Goal: Feedback & Contribution: Submit feedback/report problem

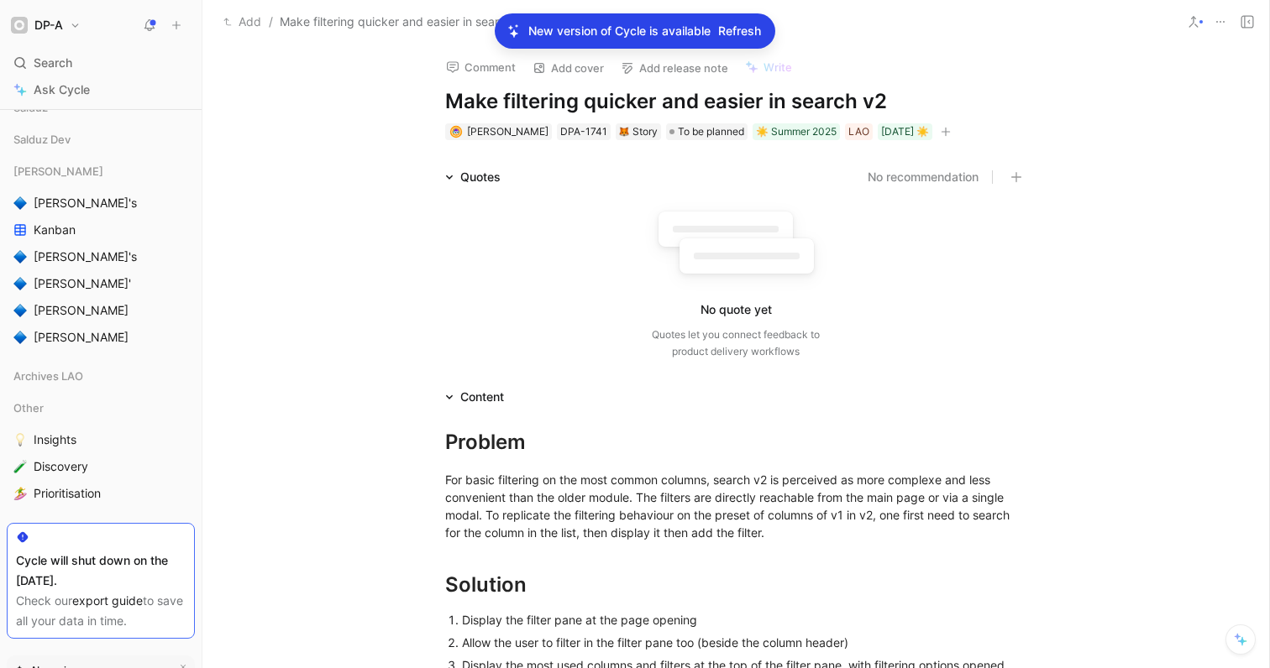
scroll to position [476, 0]
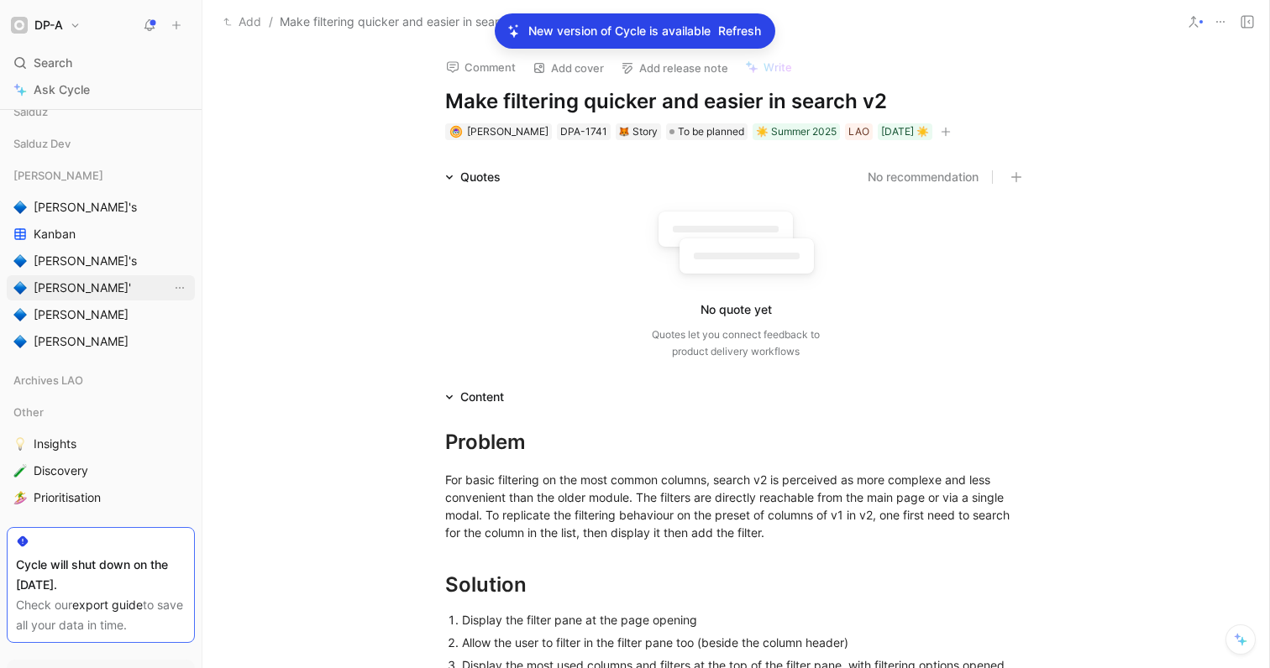
click at [80, 280] on link "[PERSON_NAME]'" at bounding box center [101, 287] width 188 height 25
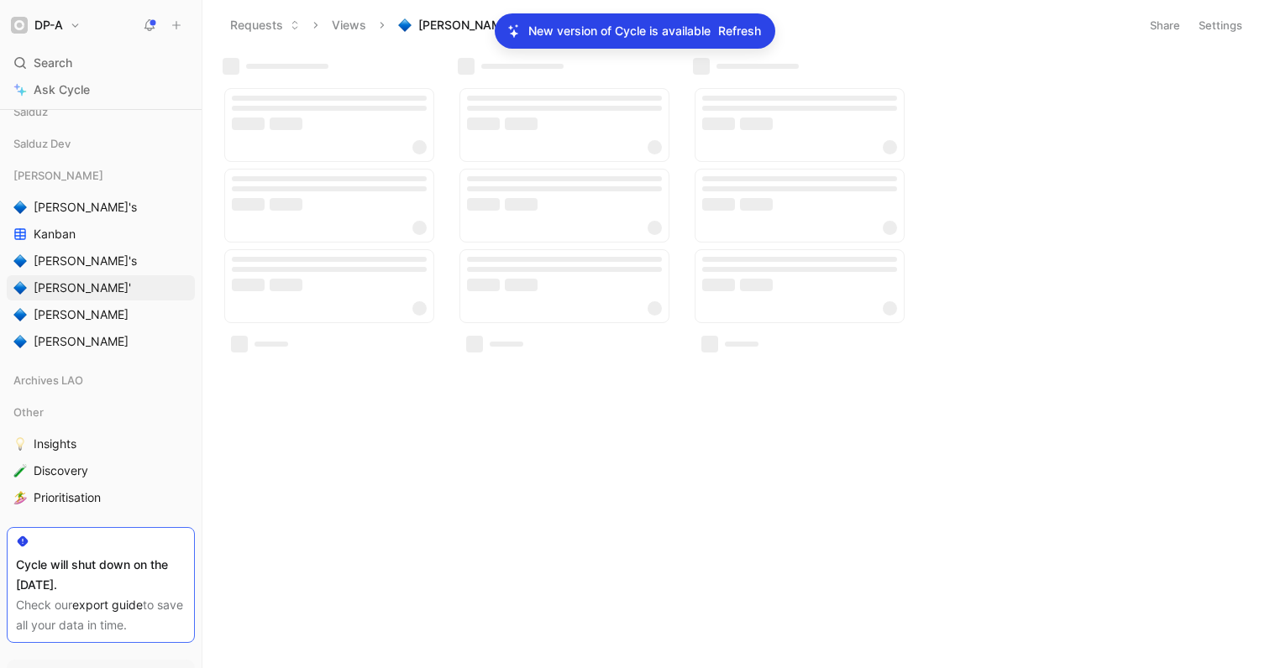
click at [747, 33] on span "Refresh" at bounding box center [739, 31] width 43 height 20
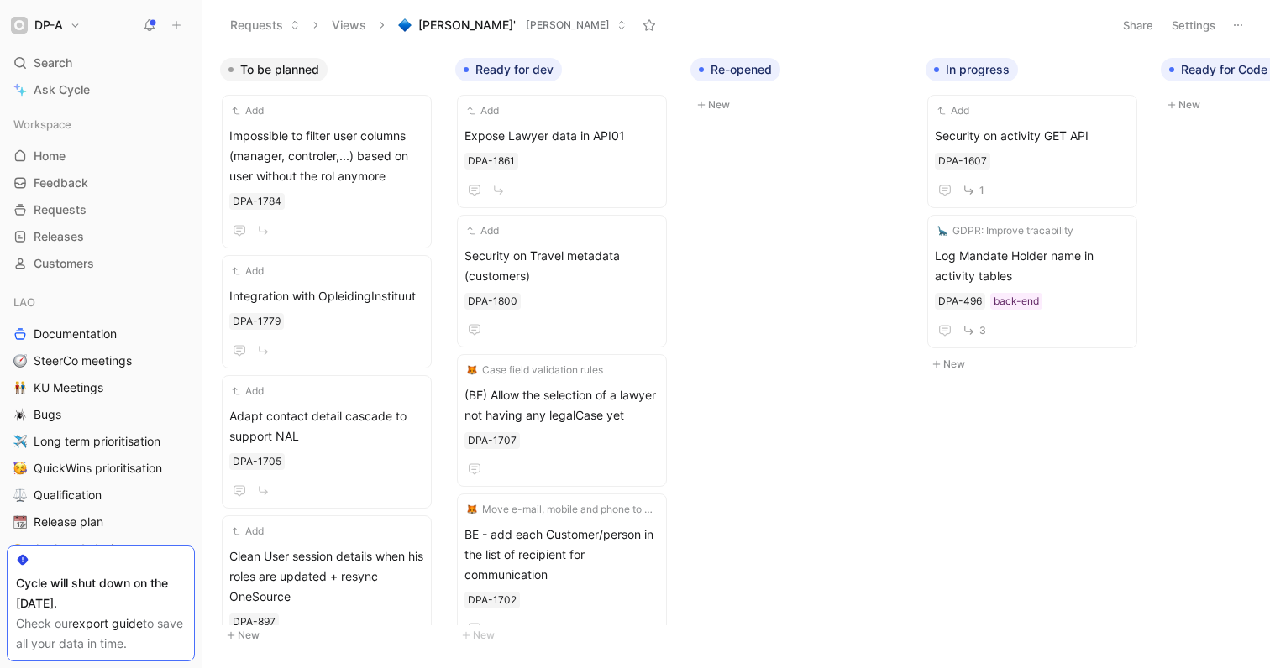
scroll to position [0, 429]
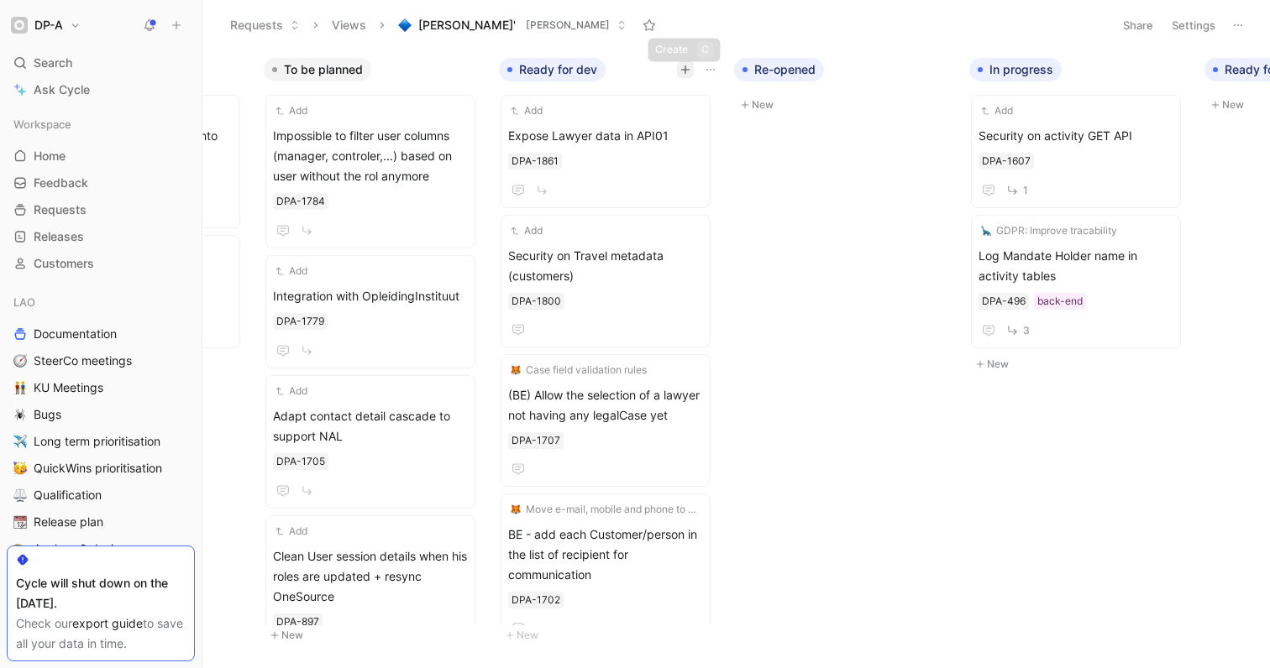
click at [687, 71] on icon "button" at bounding box center [685, 70] width 10 height 10
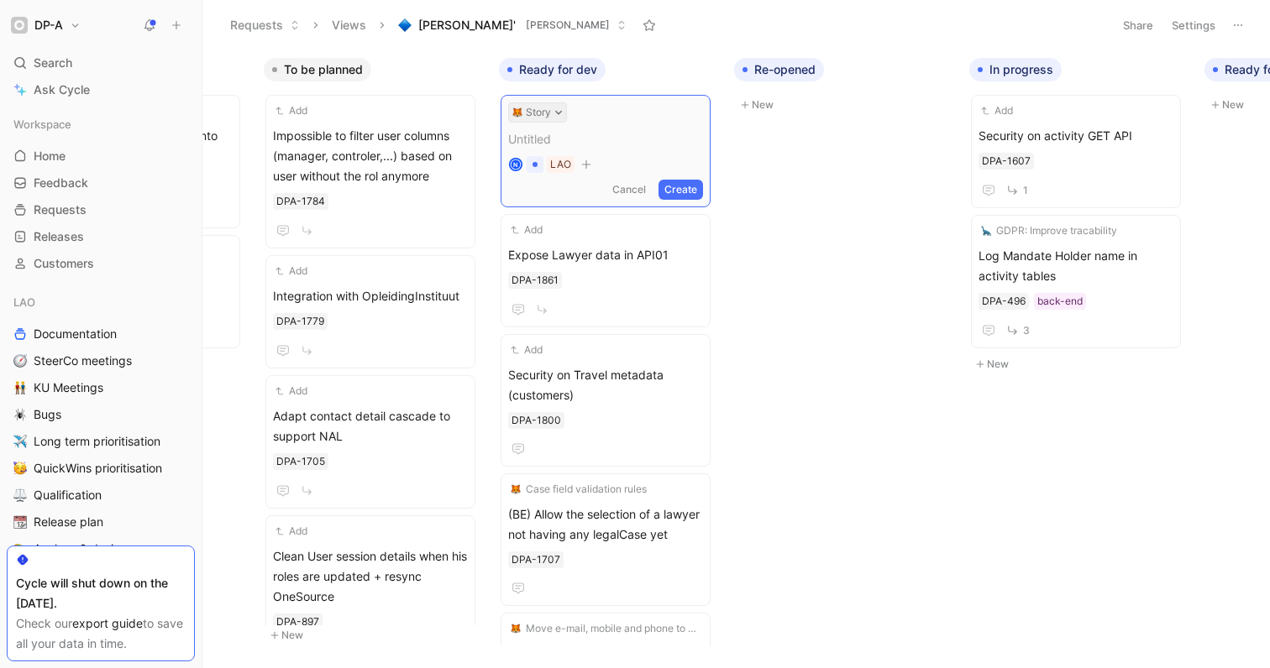
click at [554, 115] on icon at bounding box center [558, 112] width 8 height 8
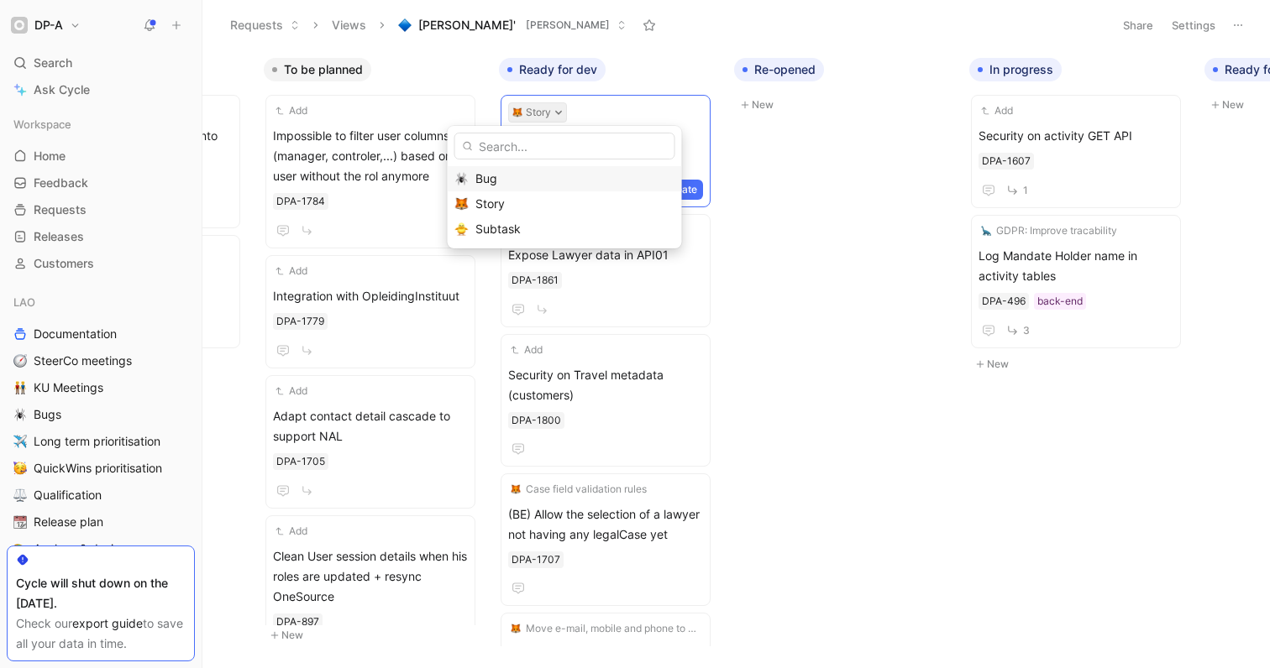
click at [506, 183] on div "Bug" at bounding box center [574, 179] width 199 height 20
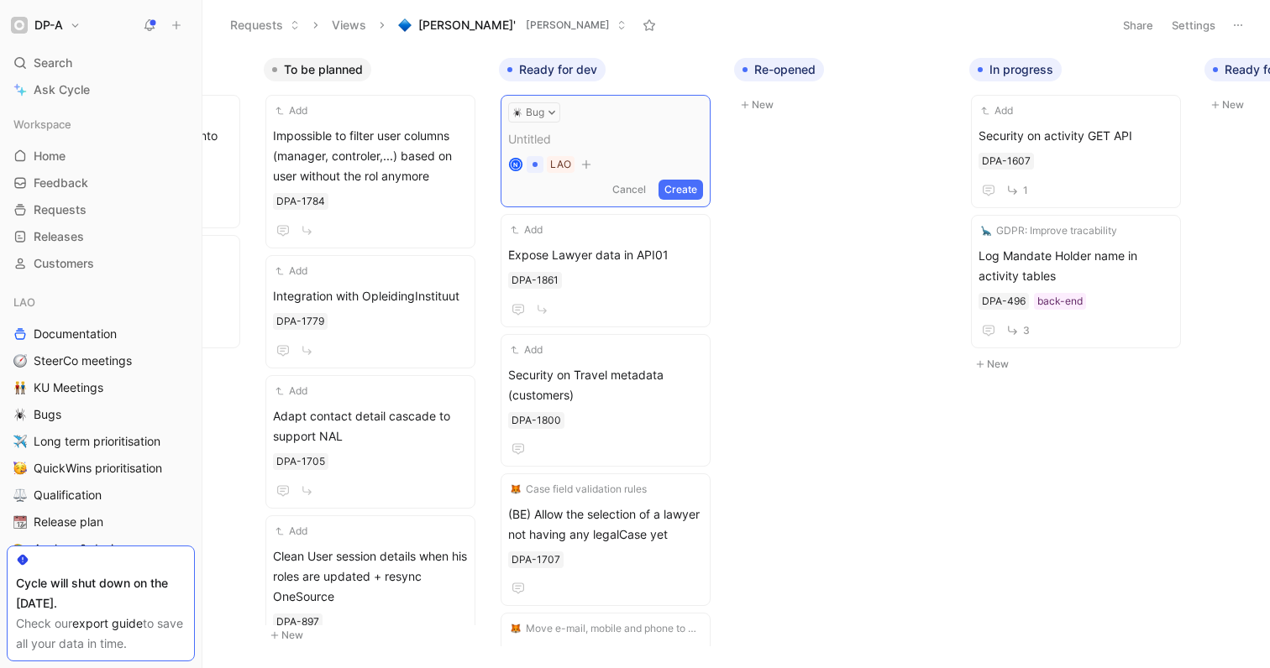
click at [529, 139] on span at bounding box center [605, 139] width 195 height 20
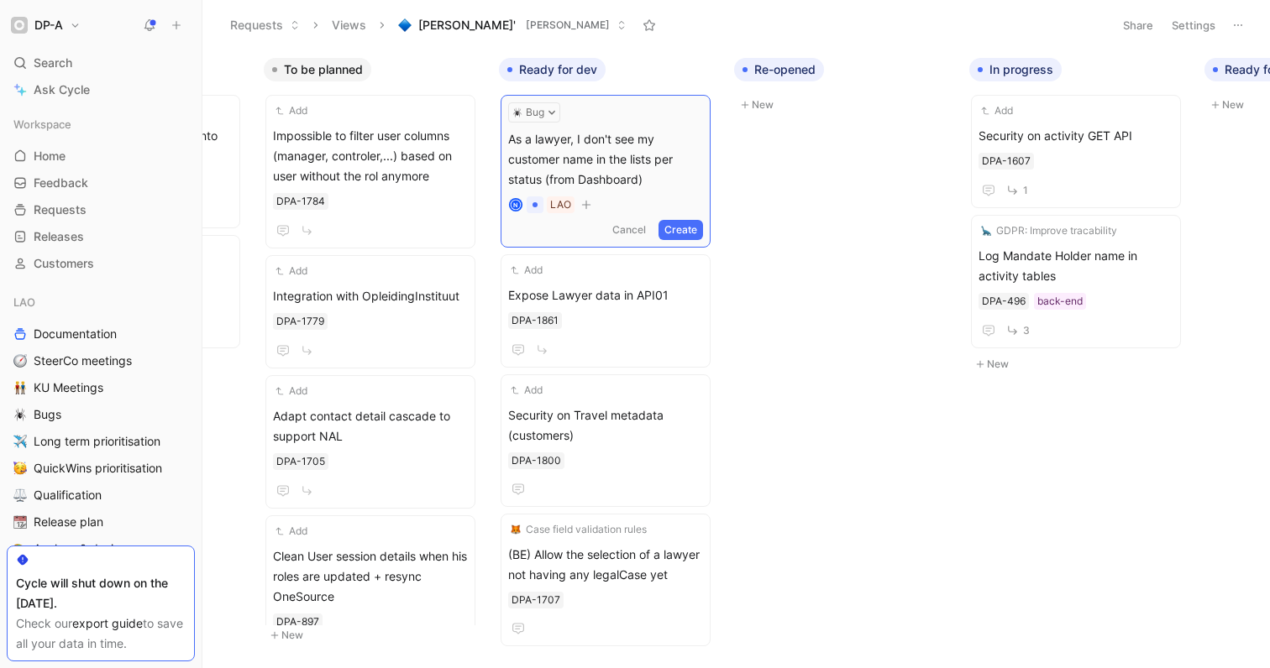
click at [703, 137] on span "As a lawyer, I don't see my customer name in the lists per status (from Dashboa…" at bounding box center [605, 159] width 195 height 60
click at [687, 230] on button "Create" at bounding box center [680, 230] width 45 height 20
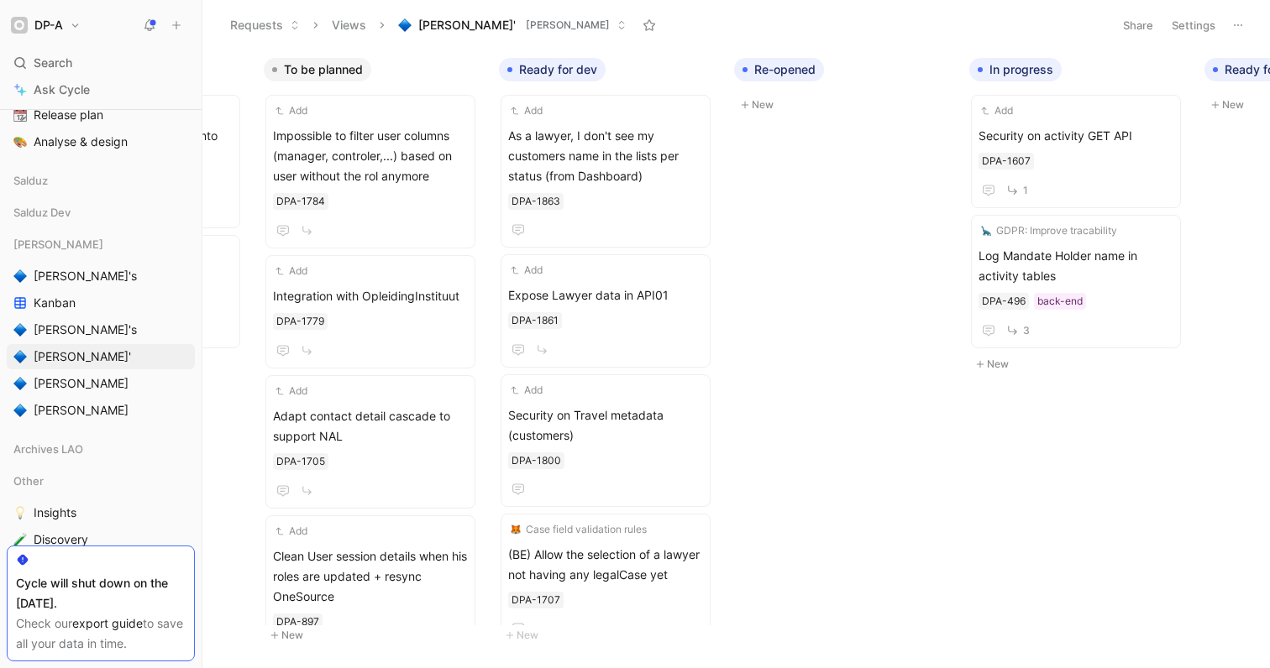
scroll to position [329, 0]
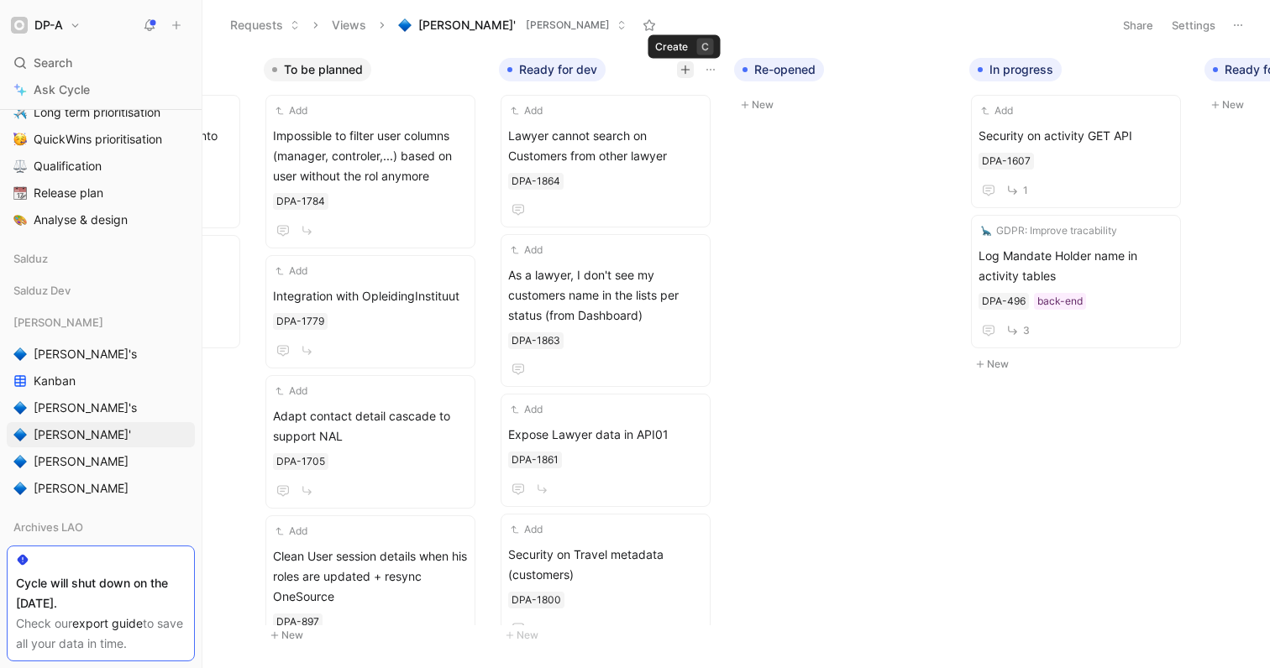
click at [681, 70] on icon "button" at bounding box center [685, 69] width 9 height 1
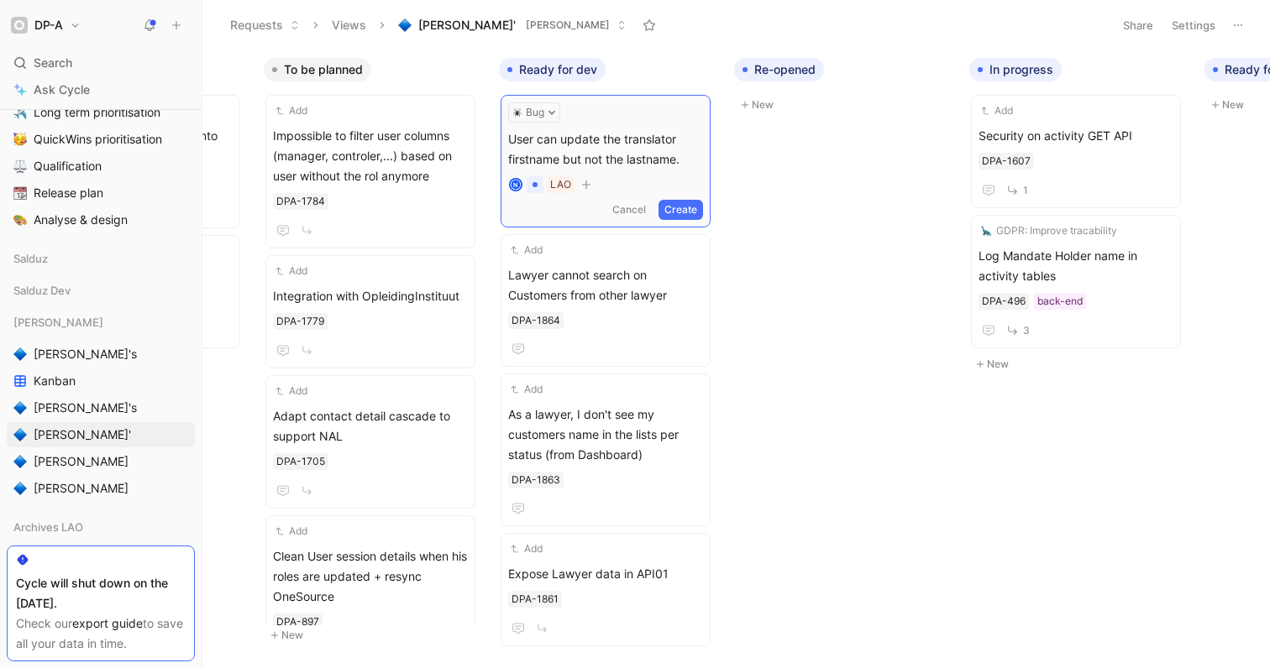
click at [672, 208] on button "Create" at bounding box center [680, 210] width 45 height 20
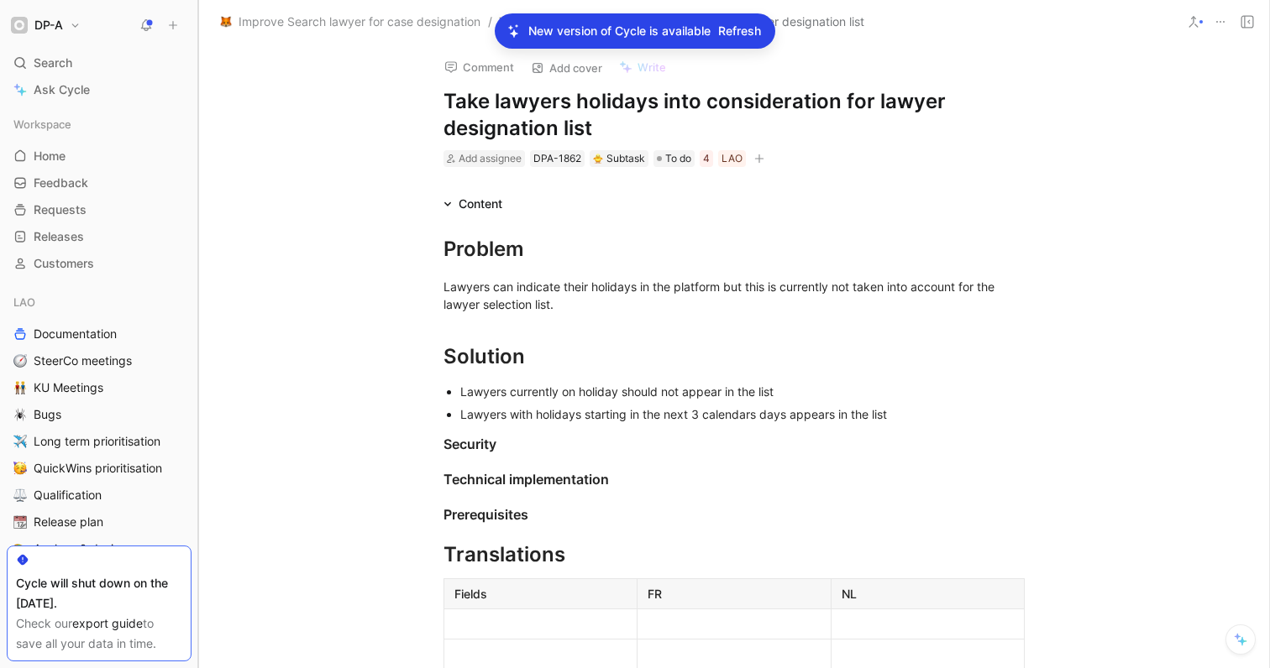
drag, startPoint x: 198, startPoint y: 254, endPoint x: 194, endPoint y: 318, distance: 64.0
click at [195, 323] on div at bounding box center [198, 334] width 7 height 668
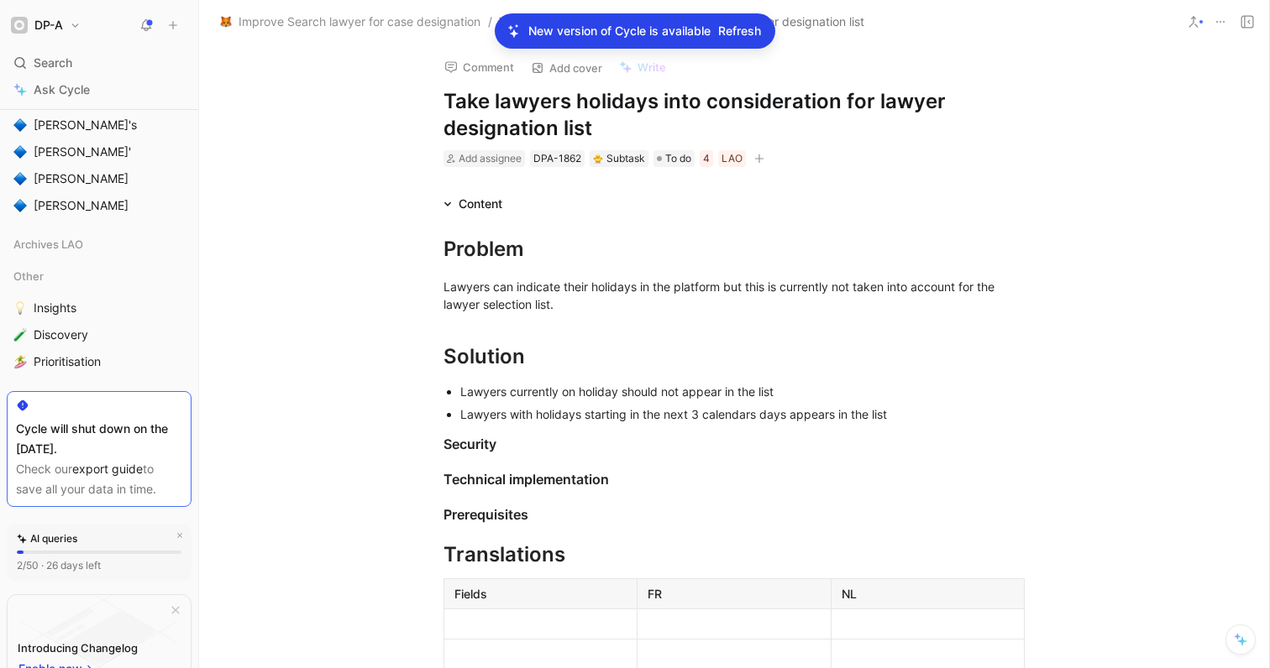
scroll to position [429, 0]
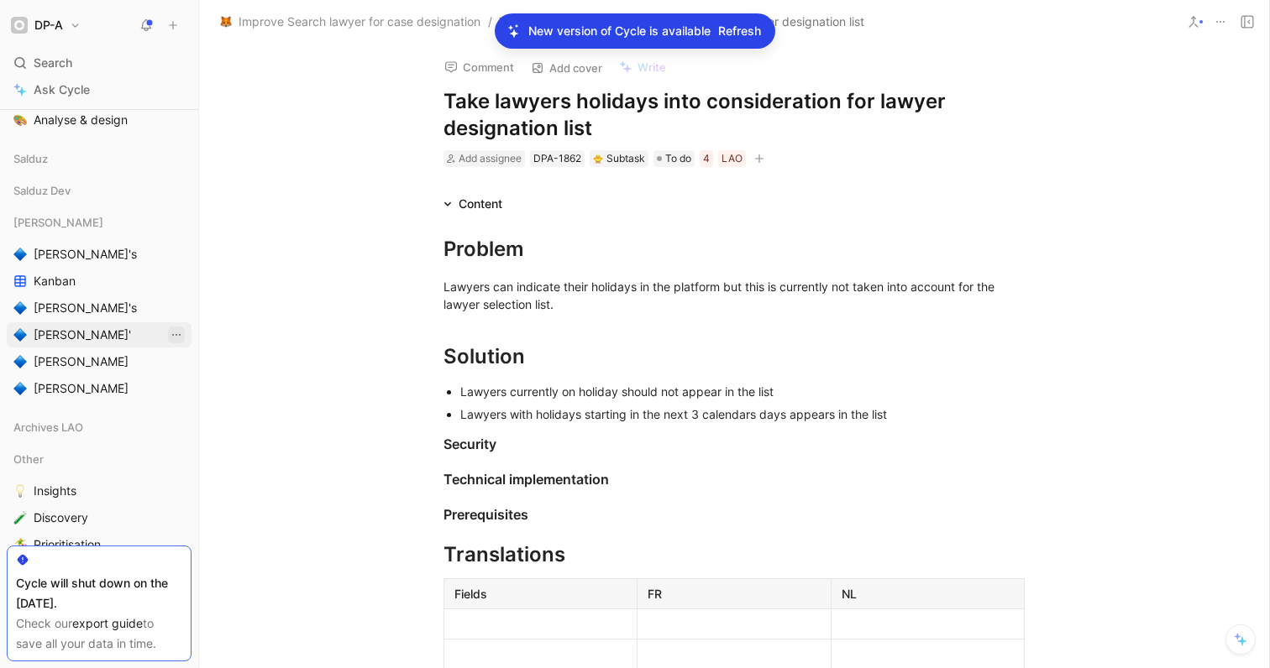
drag, startPoint x: 65, startPoint y: 365, endPoint x: 165, endPoint y: 337, distance: 103.1
click at [65, 365] on span "[PERSON_NAME]" at bounding box center [81, 362] width 95 height 17
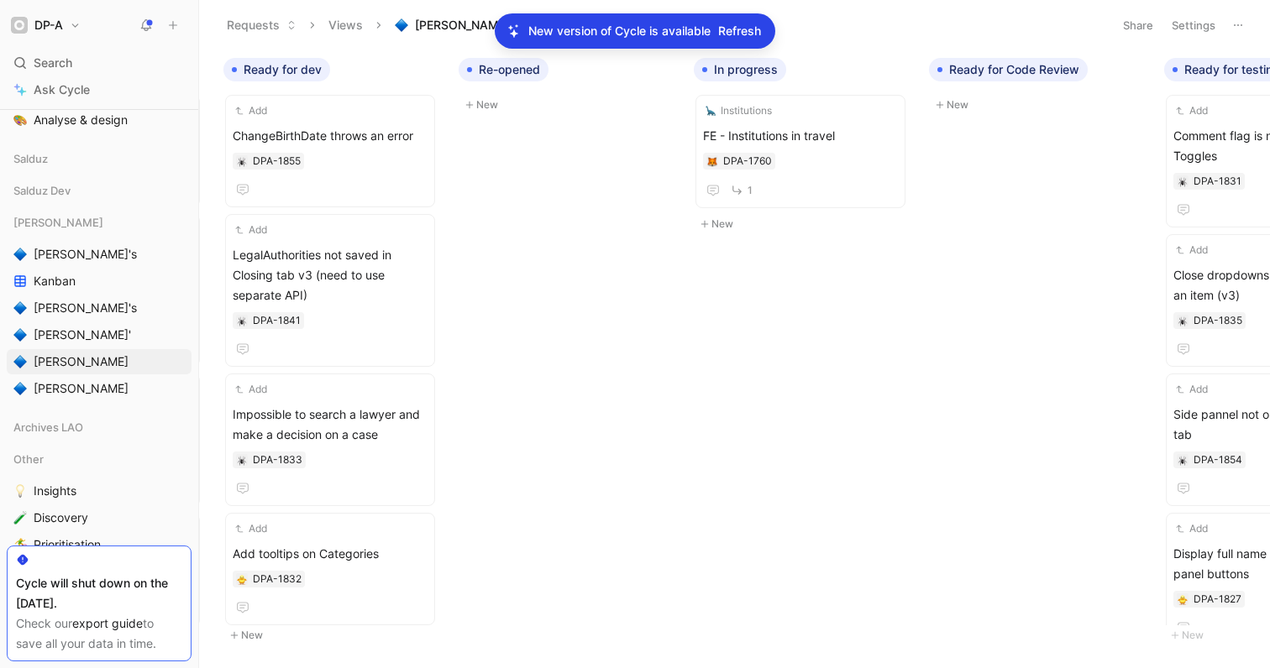
scroll to position [0, 698]
drag, startPoint x: 414, startPoint y: 65, endPoint x: 407, endPoint y: 79, distance: 15.8
click at [414, 65] on icon "button" at bounding box center [413, 70] width 10 height 10
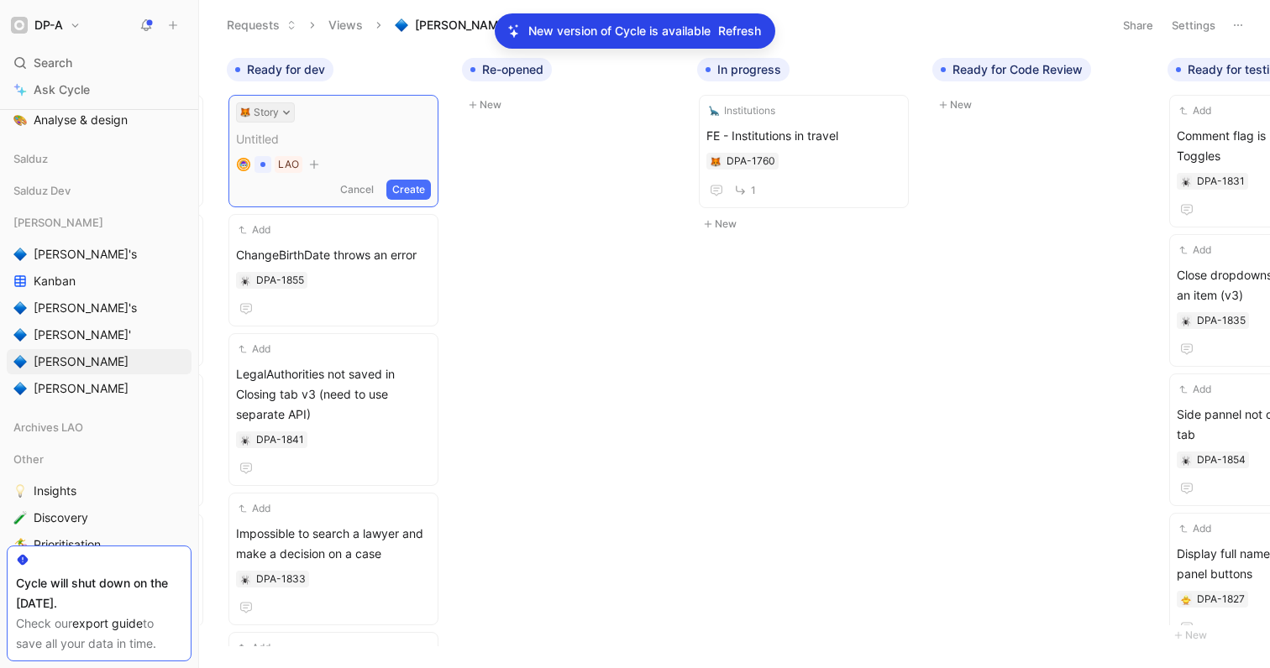
click at [289, 117] on button "Story" at bounding box center [265, 112] width 59 height 20
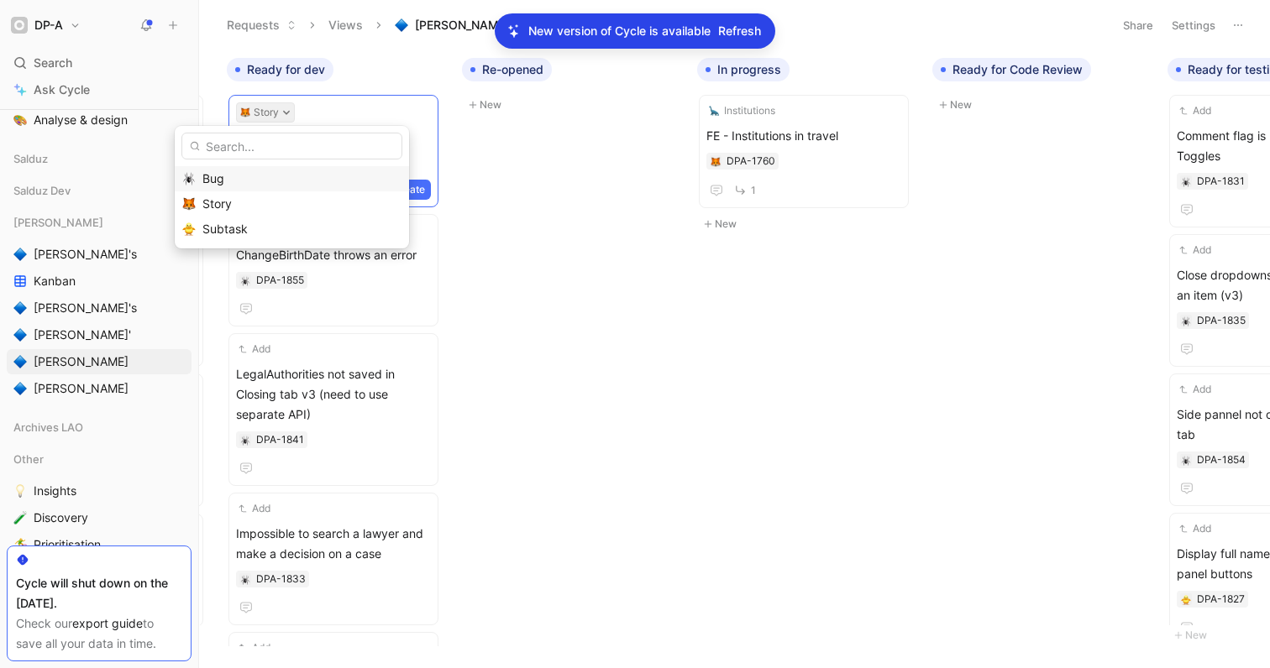
click at [244, 184] on div "Bug" at bounding box center [301, 179] width 199 height 20
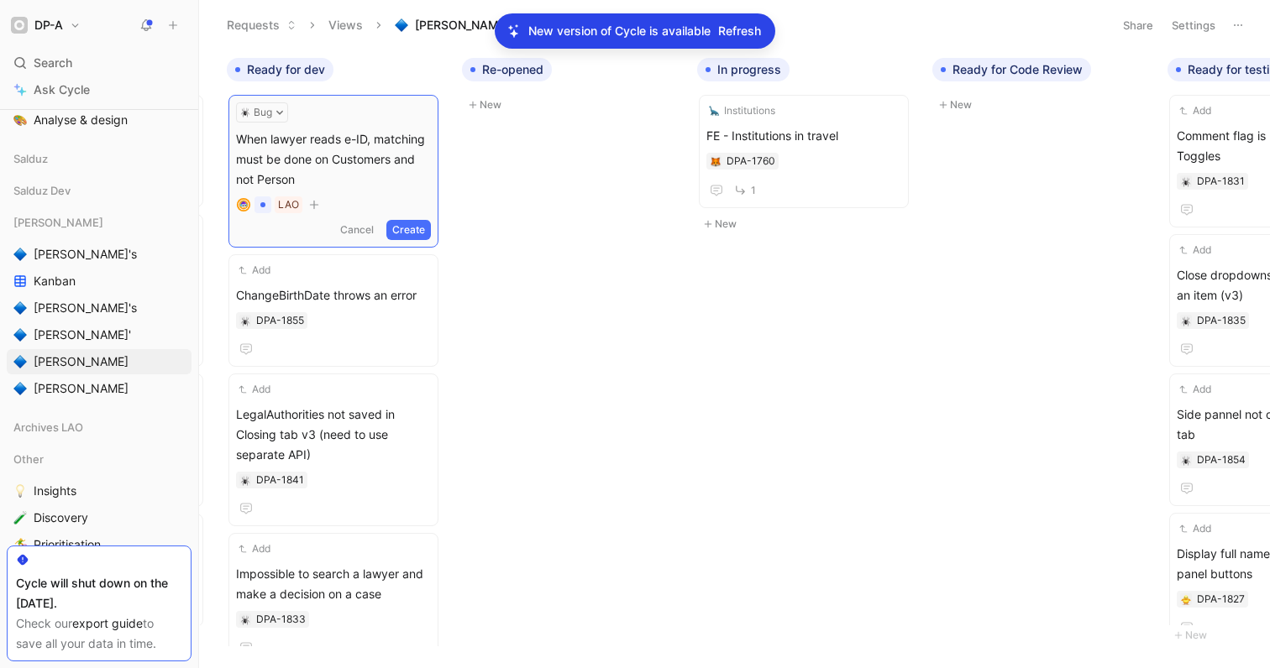
click at [411, 229] on button "Create" at bounding box center [408, 230] width 45 height 20
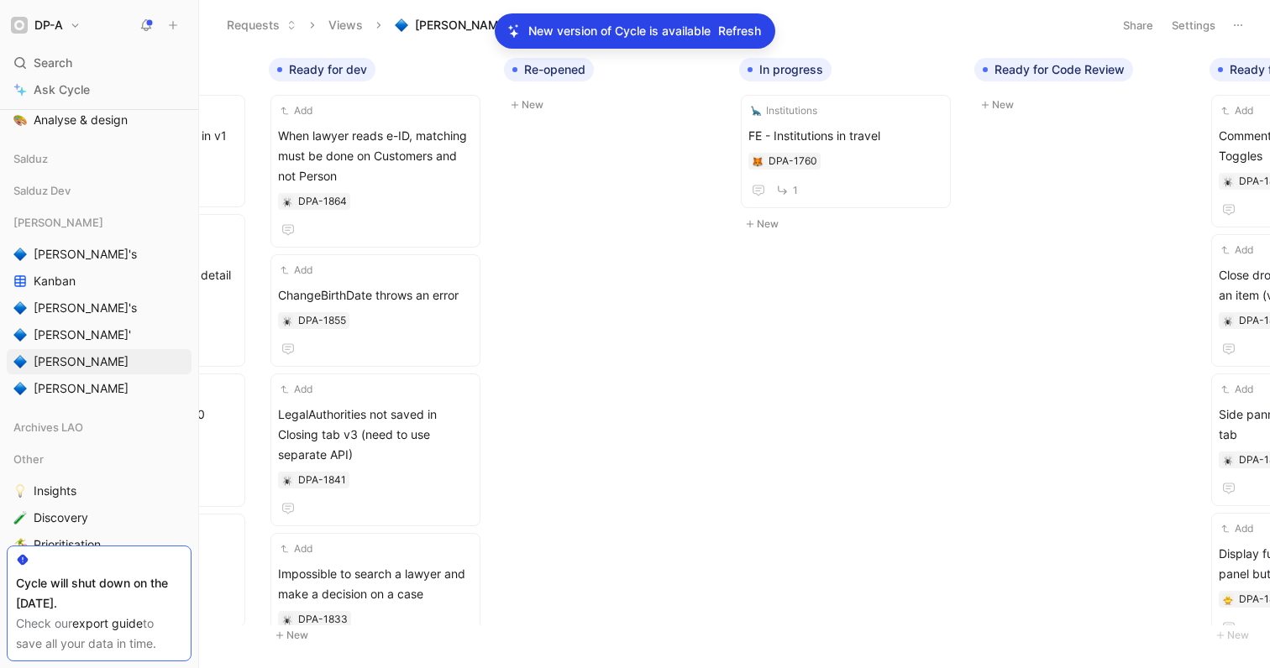
scroll to position [0, 652]
click at [420, 150] on span "When lawyer reads e-ID, matching must be done on Customers and not Person" at bounding box center [378, 156] width 195 height 60
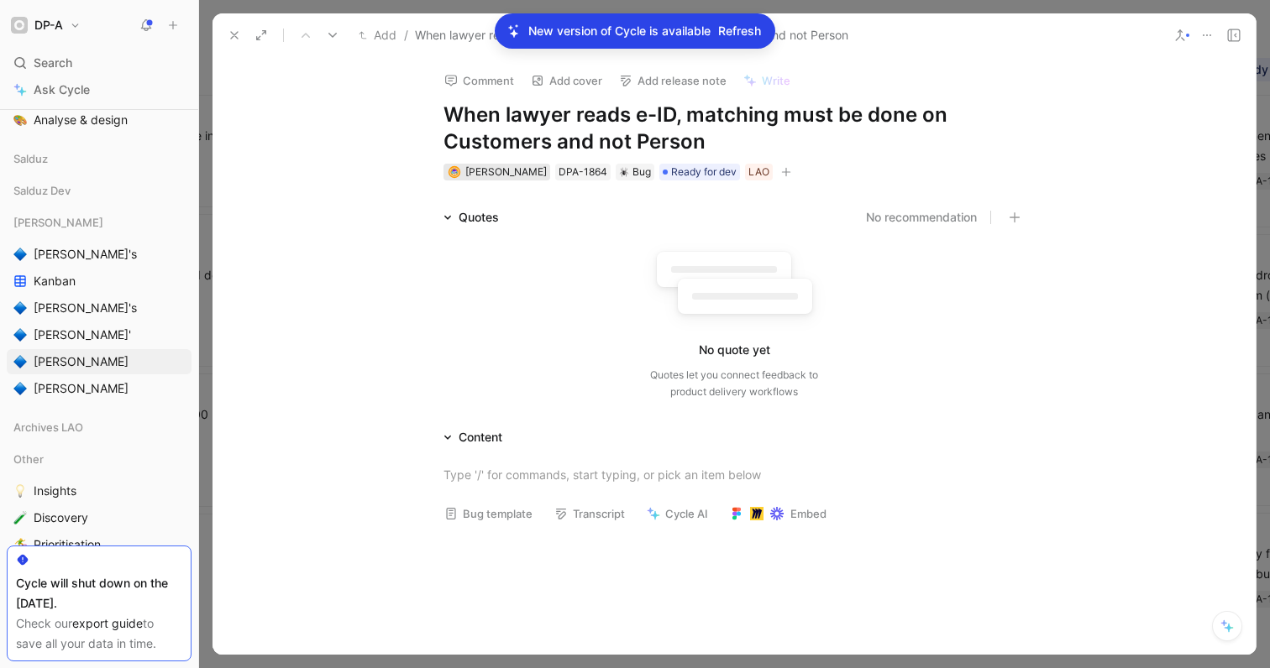
click at [527, 180] on div "[PERSON_NAME]" at bounding box center [505, 172] width 81 height 17
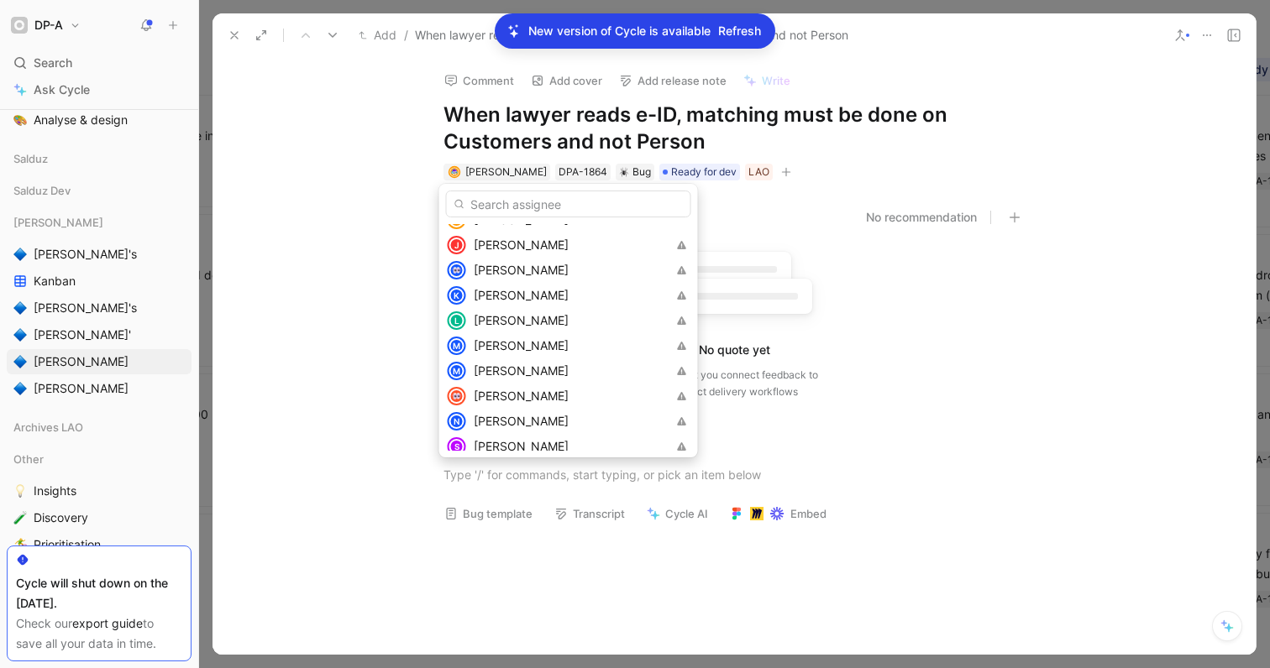
scroll to position [251, 0]
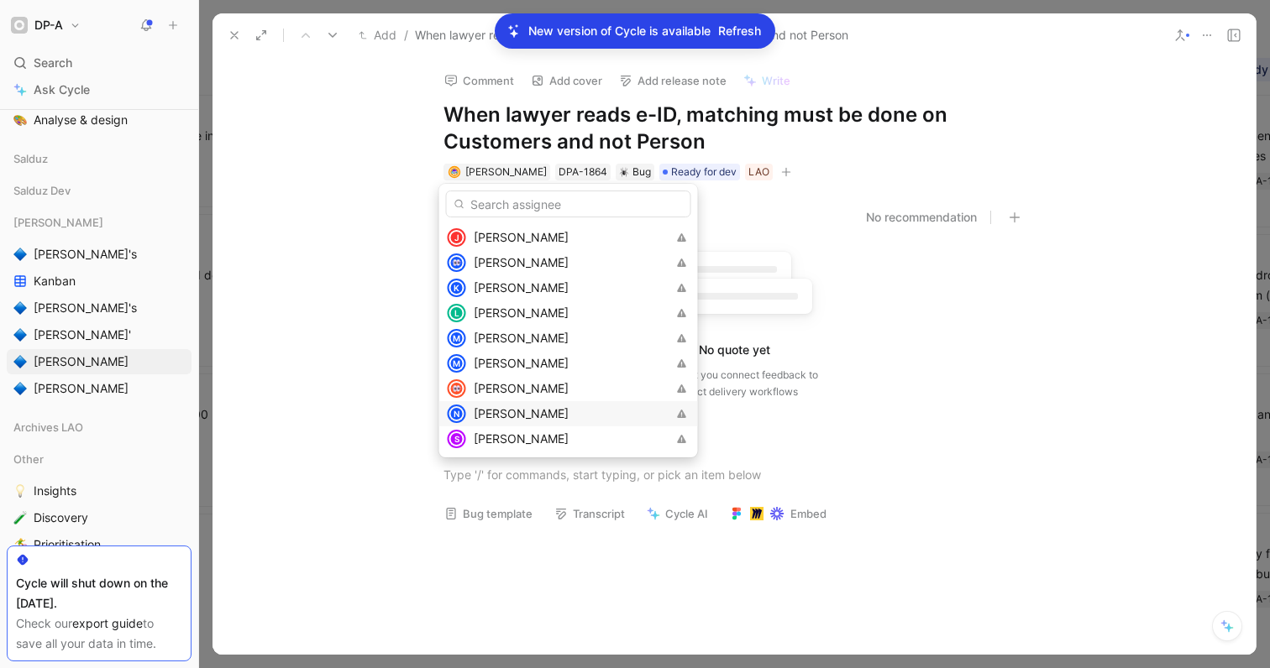
click at [511, 414] on span "[PERSON_NAME]" at bounding box center [521, 413] width 95 height 14
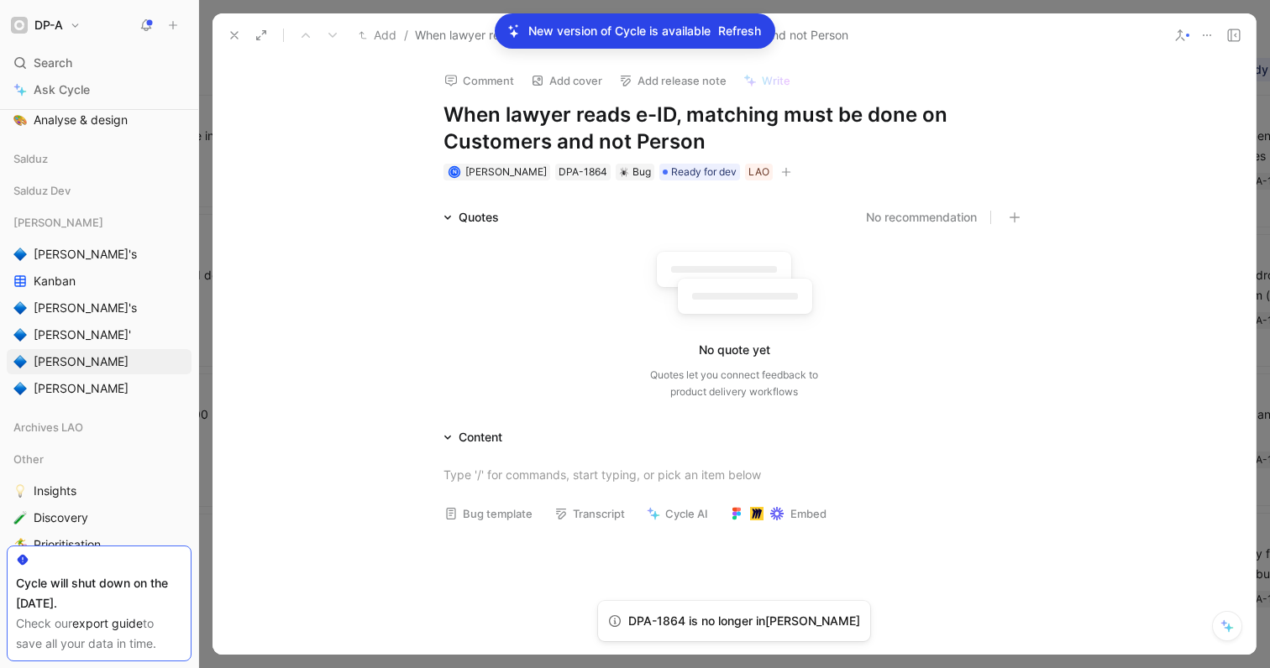
drag, startPoint x: 443, startPoint y: 116, endPoint x: 504, endPoint y: 115, distance: 60.5
click at [504, 115] on h1 "When lawyer reads e-ID, matching must be done on Customers and not Person" at bounding box center [733, 129] width 581 height 54
drag, startPoint x: 514, startPoint y: 110, endPoint x: 584, endPoint y: 139, distance: 75.3
click at [584, 139] on h1 "Lawyer reads e-ID, matching must be done on Customers and not Person" at bounding box center [733, 129] width 581 height 54
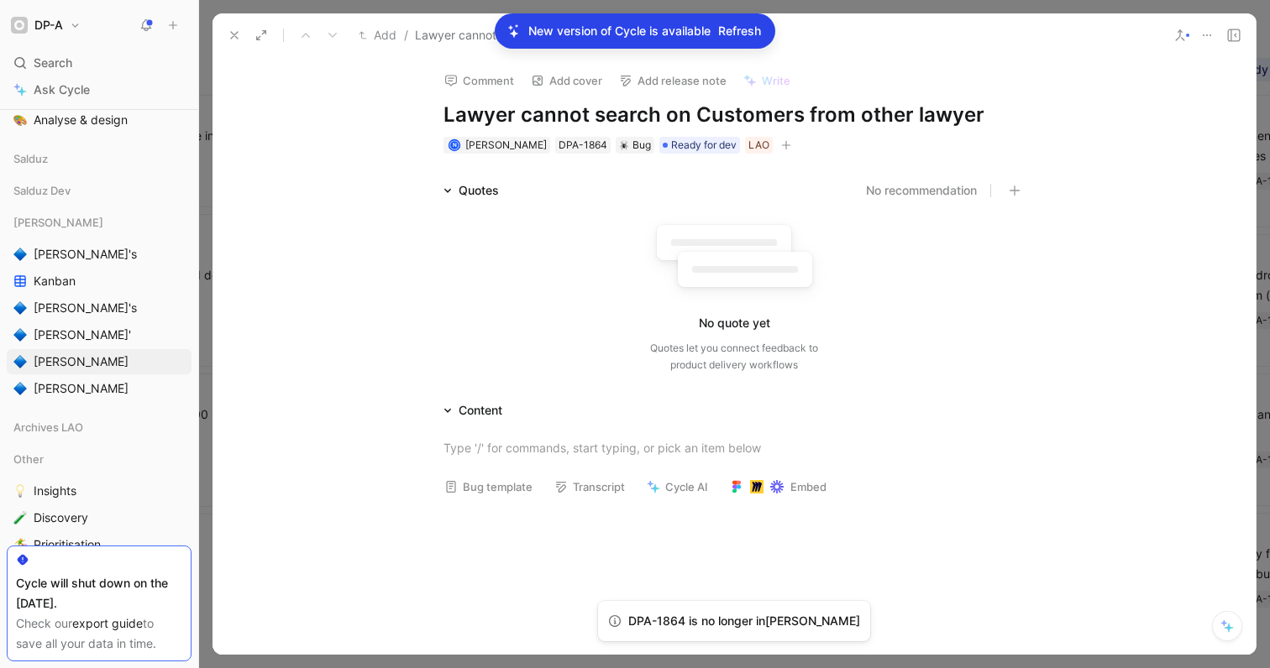
click at [974, 348] on div "No quote yet Quotes let you connect feedback to product delivery workflows" at bounding box center [733, 294] width 581 height 160
click at [618, 306] on div "No quote yet Quotes let you connect feedback to product delivery workflows" at bounding box center [733, 294] width 581 height 160
drag, startPoint x: 235, startPoint y: 36, endPoint x: 337, endPoint y: 217, distance: 207.9
click at [322, 202] on div "Add / Lawyer cannot search on Customers from other lawyer Comment Add cover Add…" at bounding box center [733, 334] width 1043 height 642
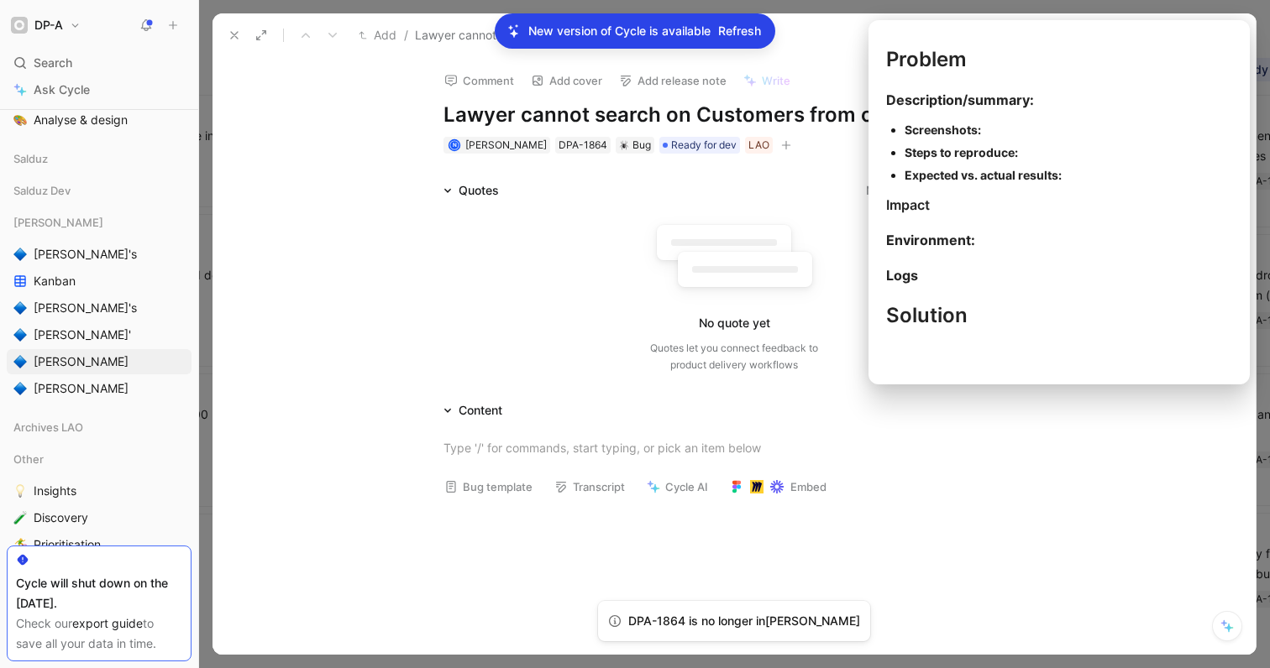
click at [505, 488] on button "Bug template" at bounding box center [488, 487] width 103 height 24
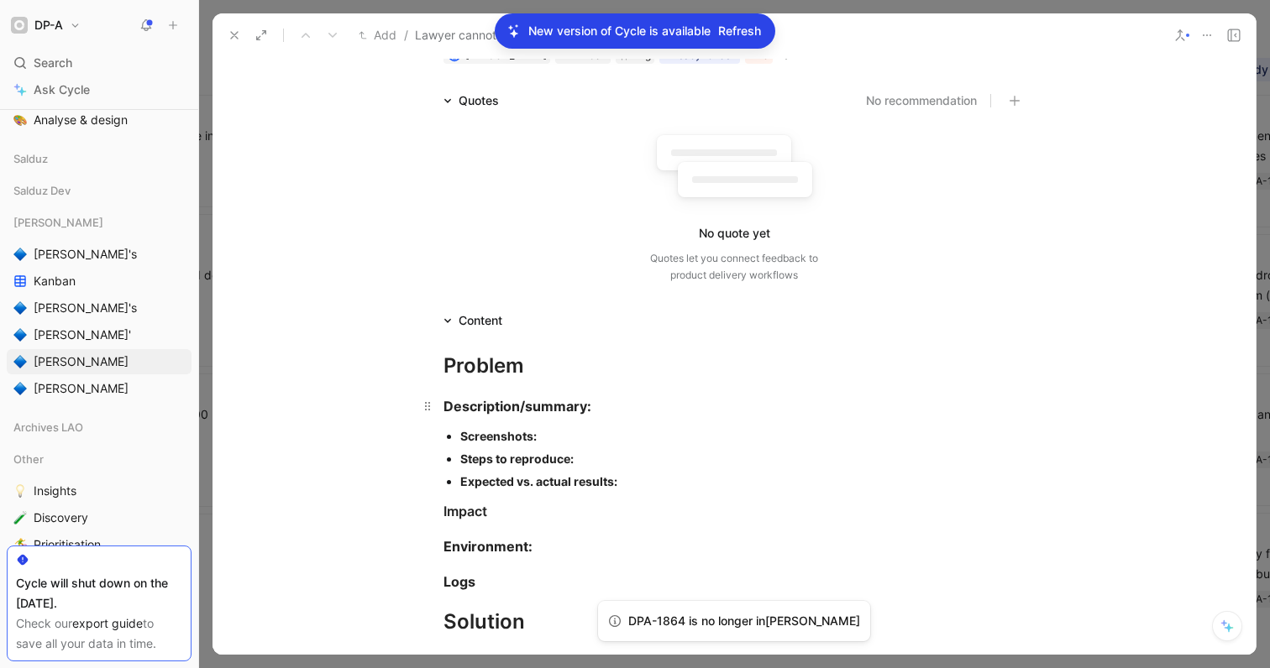
scroll to position [92, 0]
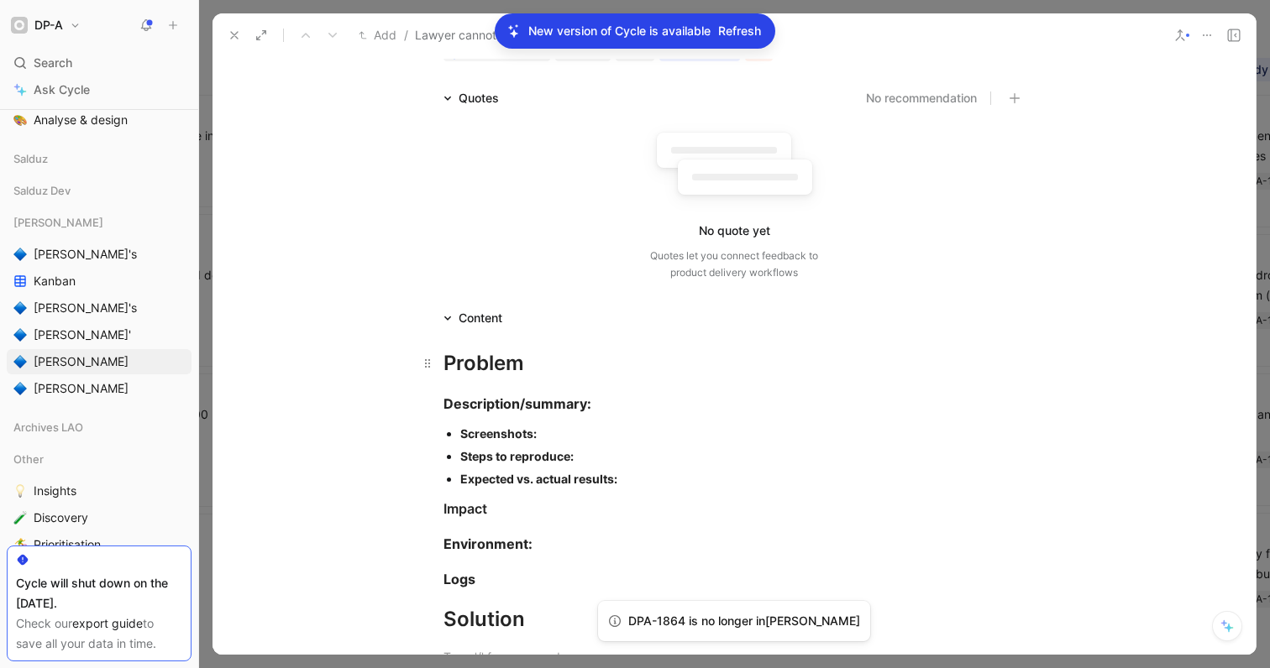
click at [542, 359] on div "Problem" at bounding box center [733, 363] width 581 height 30
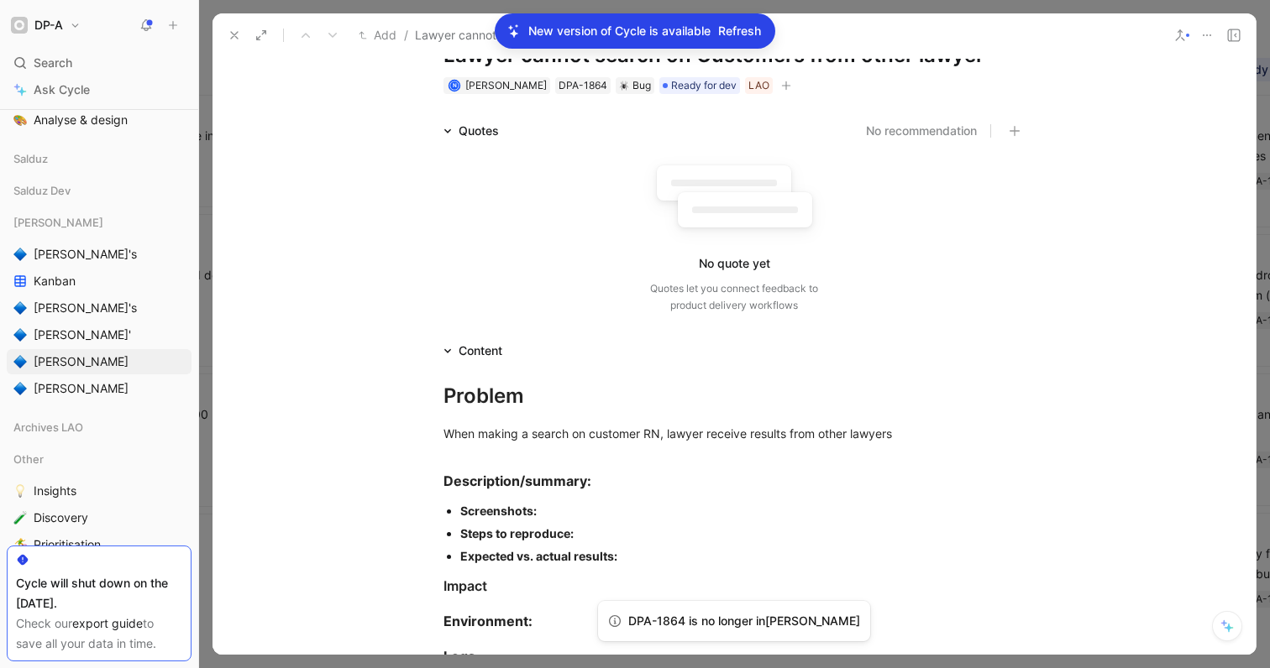
scroll to position [0, 0]
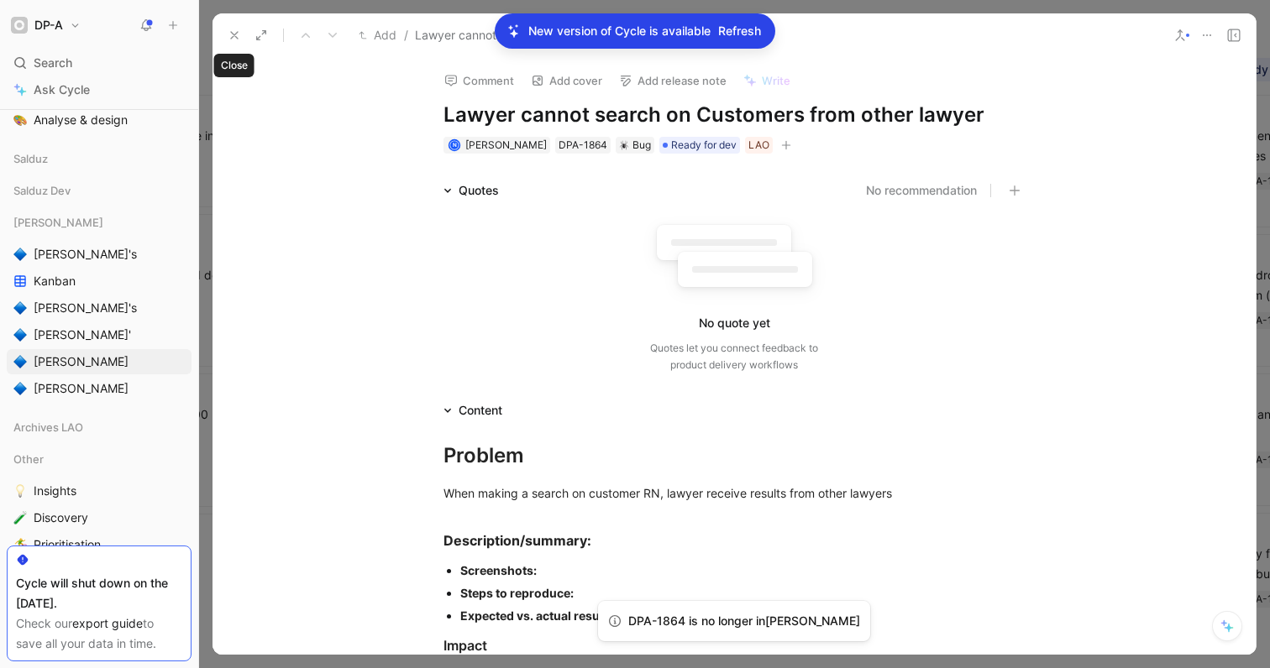
click at [234, 33] on icon at bounding box center [234, 35] width 13 height 13
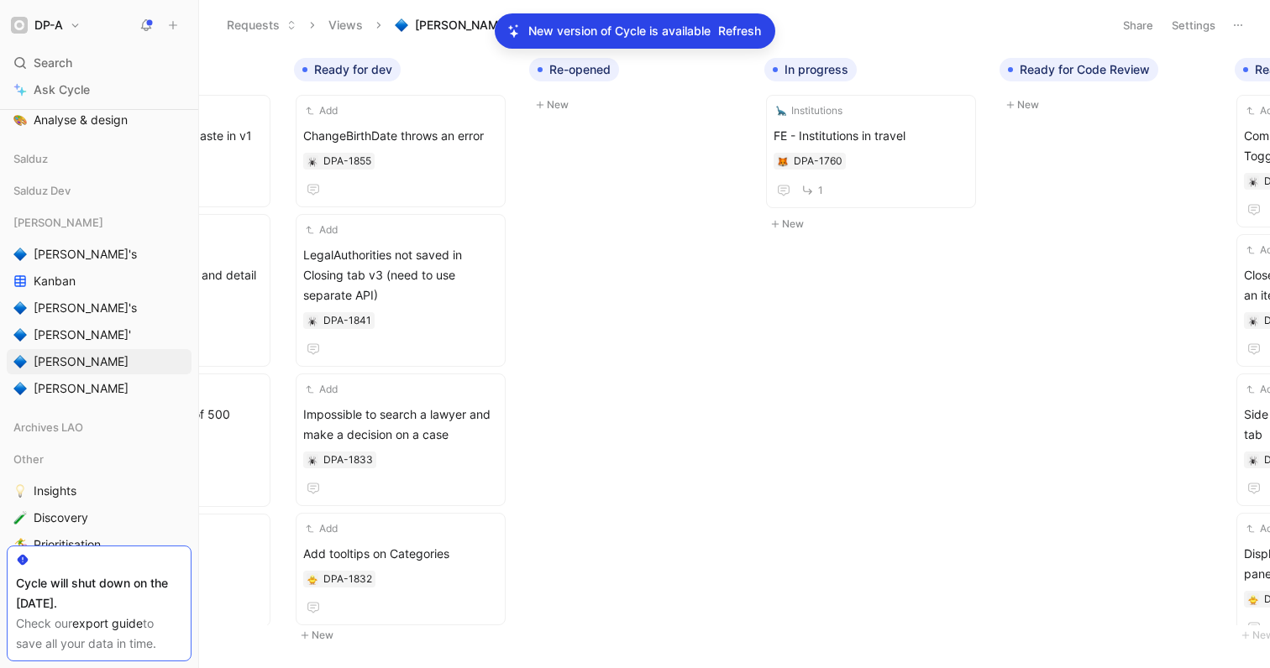
scroll to position [0, 626]
click at [486, 70] on icon "button" at bounding box center [485, 70] width 10 height 10
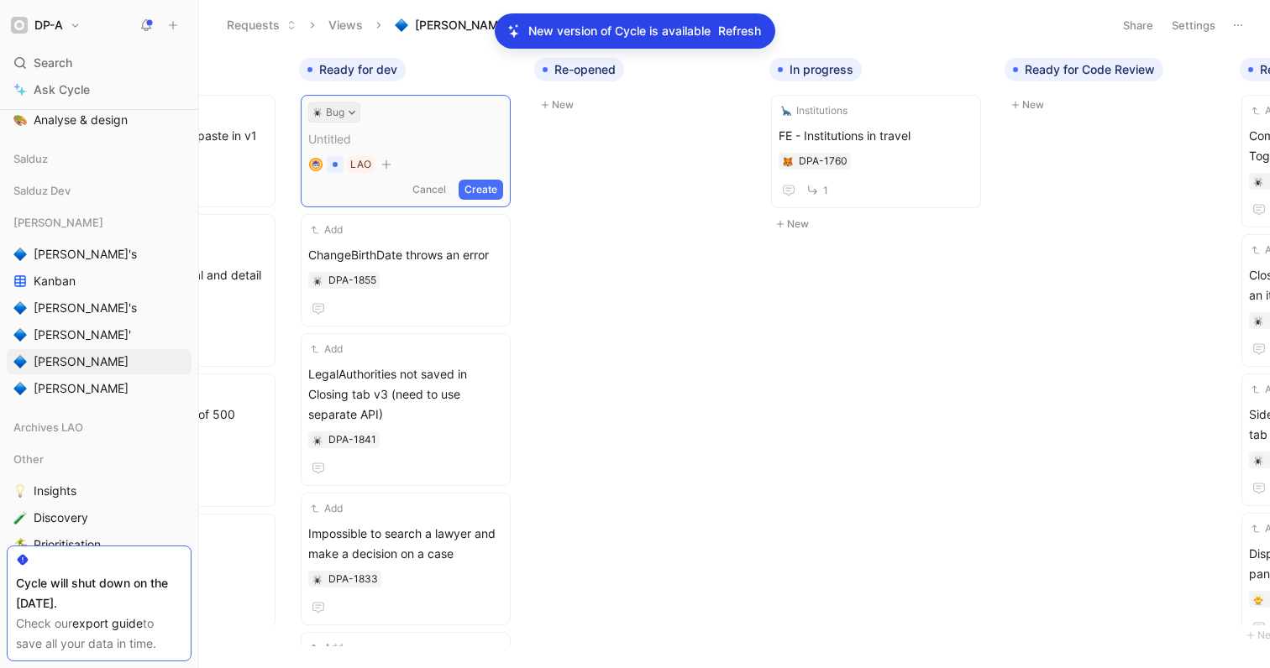
click at [352, 118] on button "Bug" at bounding box center [334, 112] width 52 height 20
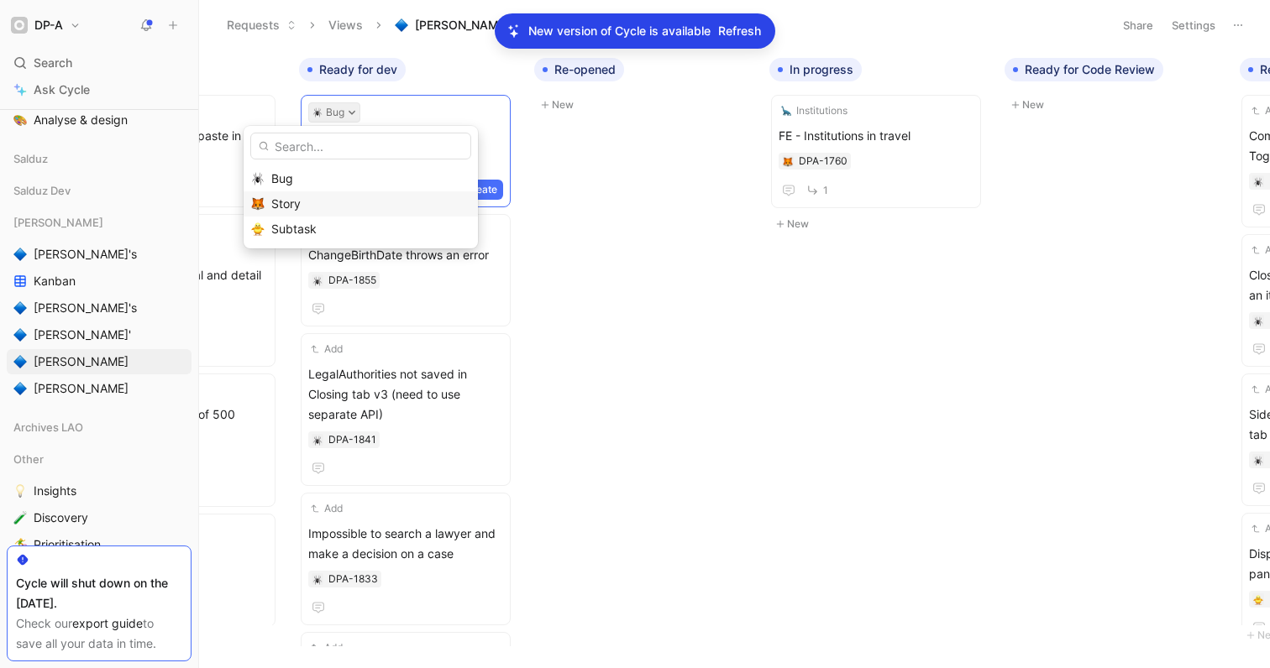
click at [286, 202] on span "Story" at bounding box center [285, 203] width 29 height 14
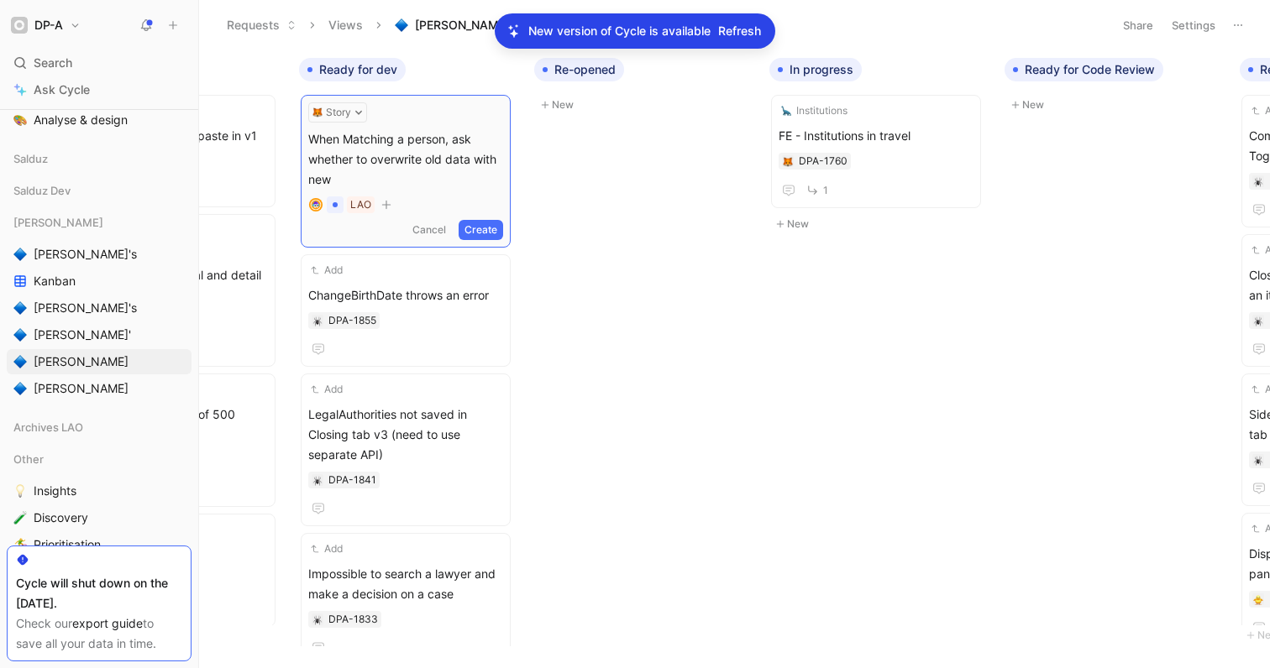
click at [478, 137] on span "When Matching a person, ask whether to overwrite old data with new" at bounding box center [405, 159] width 195 height 60
click at [380, 177] on span "When Matching a person, ask user whether to overwrite old data with new" at bounding box center [405, 159] width 195 height 60
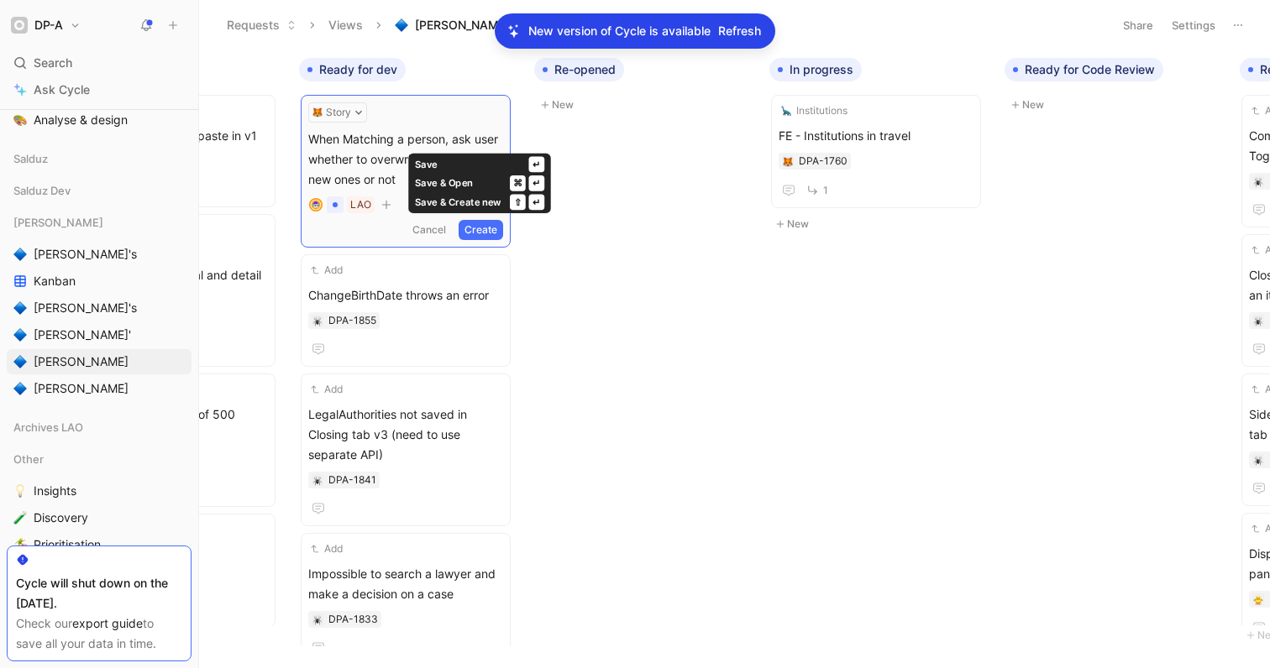
click at [475, 230] on button "Create" at bounding box center [480, 230] width 45 height 20
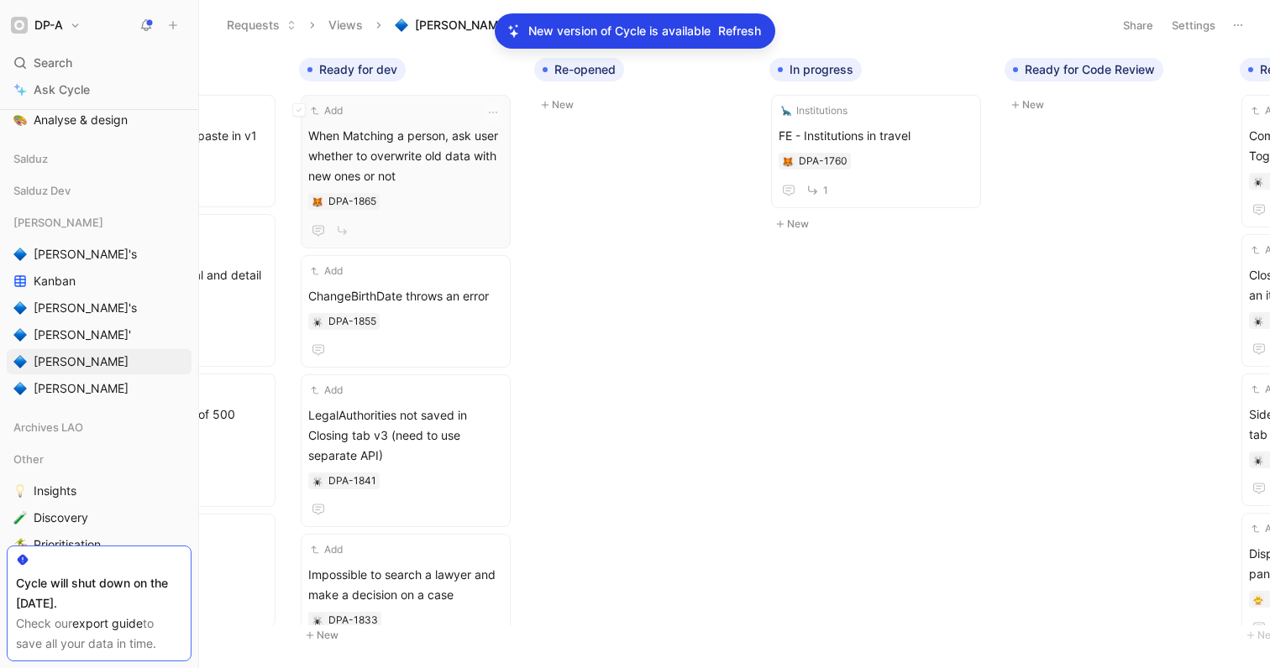
click at [442, 166] on span "When Matching a person, ask user whether to overwrite old data with new ones or…" at bounding box center [405, 156] width 195 height 60
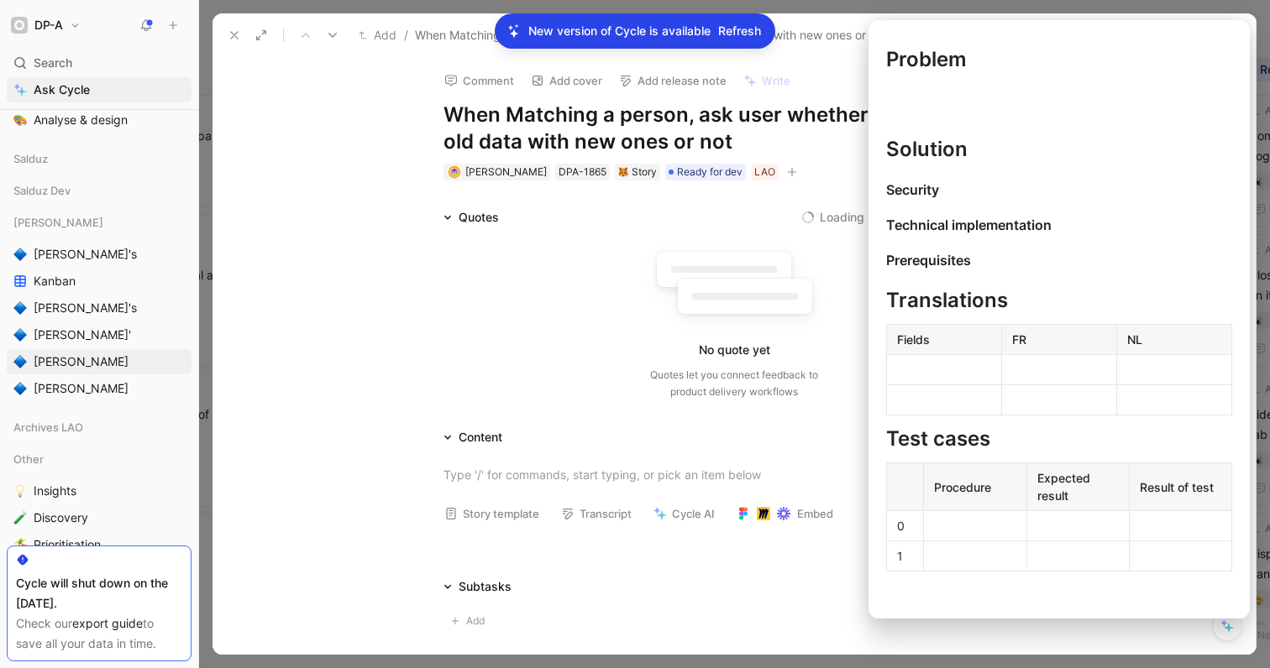
click at [505, 511] on button "Story template" at bounding box center [492, 514] width 110 height 24
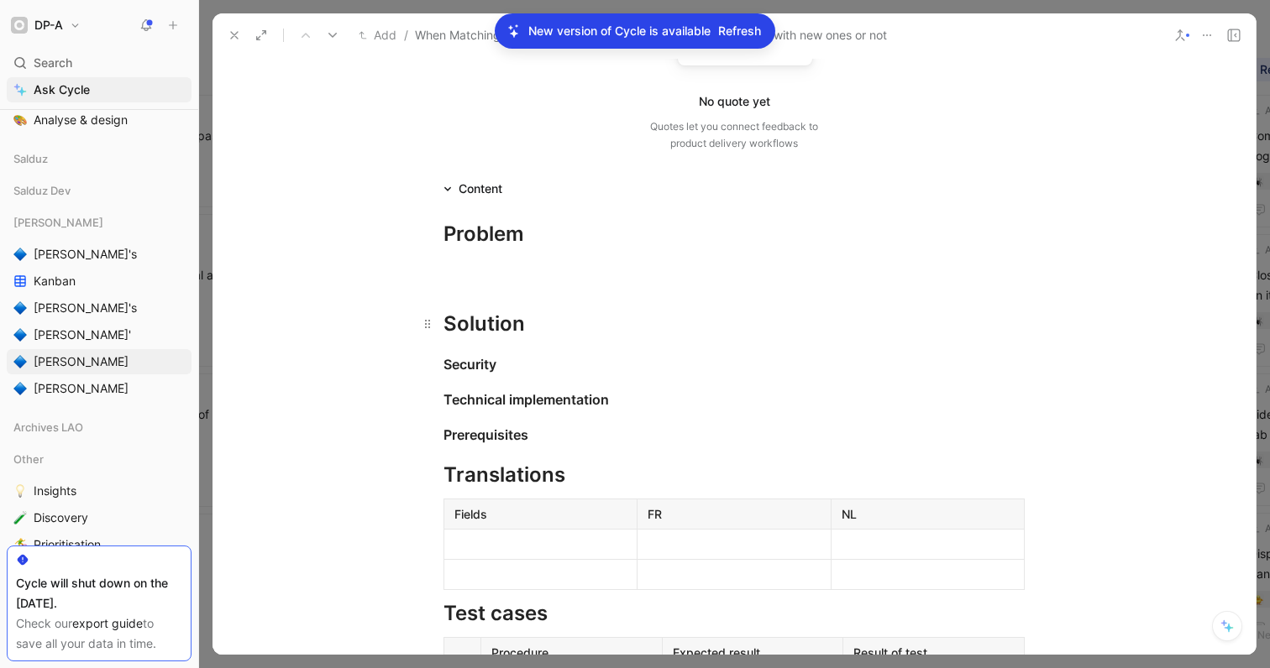
scroll to position [252, 0]
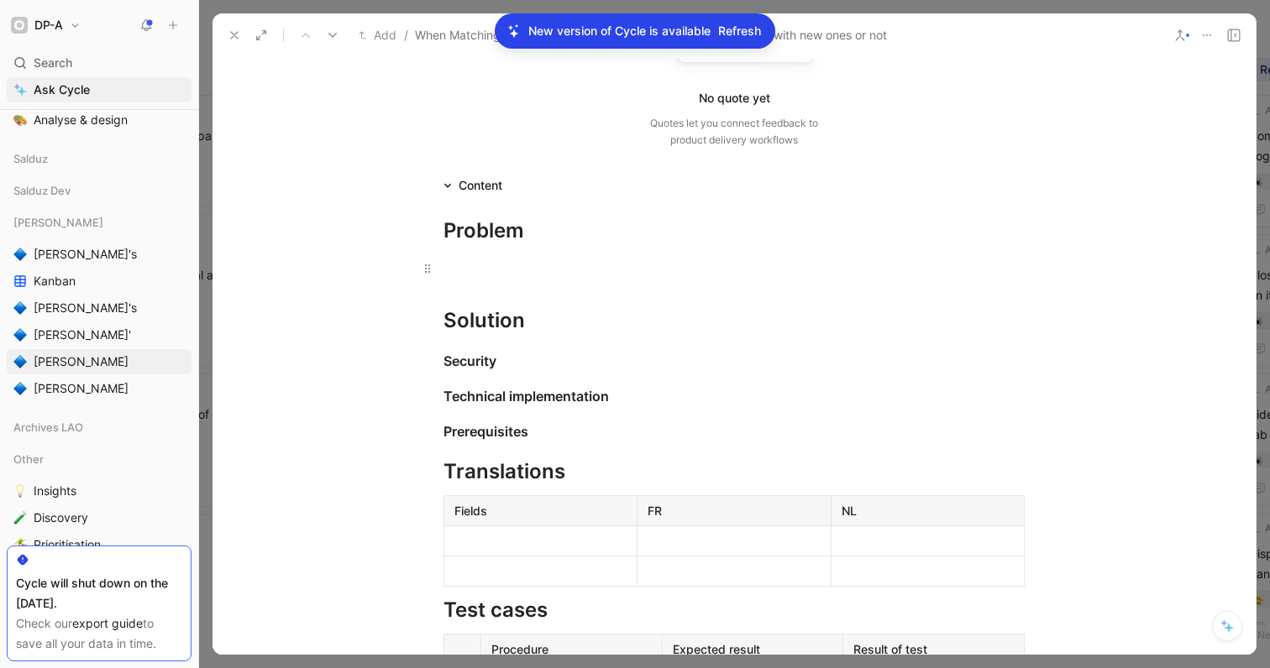
click at [480, 274] on div at bounding box center [733, 268] width 581 height 18
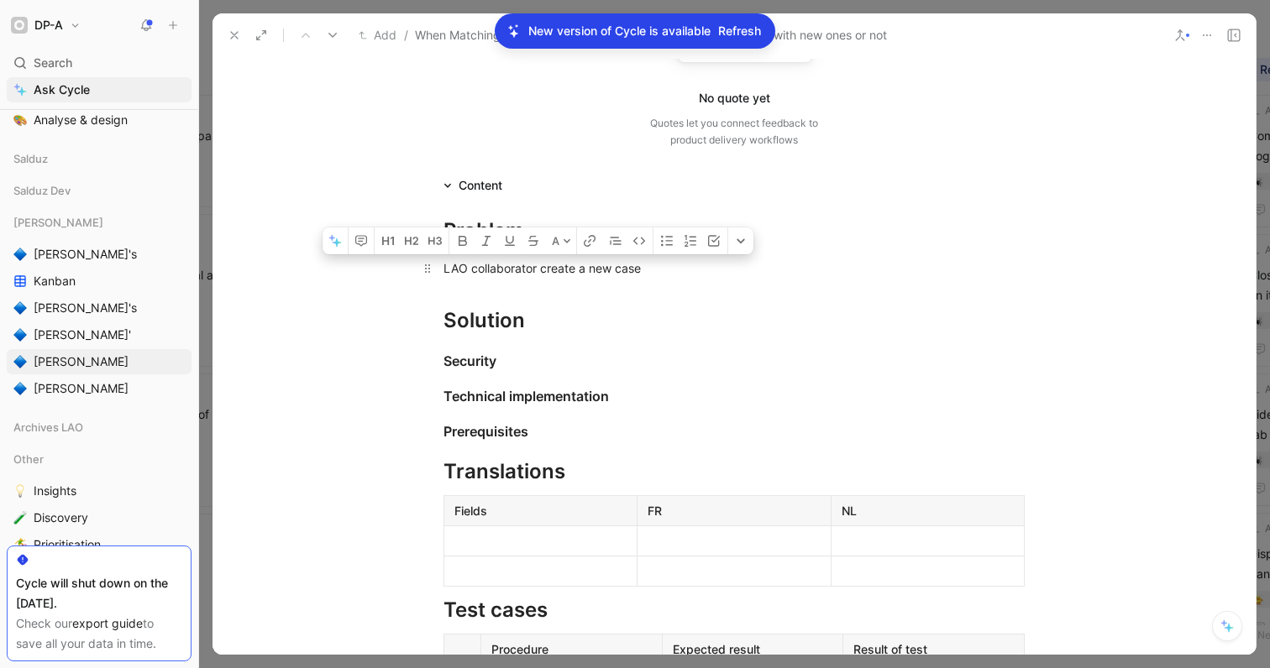
drag, startPoint x: 658, startPoint y: 267, endPoint x: 442, endPoint y: 274, distance: 216.7
click at [443, 274] on div "LAO collaborator create a new case" at bounding box center [733, 268] width 581 height 18
click at [532, 326] on div "Solution" at bounding box center [733, 321] width 581 height 30
click at [705, 282] on div "Problem LAO collaborator create a new case Solution Security Technical implemen…" at bounding box center [733, 482] width 1043 height 573
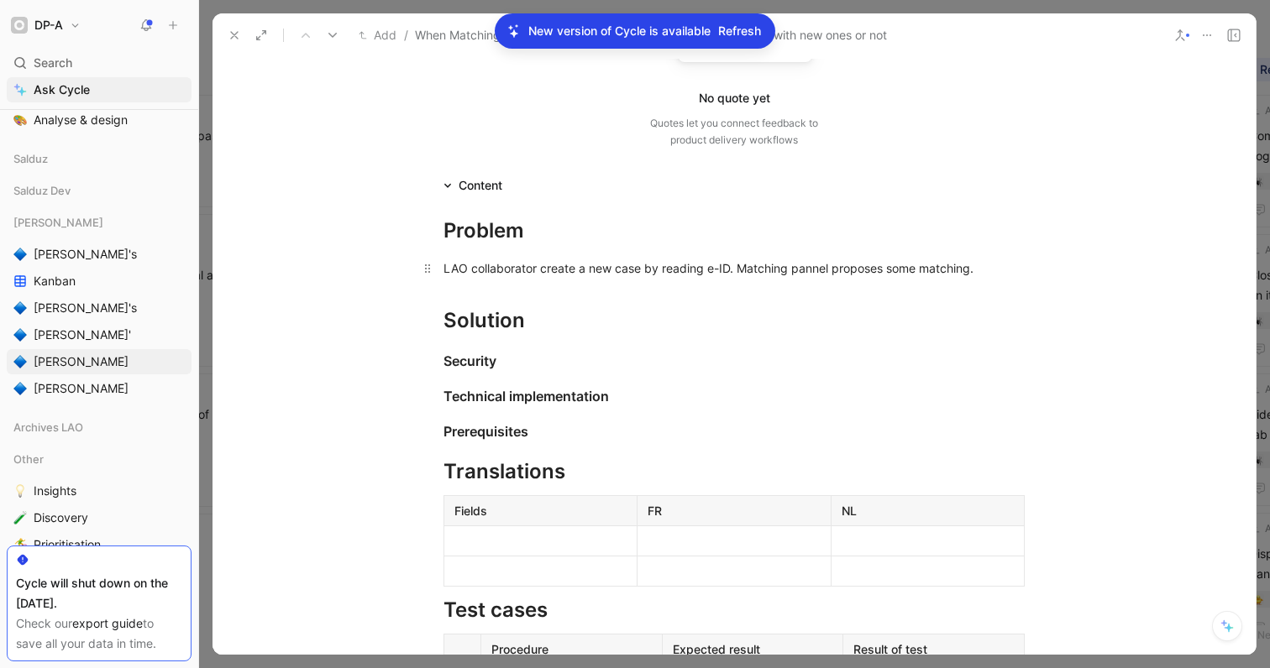
click at [734, 270] on div "LAO collaborator create a new case by reading e-ID. Matching pannel proposes so…" at bounding box center [733, 268] width 581 height 18
click at [851, 272] on div "LAO collaborator create a new case by reading e-ID. The matching pannel propose…" at bounding box center [733, 268] width 581 height 18
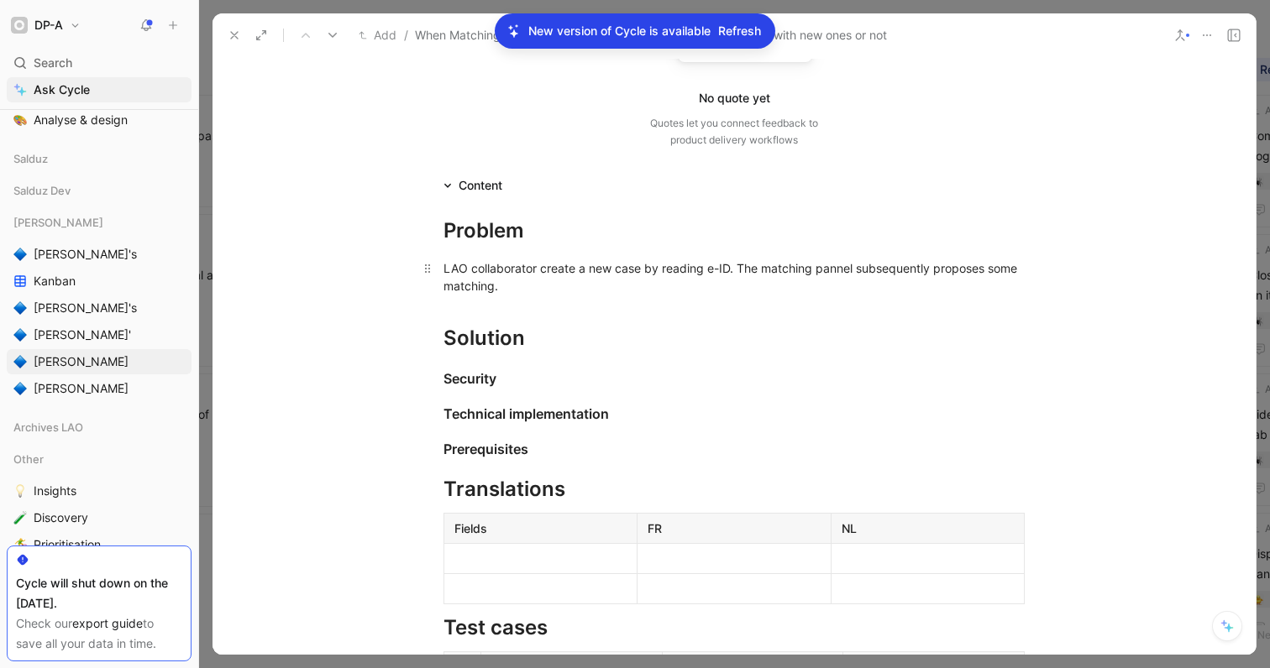
click at [545, 292] on div "LAO collaborator create a new case by reading e-ID. The matching pannel subsequ…" at bounding box center [733, 276] width 581 height 35
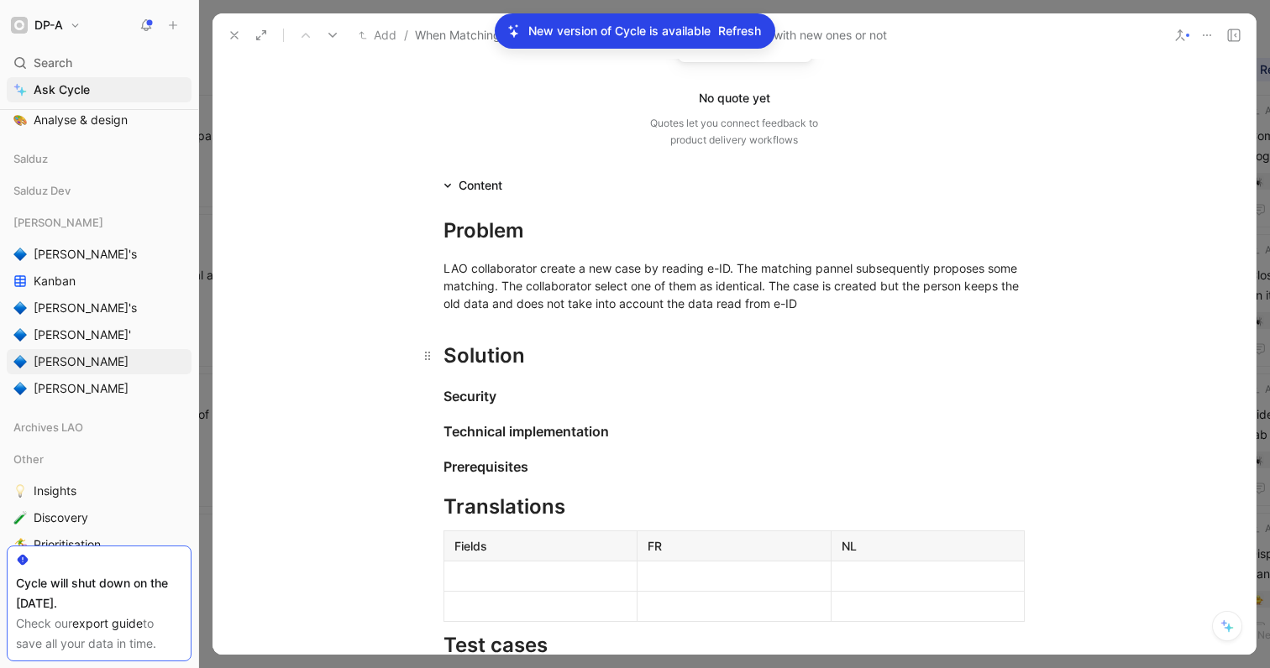
click at [551, 364] on div "Solution" at bounding box center [733, 356] width 581 height 30
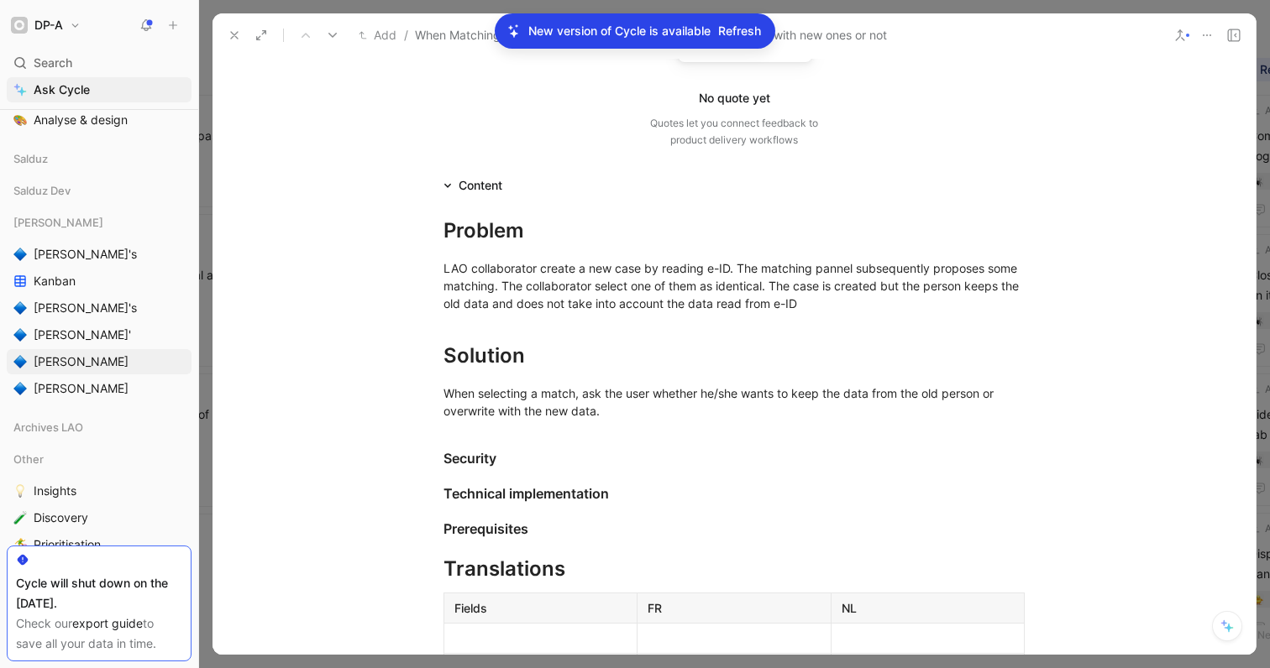
click at [230, 35] on icon at bounding box center [234, 35] width 13 height 13
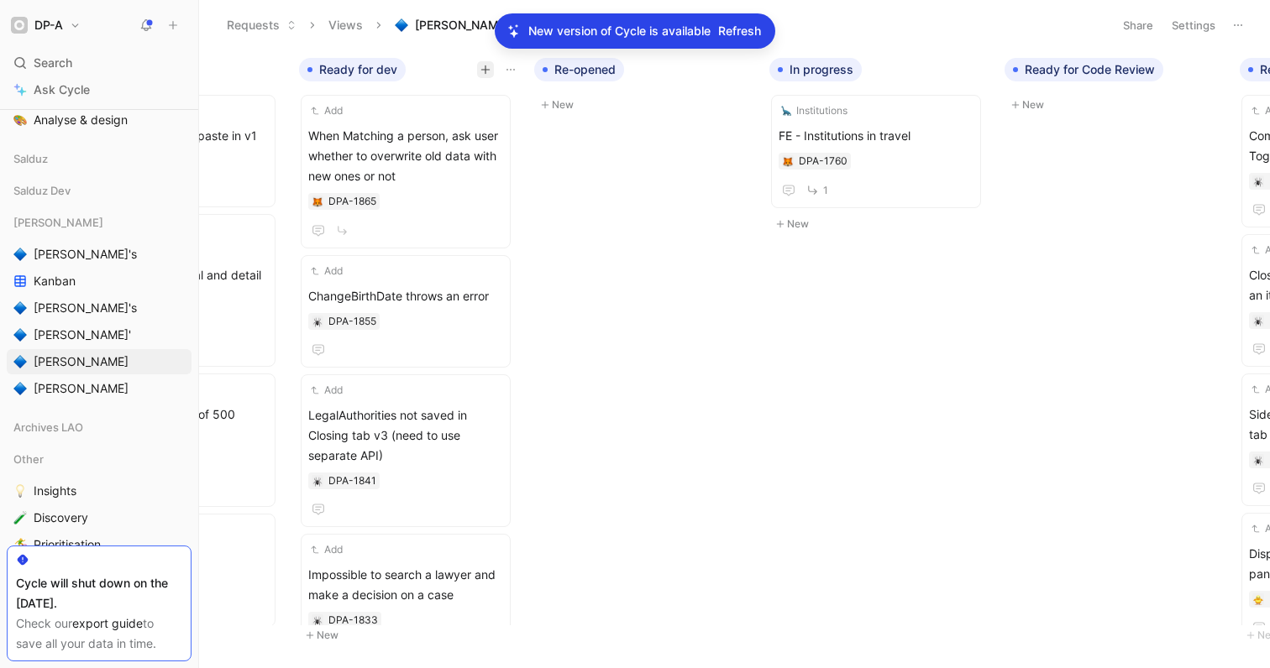
click at [483, 68] on icon "button" at bounding box center [485, 70] width 10 height 10
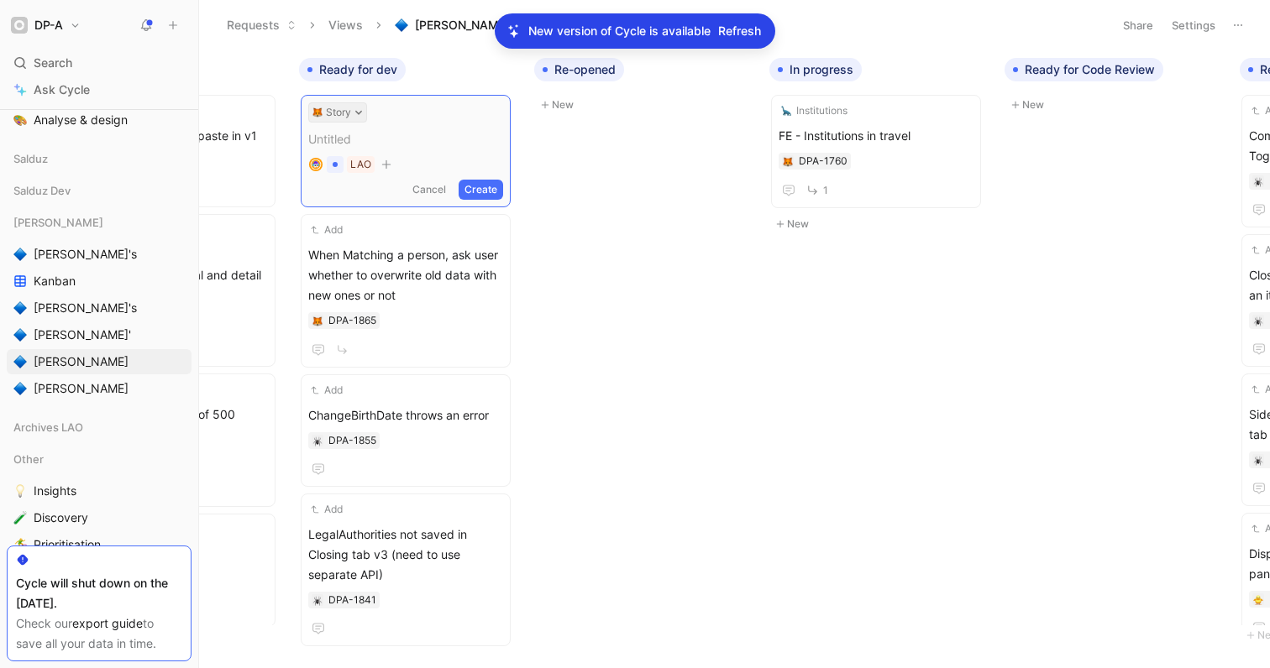
click at [354, 118] on button "Story" at bounding box center [337, 112] width 59 height 20
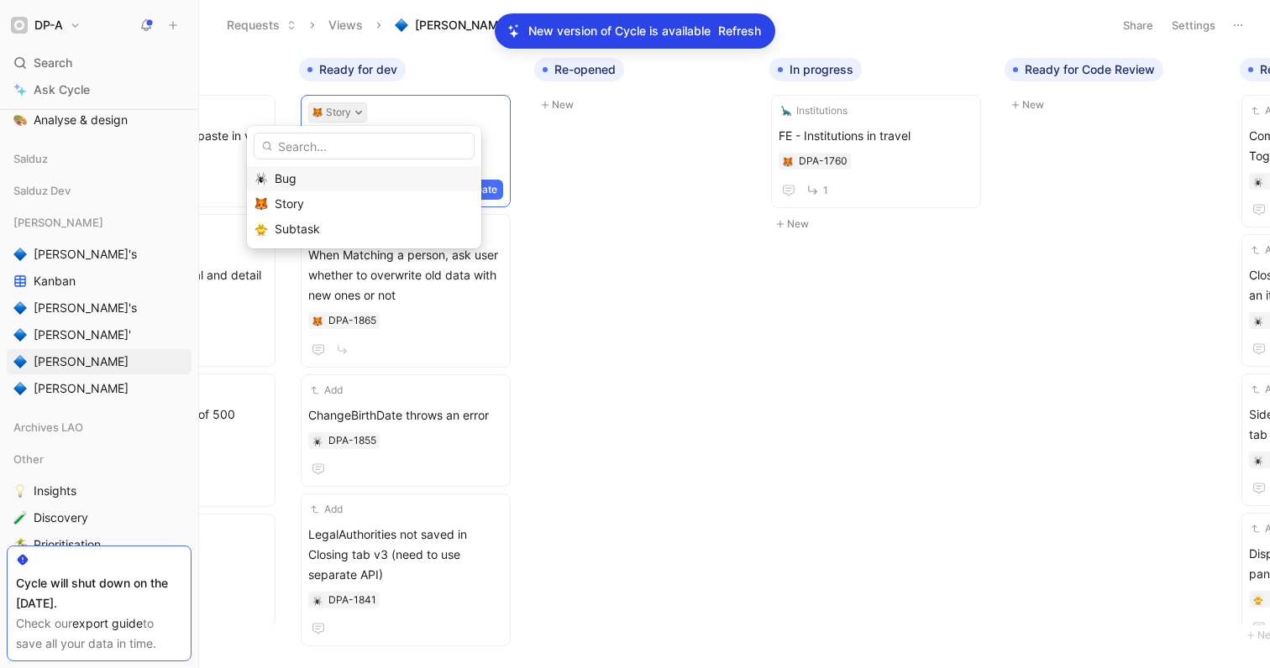
click at [306, 178] on div "Bug" at bounding box center [374, 179] width 199 height 20
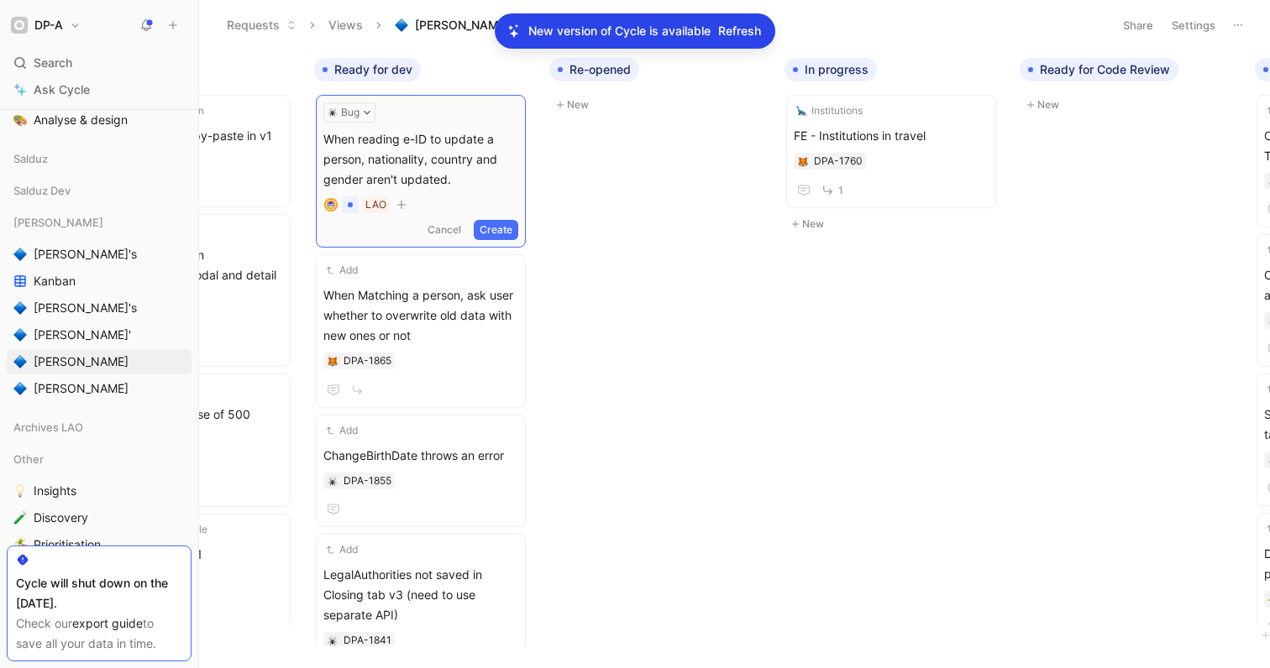
scroll to position [0, 592]
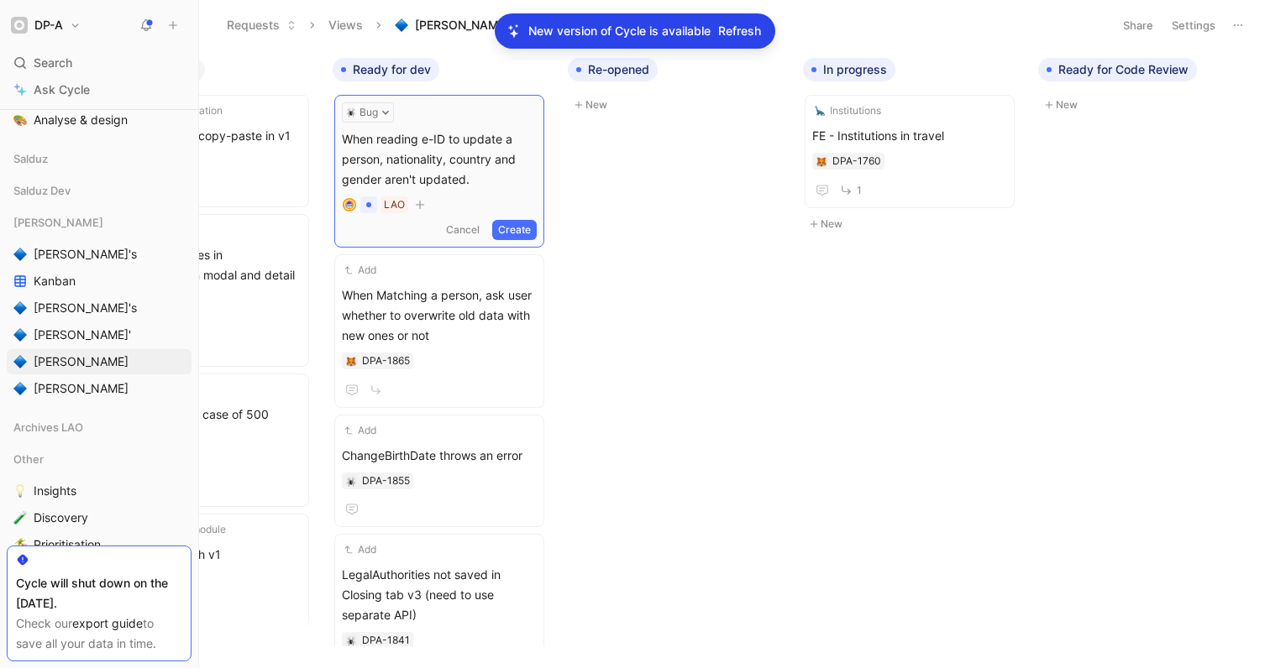
click at [385, 180] on span "When reading e-ID to update a person, nationality, country and gender aren't up…" at bounding box center [439, 159] width 195 height 60
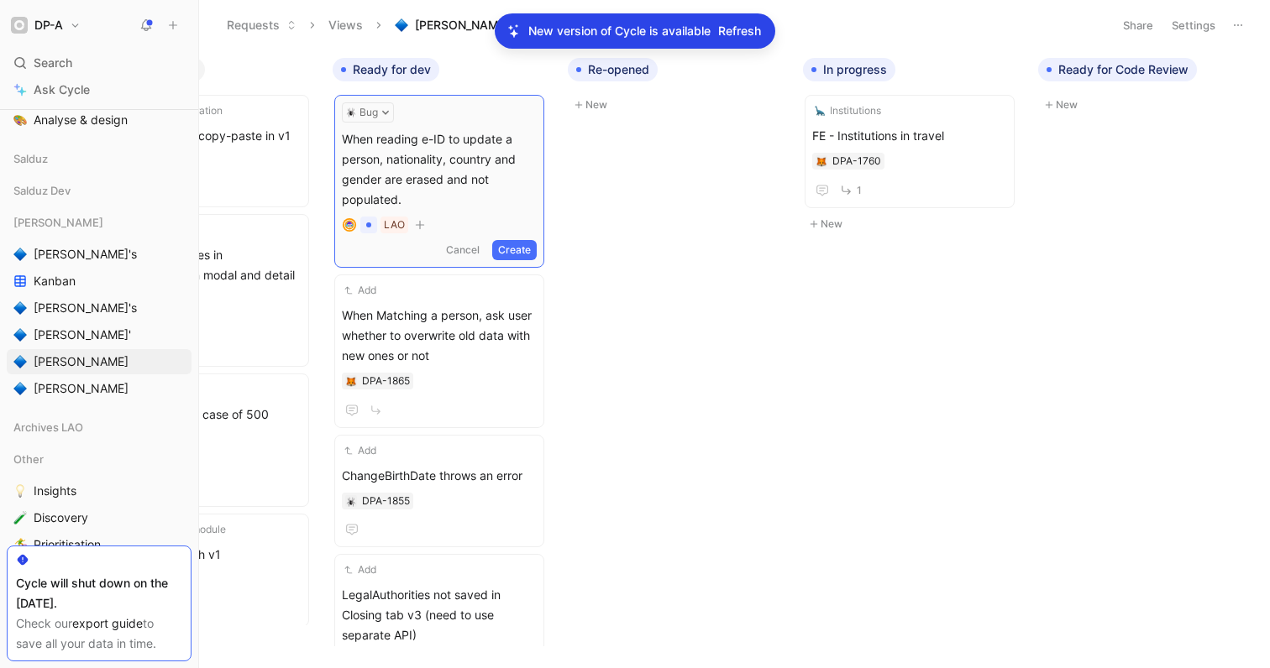
click at [511, 247] on button "Create" at bounding box center [514, 250] width 45 height 20
click at [434, 155] on span "When reading e-ID to update a person, nationality, country and gender are erase…" at bounding box center [439, 166] width 195 height 81
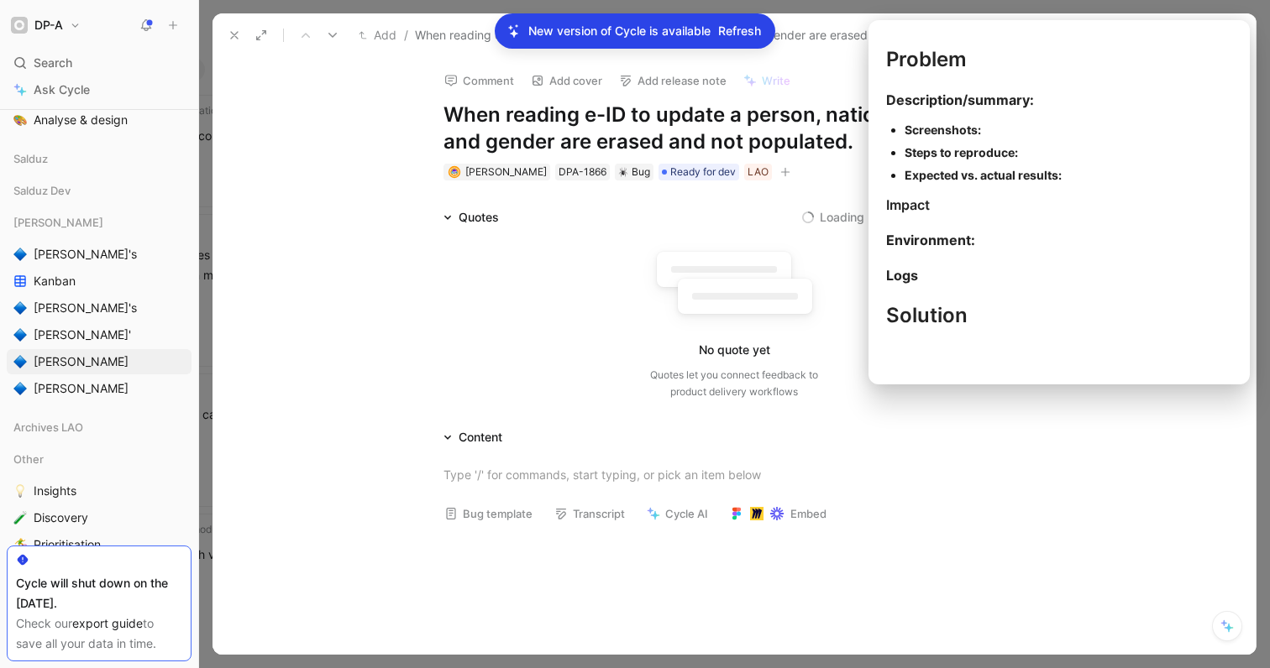
click at [487, 515] on button "Bug template" at bounding box center [488, 514] width 103 height 24
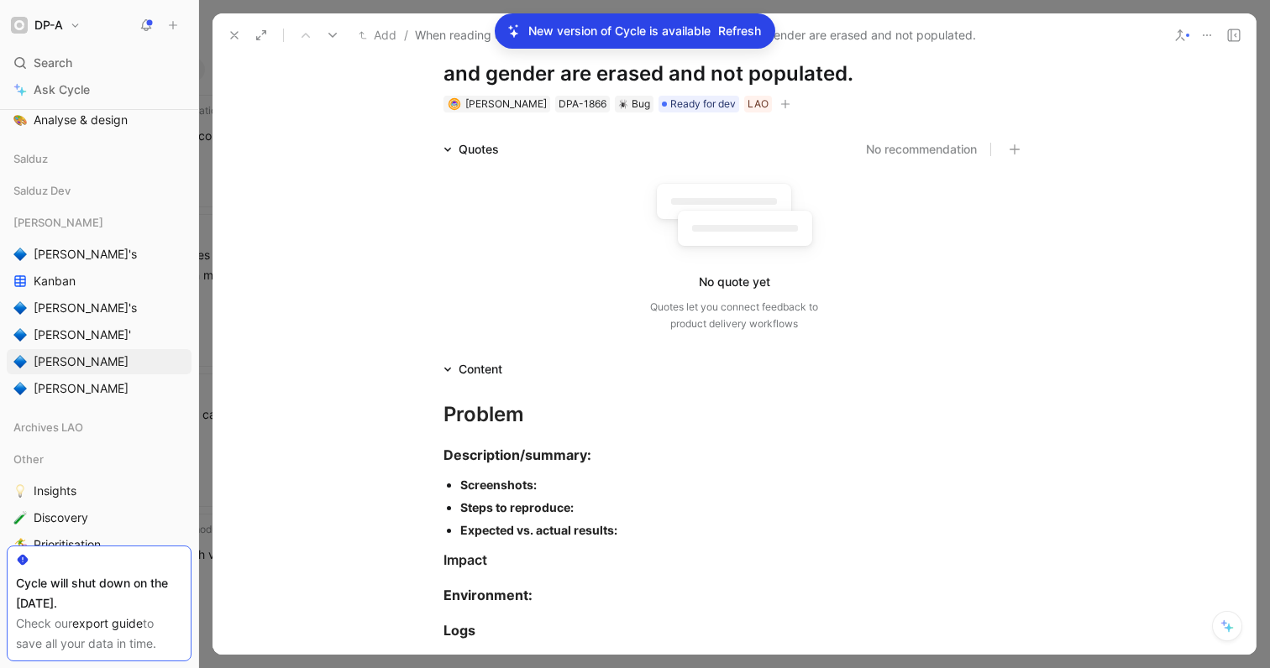
scroll to position [71, 0]
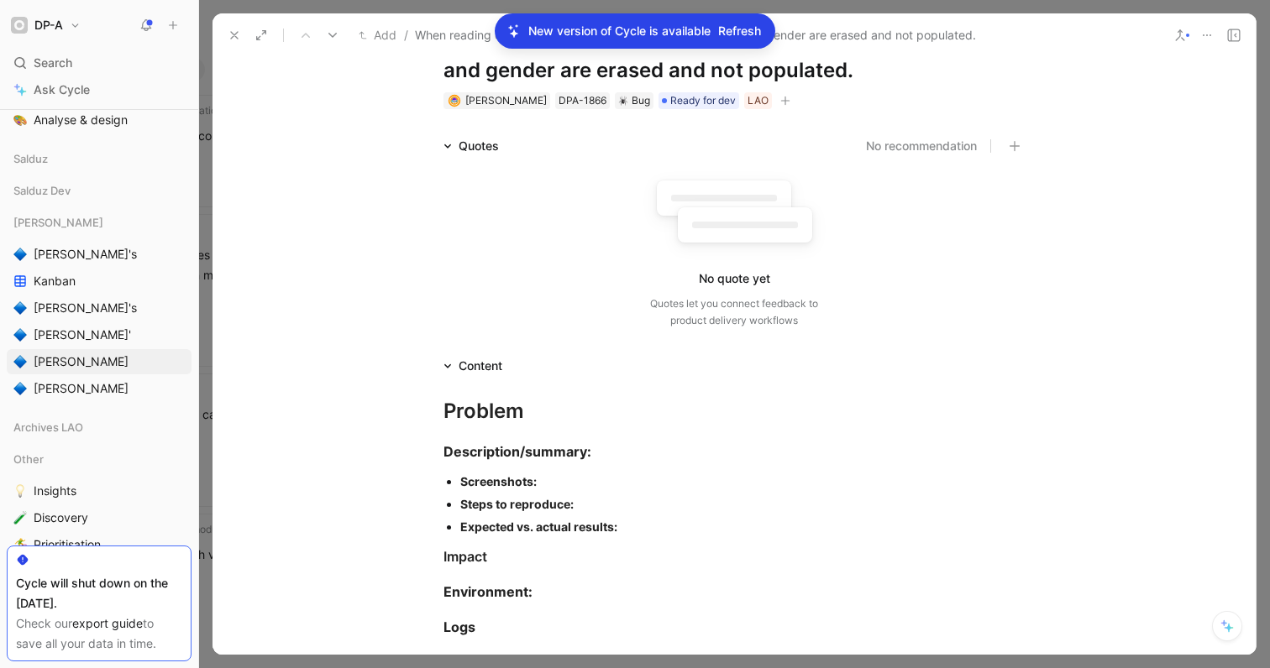
click at [571, 511] on div "Steps to reproduce:" at bounding box center [742, 504] width 564 height 18
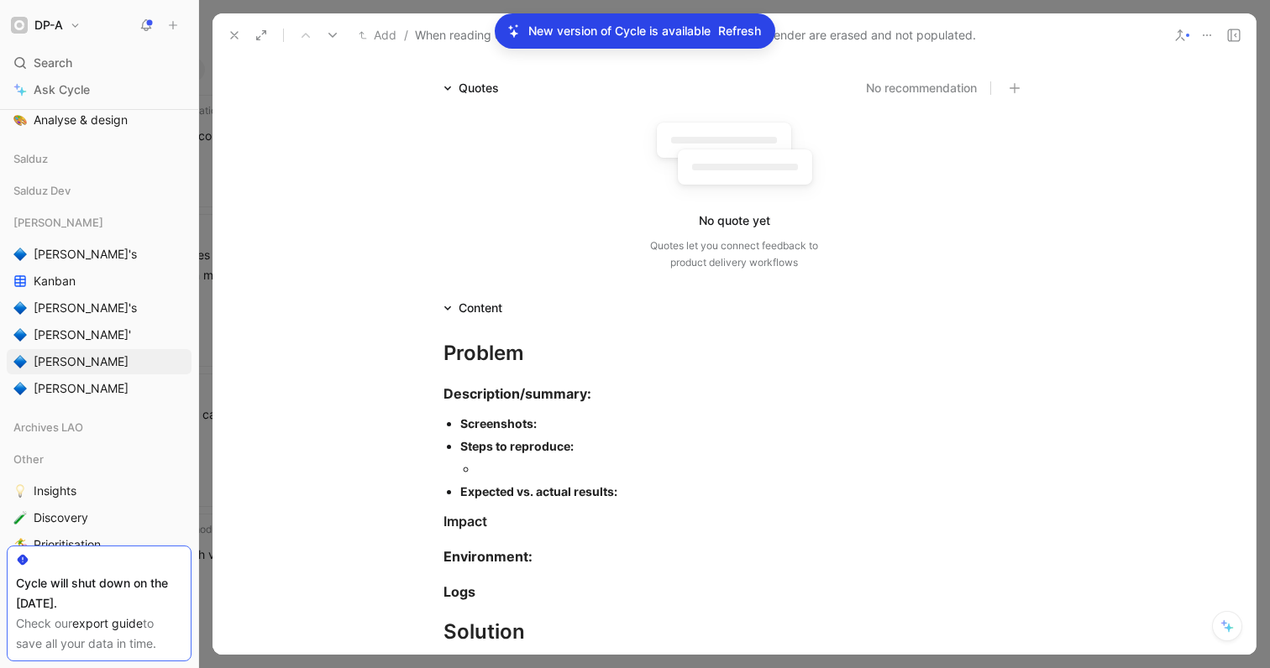
scroll to position [139, 0]
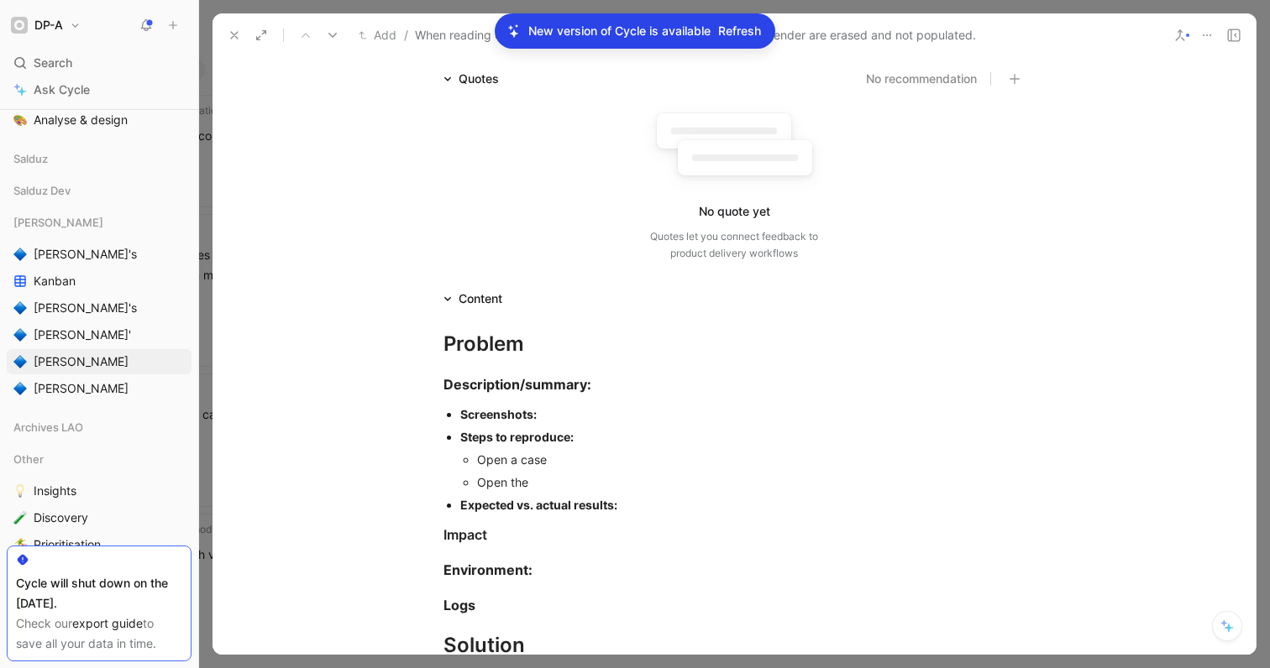
click at [558, 465] on div "Open a case" at bounding box center [750, 460] width 547 height 18
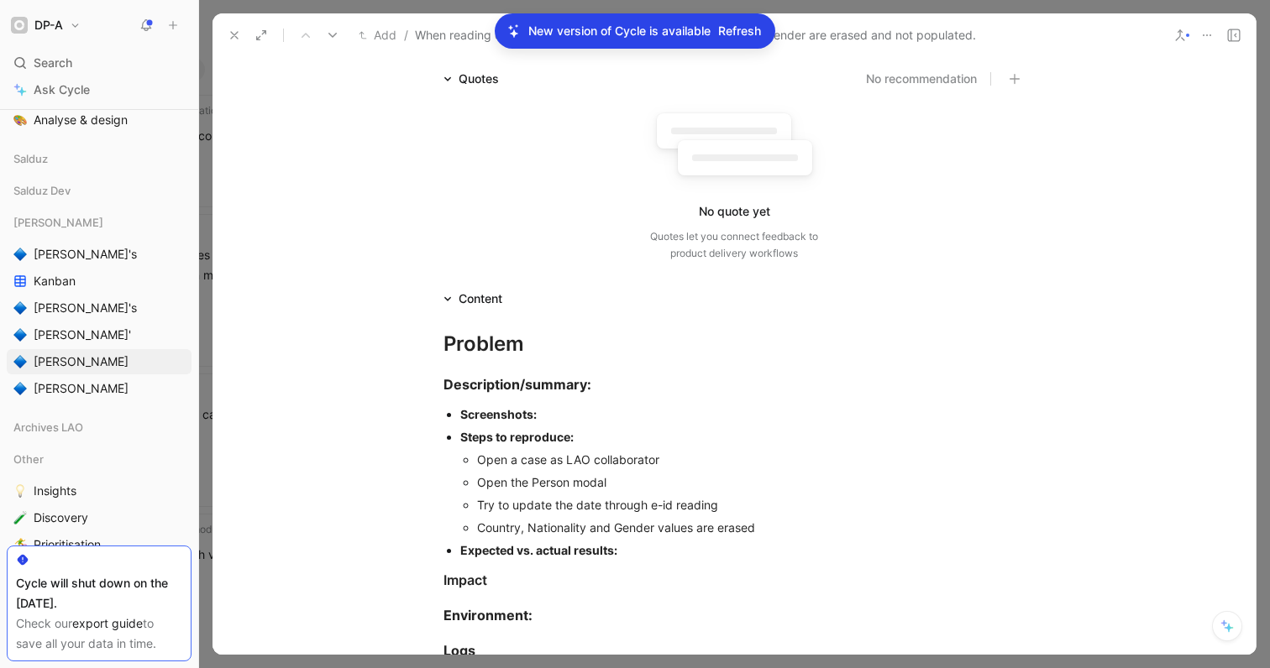
click at [583, 526] on div "Country, Nationality and Gender values are erased" at bounding box center [750, 528] width 547 height 18
drag, startPoint x: 516, startPoint y: 529, endPoint x: 534, endPoint y: 548, distance: 26.2
click at [516, 529] on div "Country, NationalityCountryID, Nationlity and Gender values are erased" at bounding box center [750, 528] width 547 height 18
drag, startPoint x: 475, startPoint y: 526, endPoint x: 778, endPoint y: 521, distance: 302.3
click at [778, 521] on div "CountryID, NationalityCountryID, Nationlity and Gender values are erased" at bounding box center [750, 528] width 547 height 18
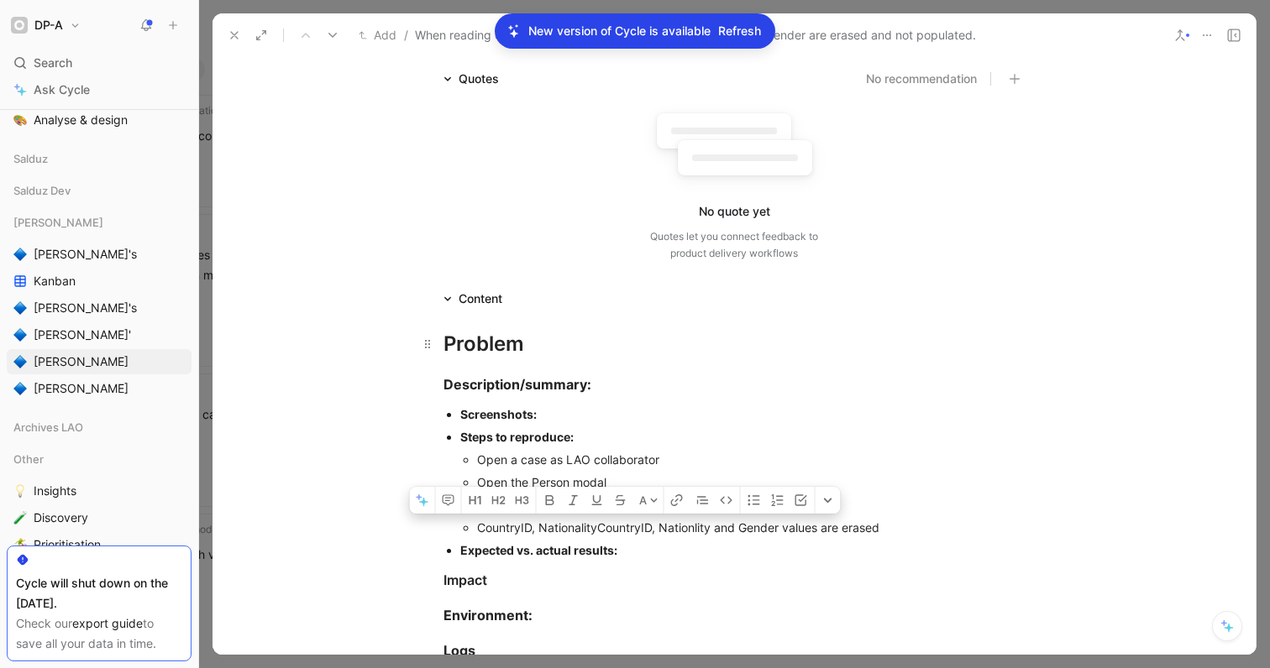
copy div "CountryID, NationalityCountryID, Nationlity and Gender"
click at [721, 358] on div "Problem" at bounding box center [733, 344] width 581 height 30
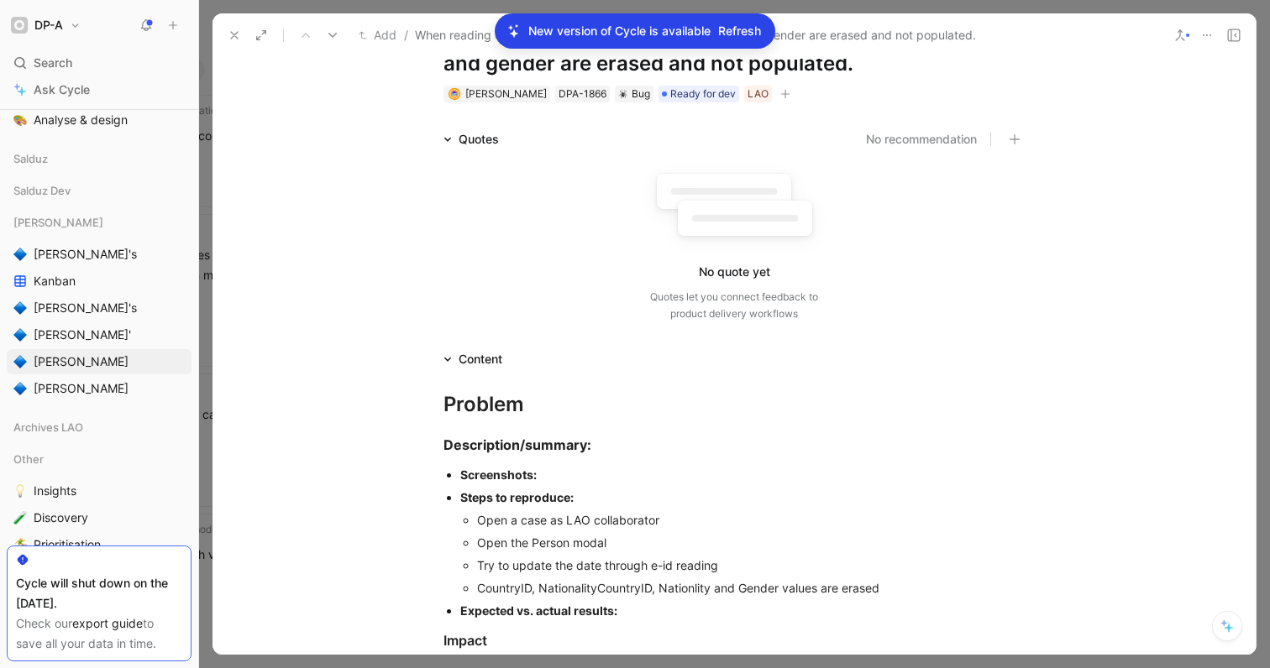
scroll to position [0, 0]
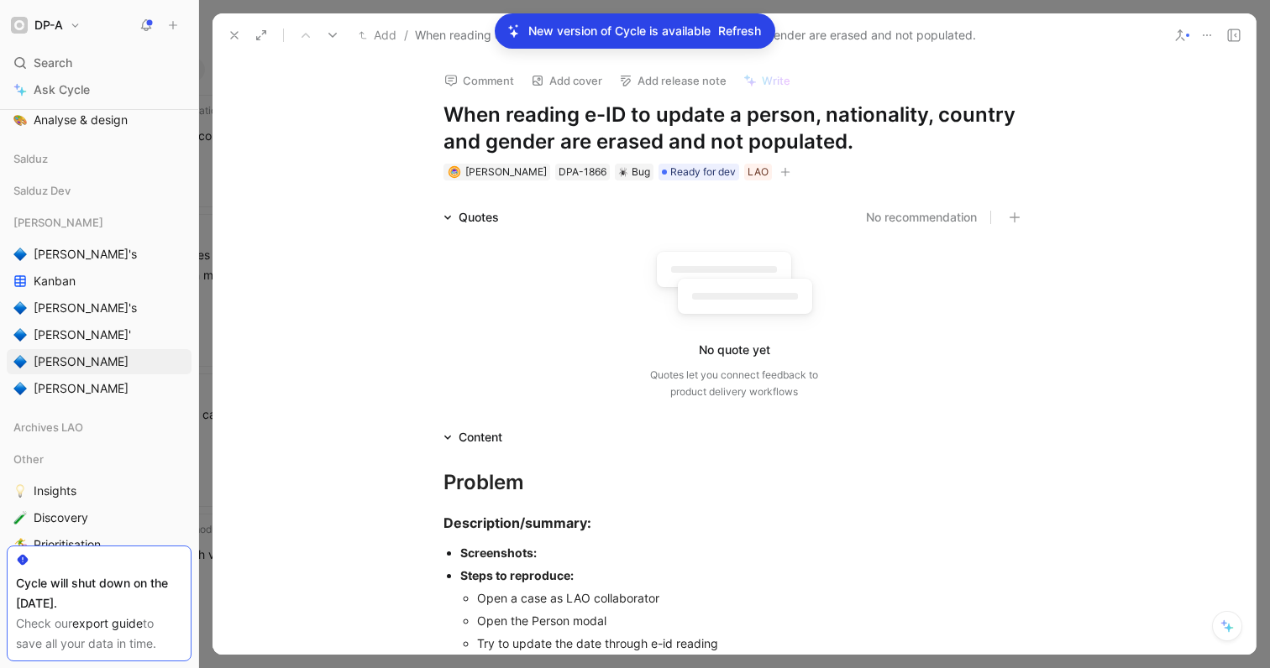
drag, startPoint x: 820, startPoint y: 116, endPoint x: 549, endPoint y: 139, distance: 272.2
click at [549, 139] on h1 "When reading e-ID to update a person, nationality, country and gender are erase…" at bounding box center [733, 129] width 581 height 54
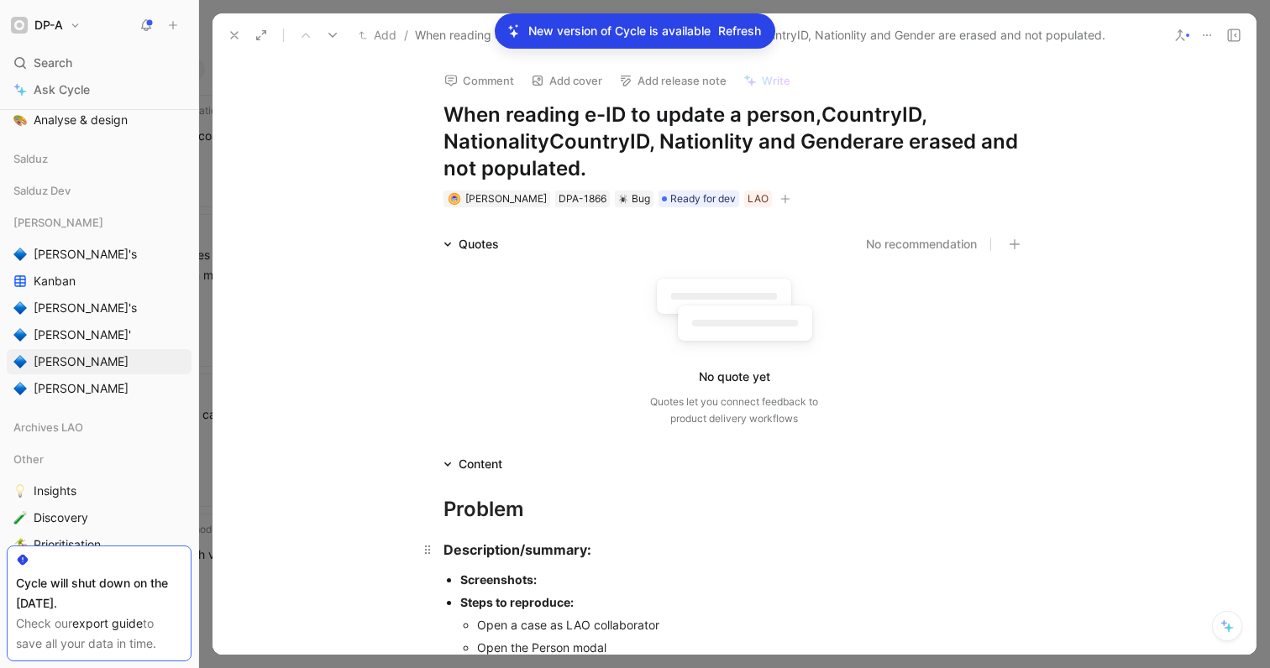
click at [895, 559] on div "Description/summary:" at bounding box center [733, 550] width 581 height 20
click at [238, 34] on icon at bounding box center [234, 35] width 13 height 13
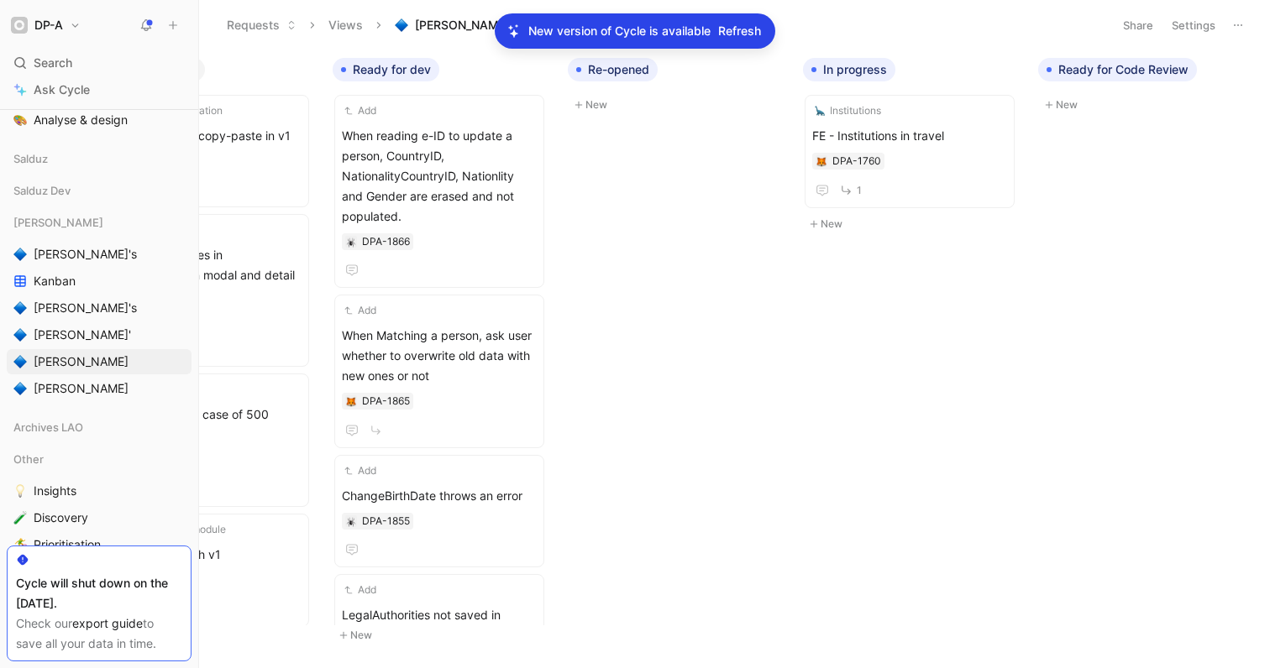
click at [665, 257] on div "To do Search on multiple TXT with OR separator FE - Search on multiple text wit…" at bounding box center [734, 359] width 1071 height 618
click at [520, 69] on icon "button" at bounding box center [519, 69] width 9 height 1
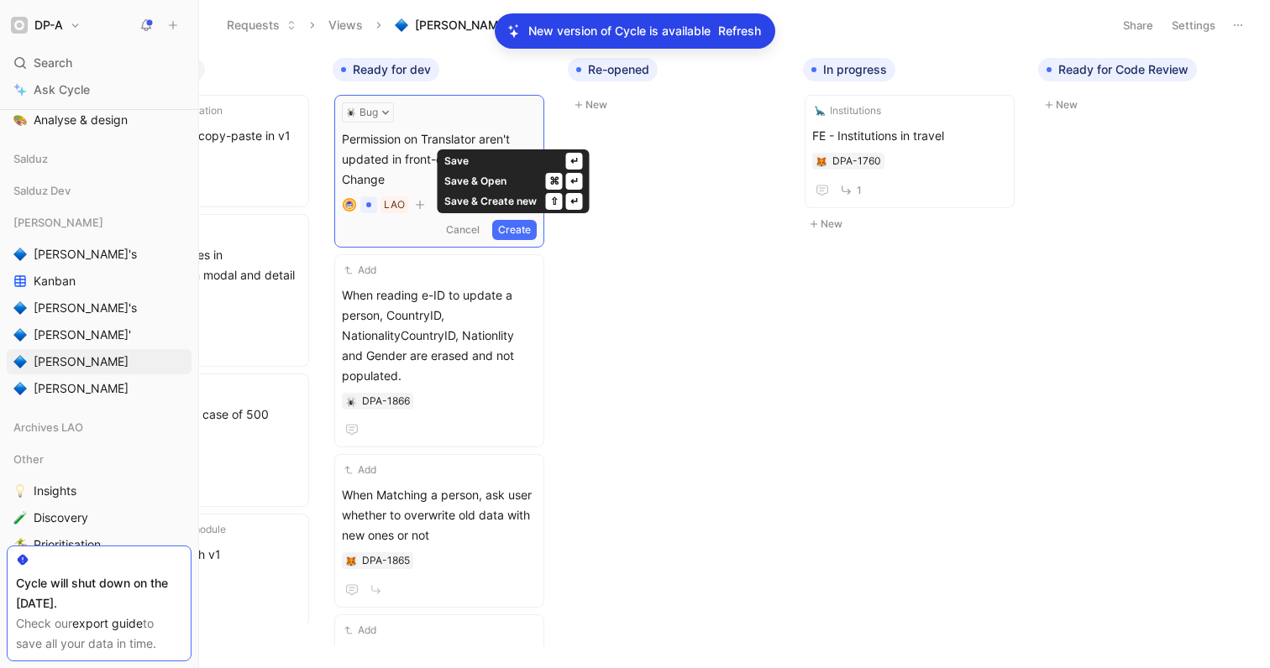
click at [510, 227] on button "Create" at bounding box center [514, 230] width 45 height 20
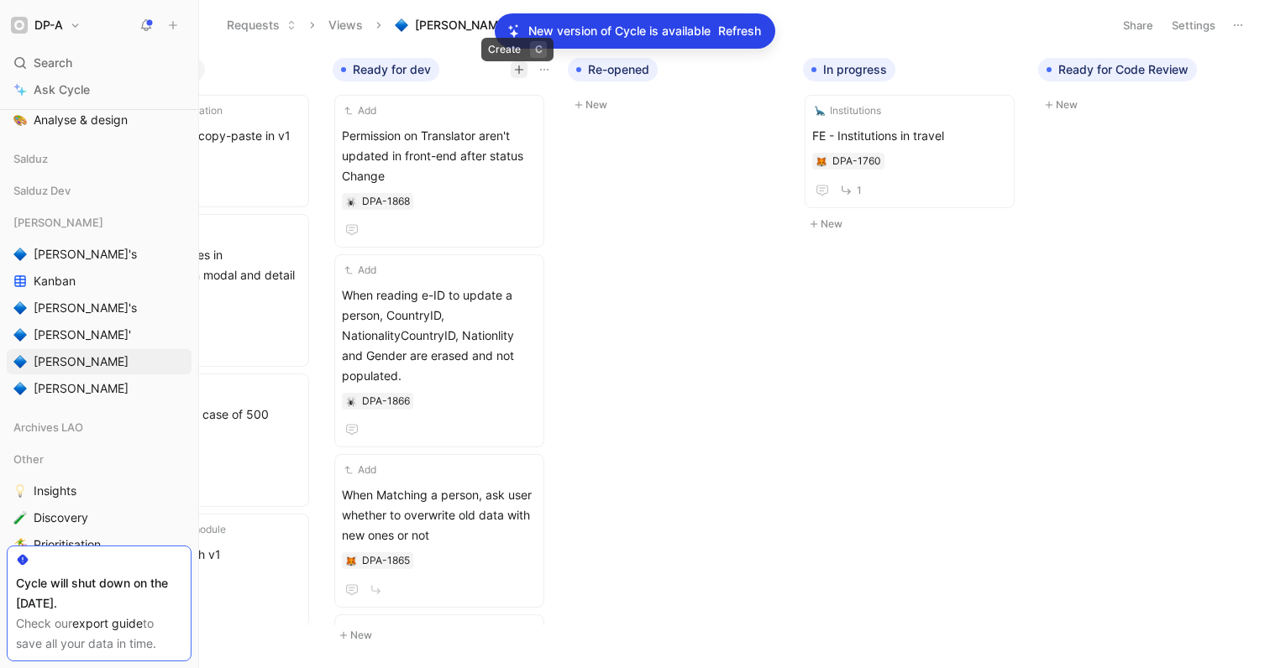
click at [518, 66] on icon "button" at bounding box center [518, 69] width 1 height 9
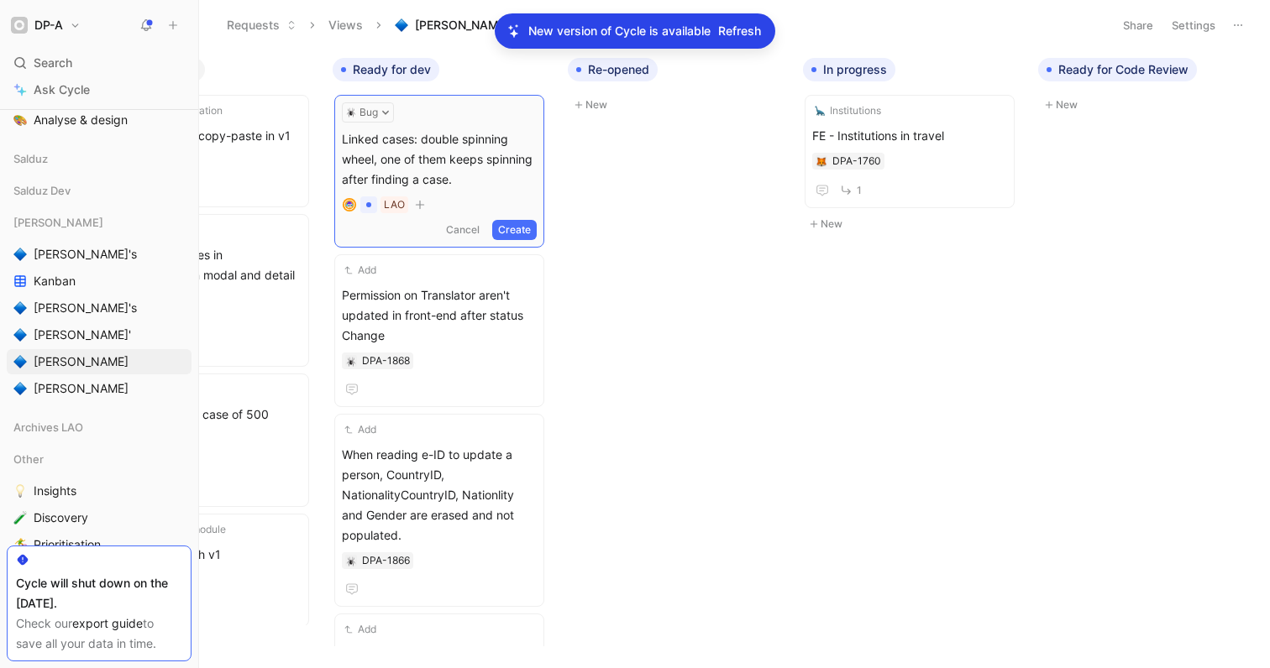
click at [517, 231] on button "Create" at bounding box center [514, 230] width 45 height 20
click at [428, 144] on span "Linked cases: double spinning wheel, one of them keeps spinning after finding a…" at bounding box center [439, 156] width 195 height 60
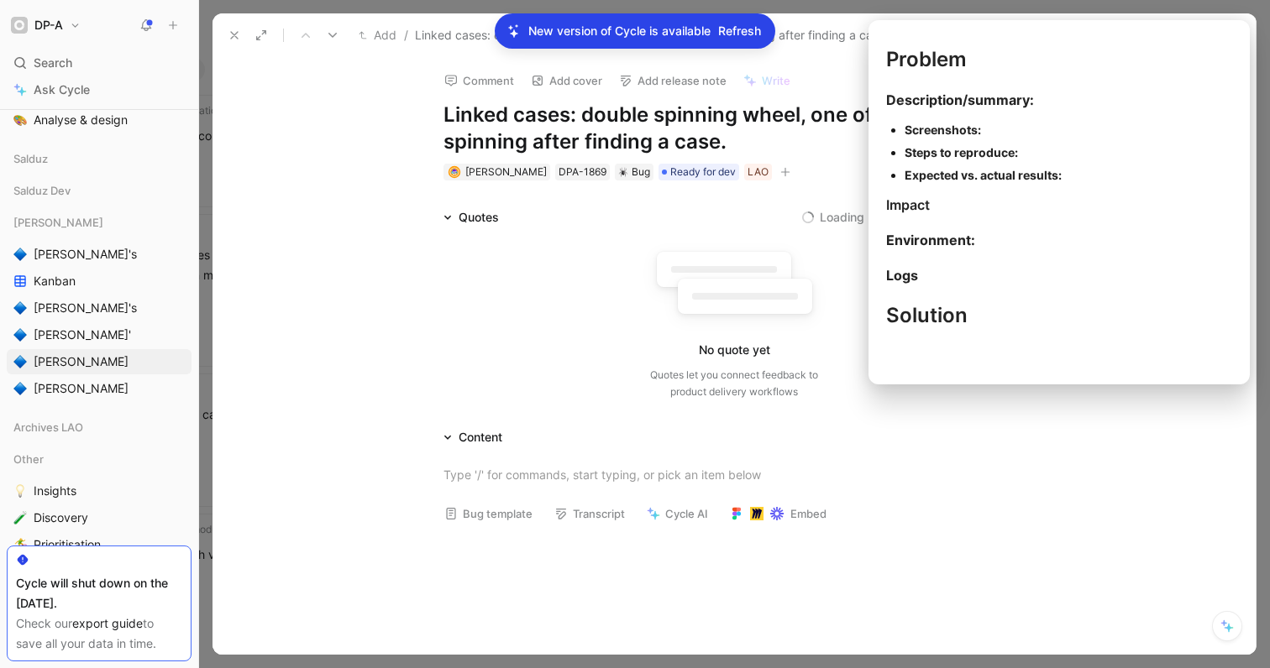
click at [504, 519] on button "Bug template" at bounding box center [488, 514] width 103 height 24
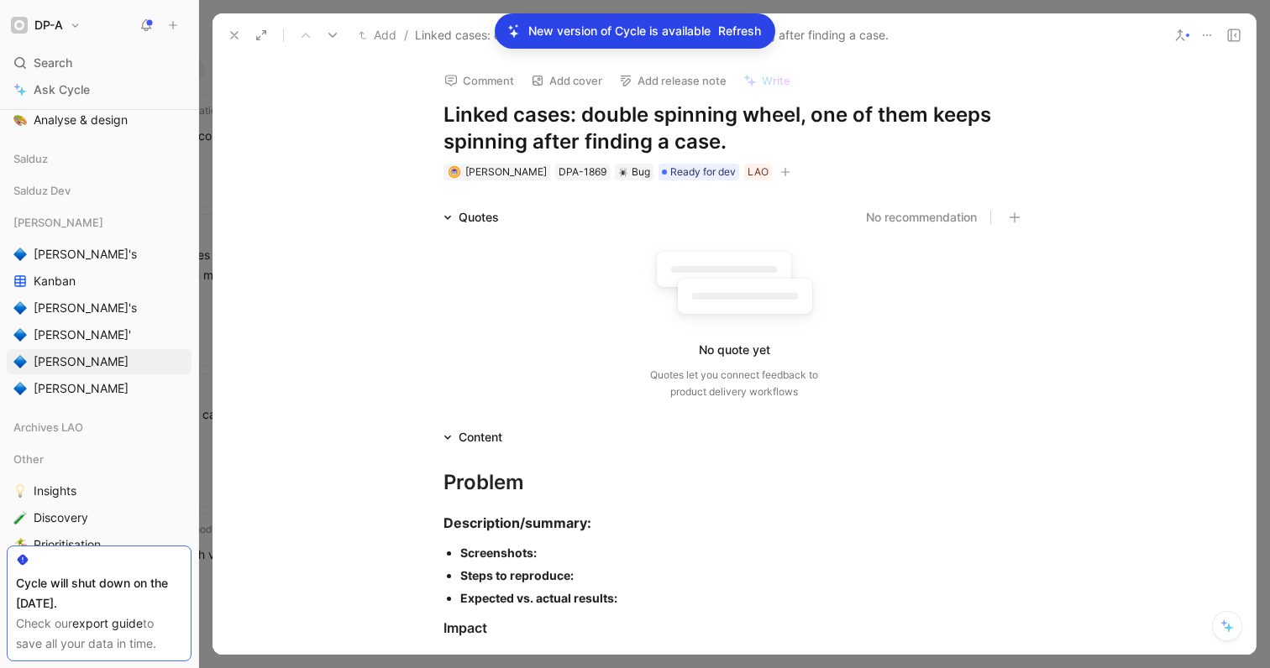
click at [557, 560] on div "Screenshots:" at bounding box center [742, 553] width 564 height 18
click at [484, 573] on div at bounding box center [742, 576] width 564 height 18
click at [235, 34] on use at bounding box center [234, 35] width 7 height 7
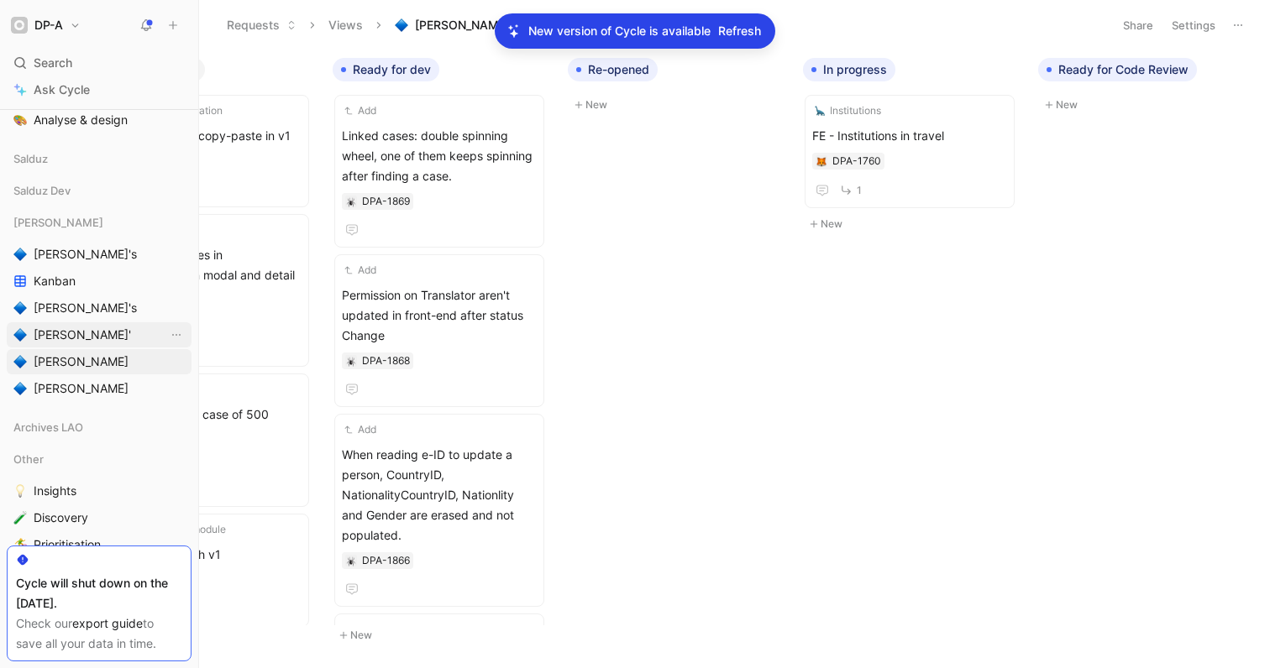
click at [61, 332] on span "[PERSON_NAME]'" at bounding box center [82, 335] width 97 height 17
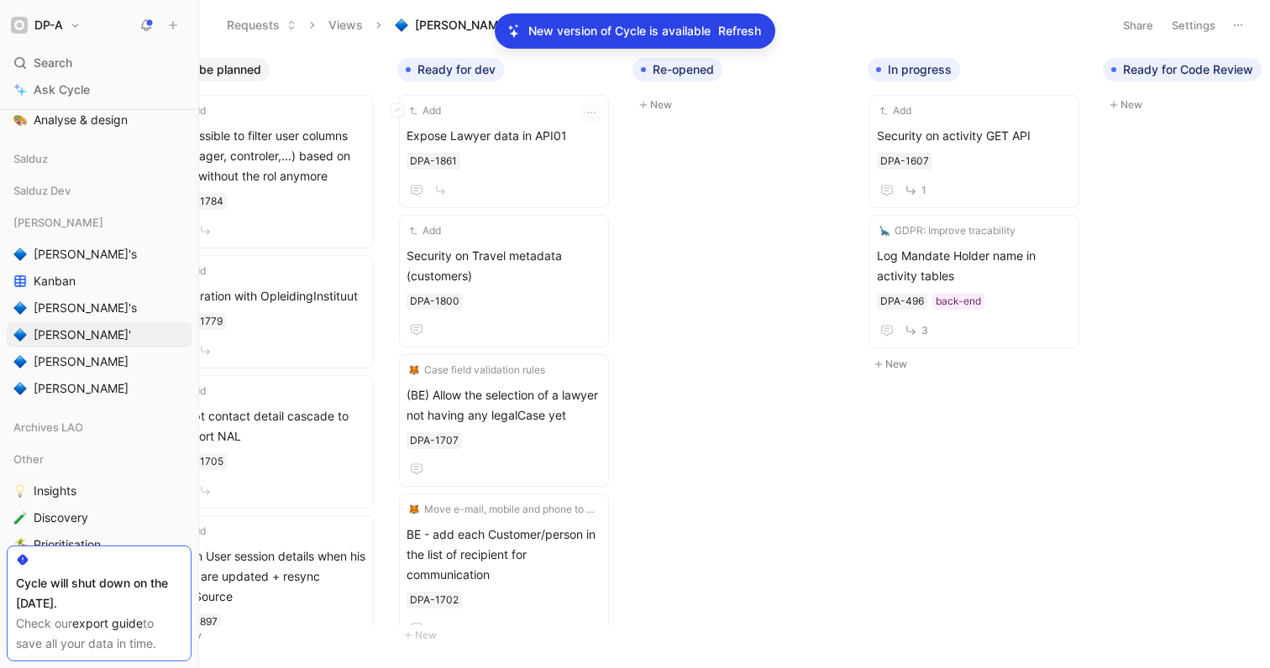
scroll to position [0, 546]
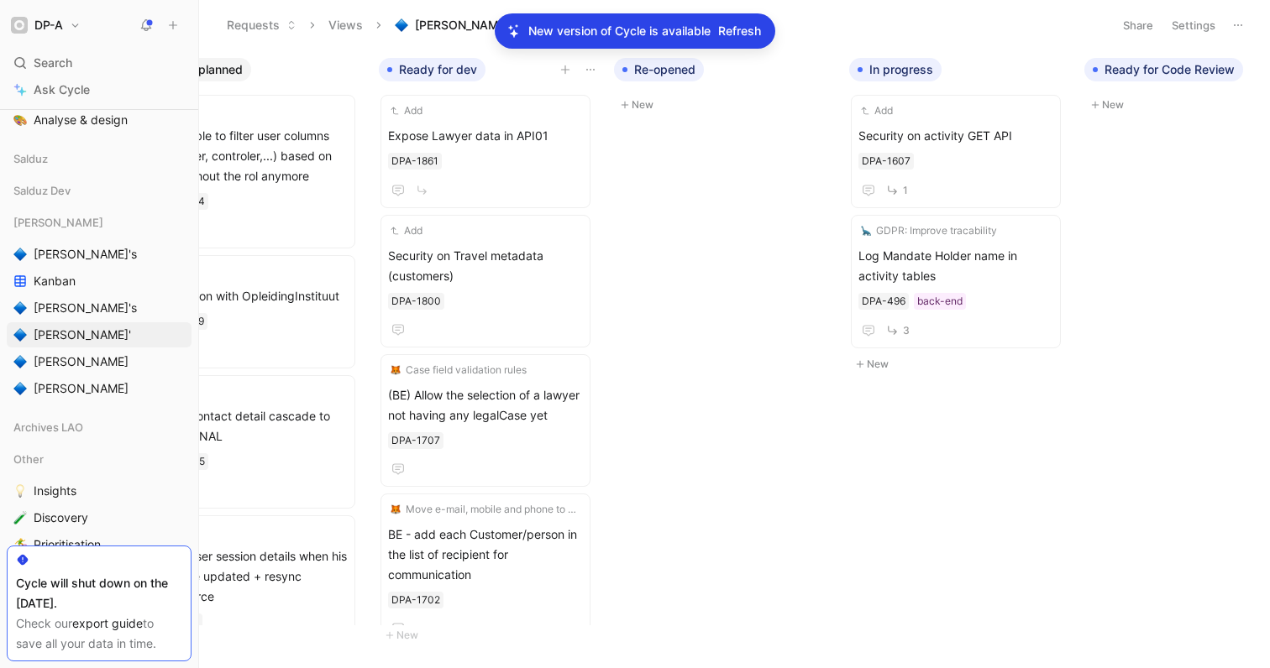
click at [560, 71] on icon "button" at bounding box center [565, 70] width 10 height 10
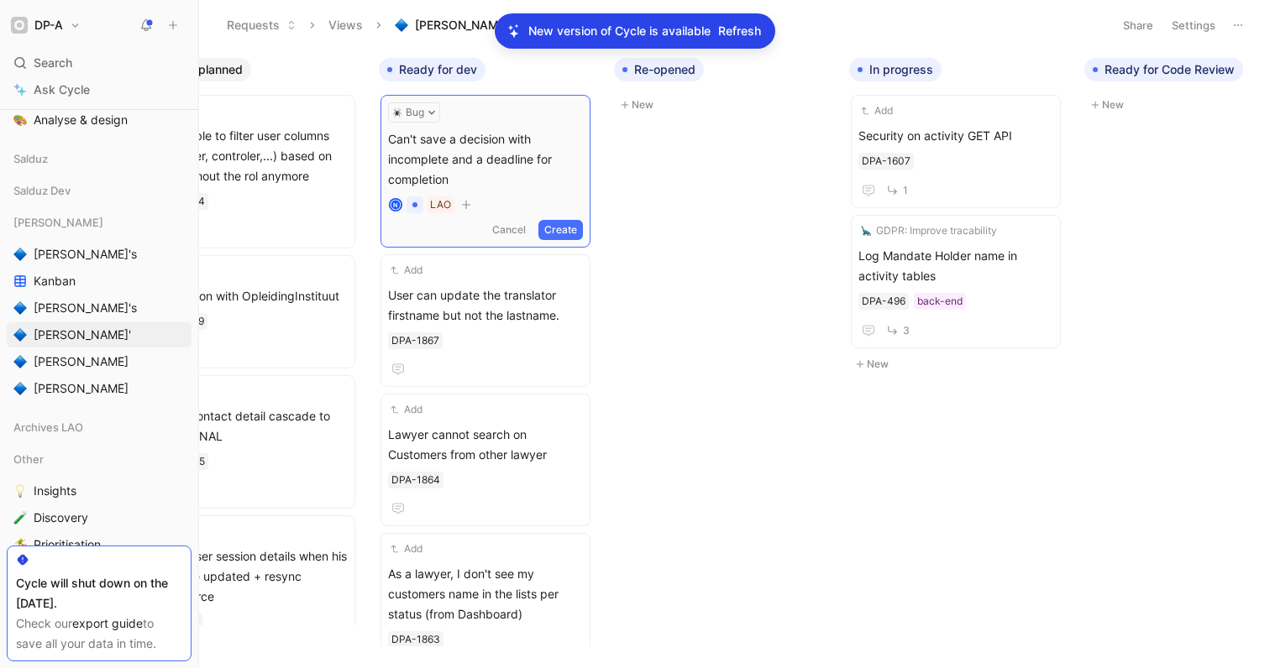
click at [558, 232] on button "Create" at bounding box center [560, 230] width 45 height 20
click at [485, 161] on span "Can't save a decision with incomplete and a deadline for completion" at bounding box center [485, 156] width 195 height 60
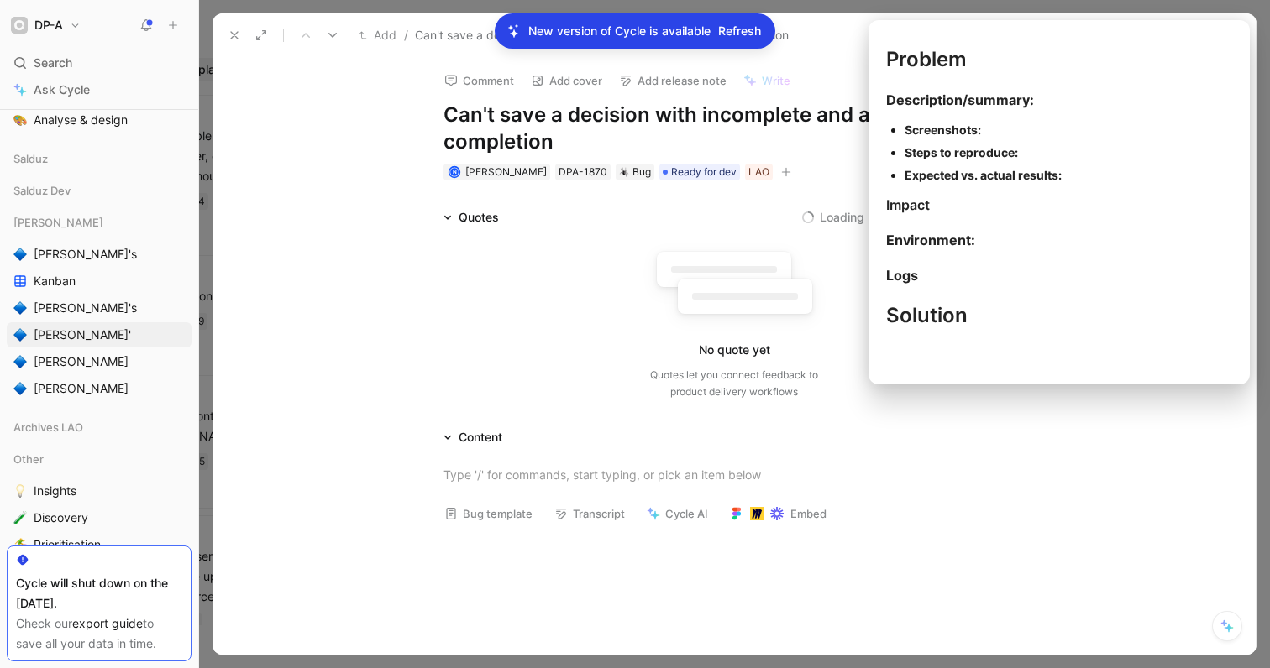
click at [484, 517] on button "Bug template" at bounding box center [488, 514] width 103 height 24
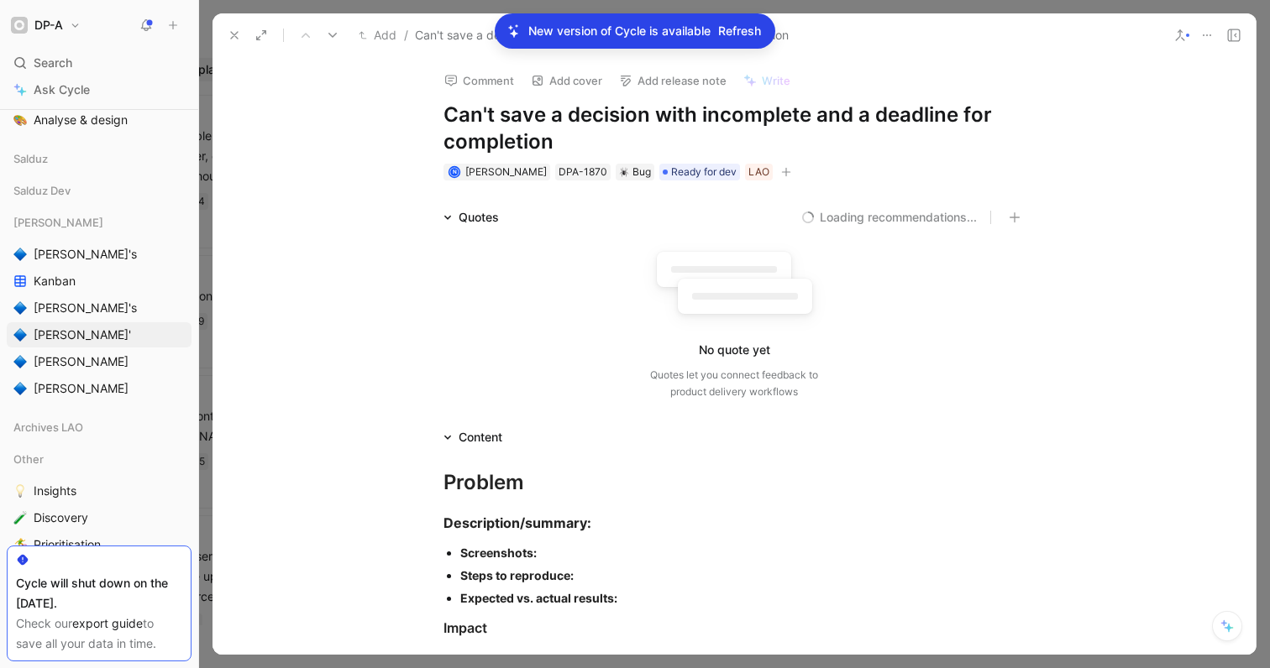
click at [550, 557] on div "Screenshots:" at bounding box center [742, 553] width 564 height 18
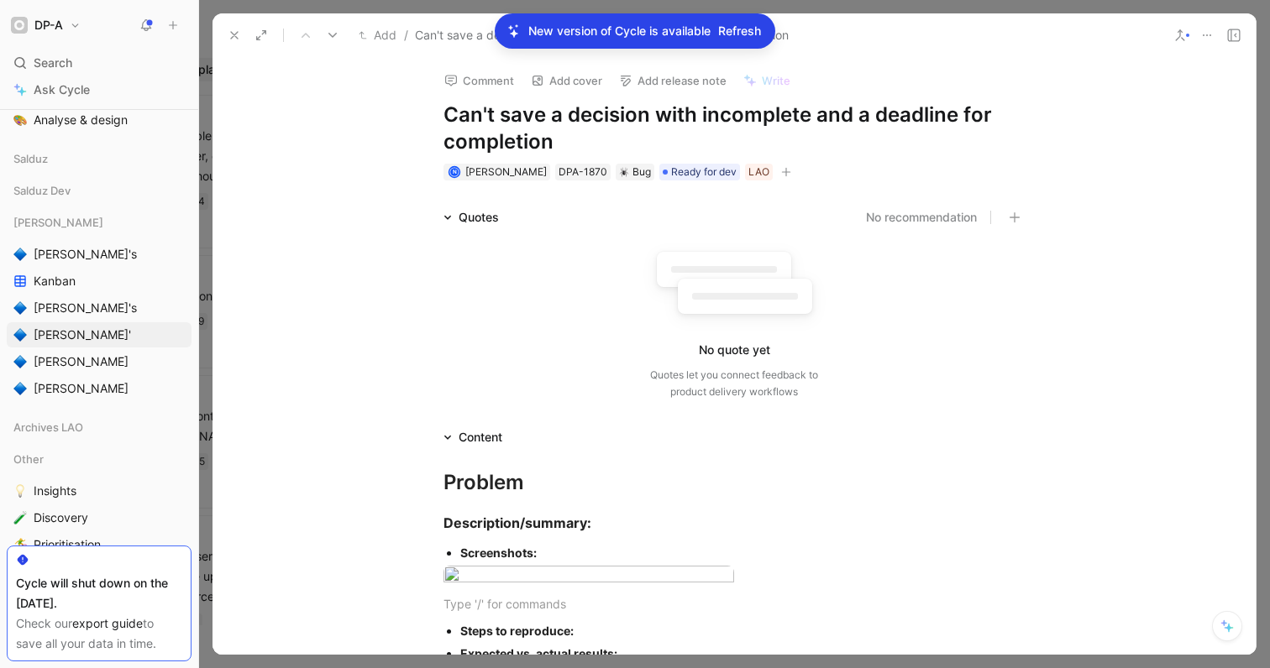
click at [233, 34] on use at bounding box center [234, 35] width 7 height 7
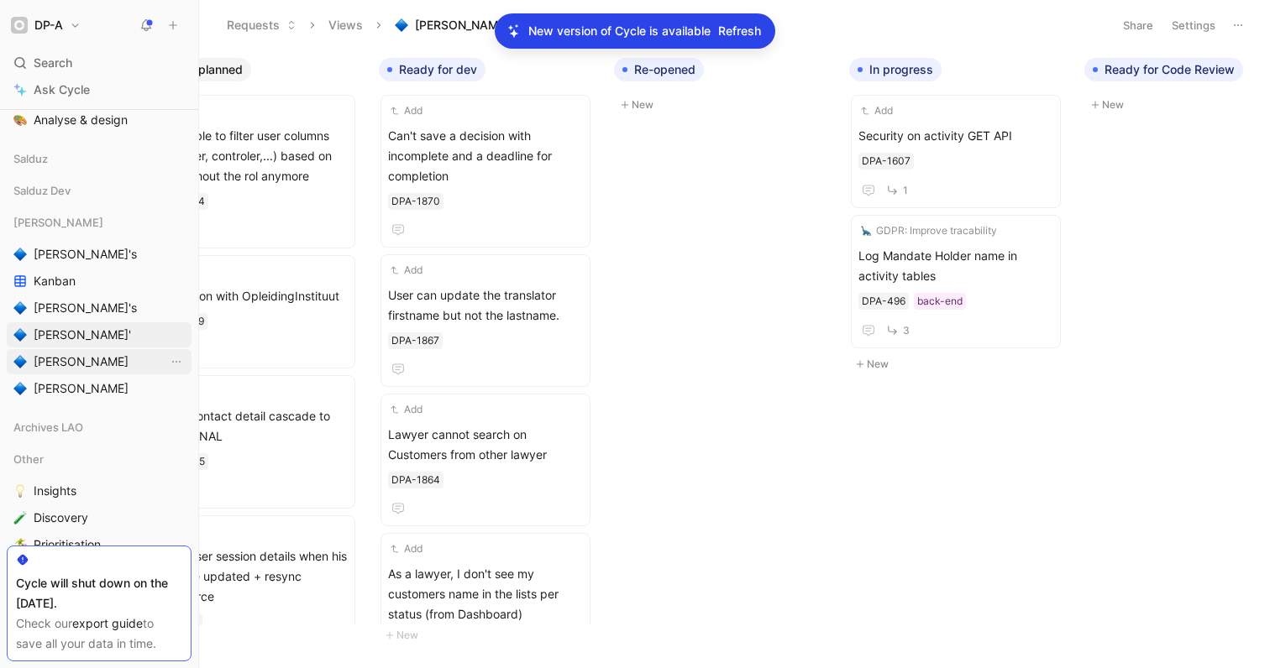
click at [58, 361] on span "[PERSON_NAME]" at bounding box center [81, 362] width 95 height 17
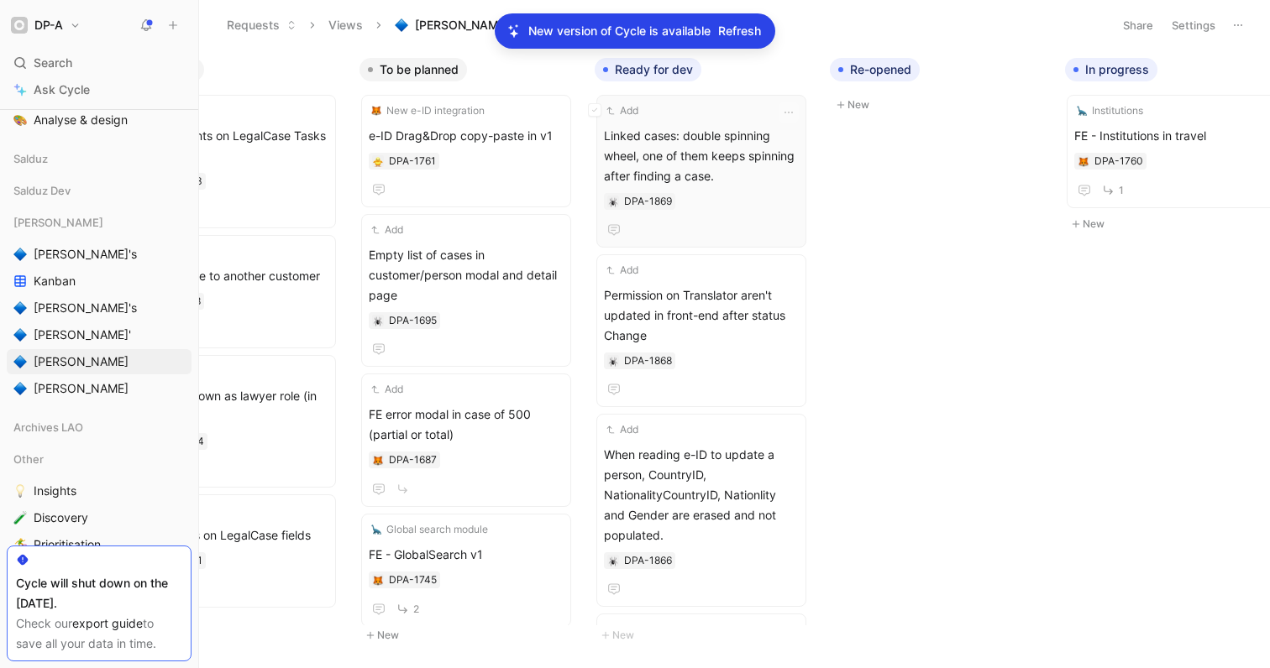
scroll to position [0, 554]
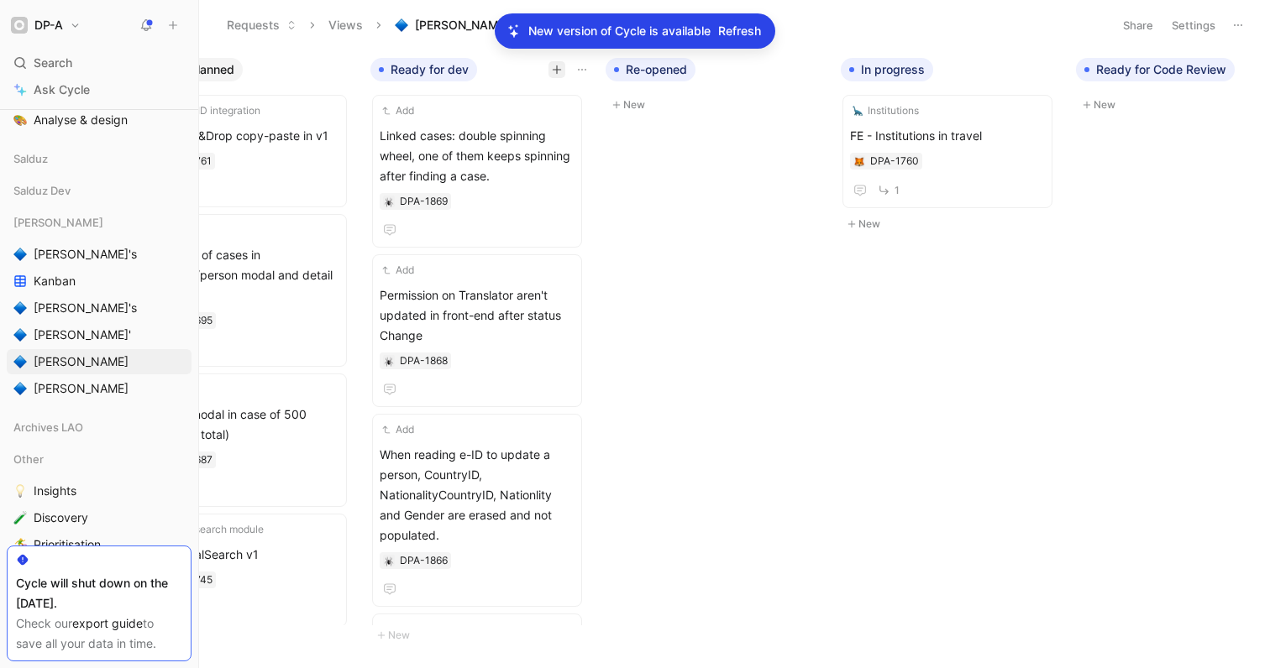
click at [553, 67] on icon "button" at bounding box center [557, 70] width 10 height 10
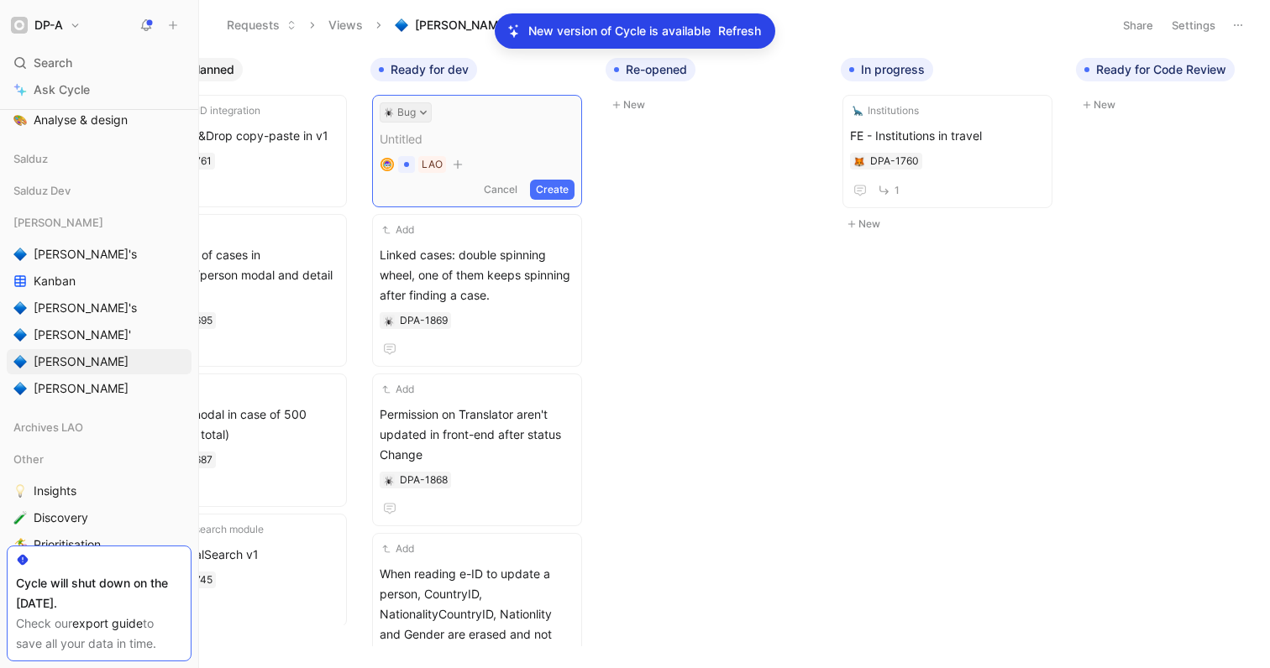
click at [420, 112] on icon at bounding box center [423, 113] width 7 height 4
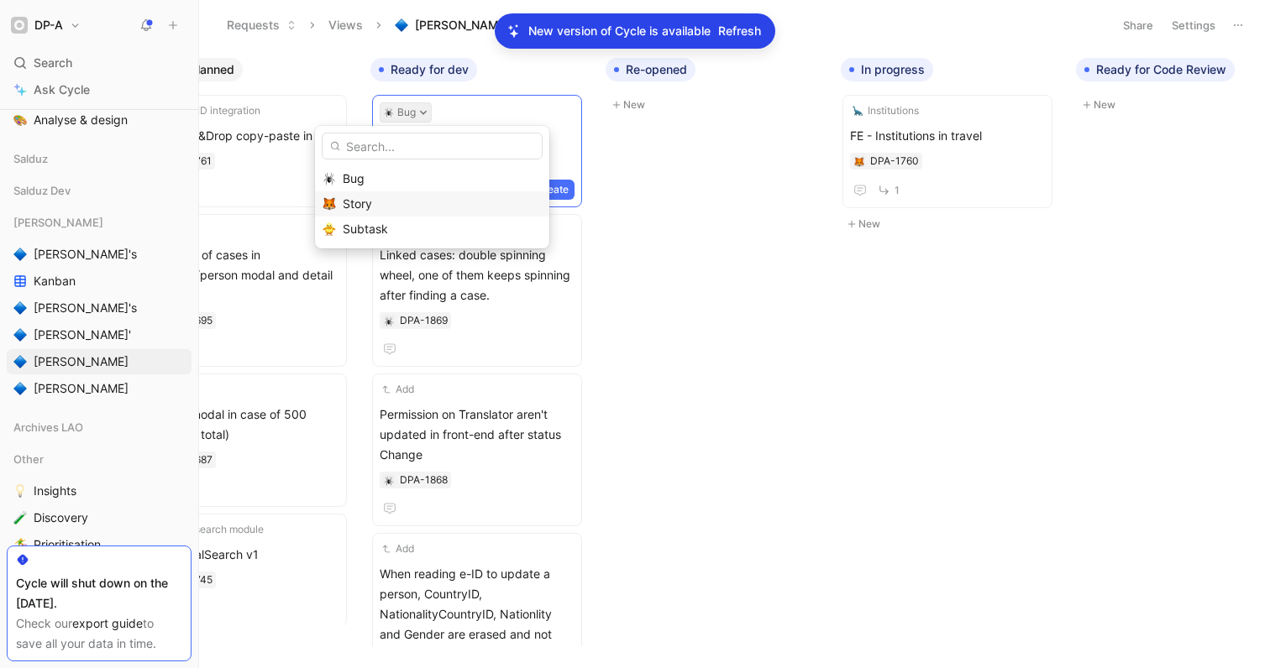
click at [383, 209] on div "Story" at bounding box center [442, 204] width 199 height 20
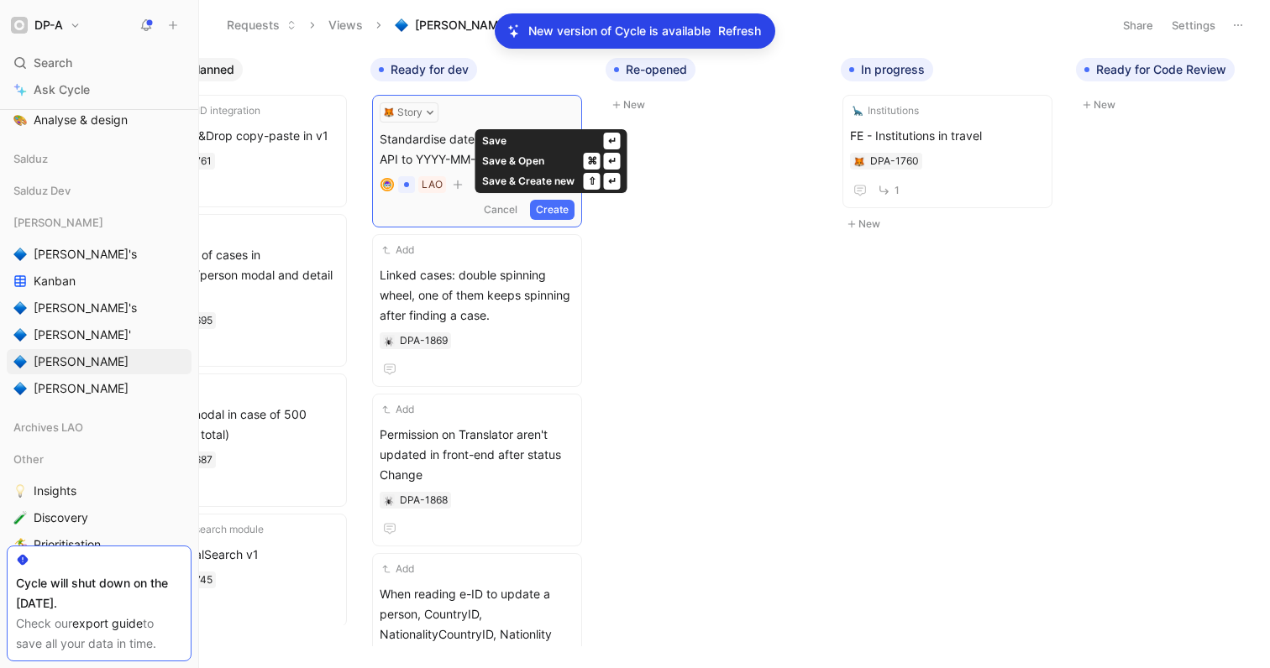
click at [557, 212] on button "Create" at bounding box center [552, 210] width 45 height 20
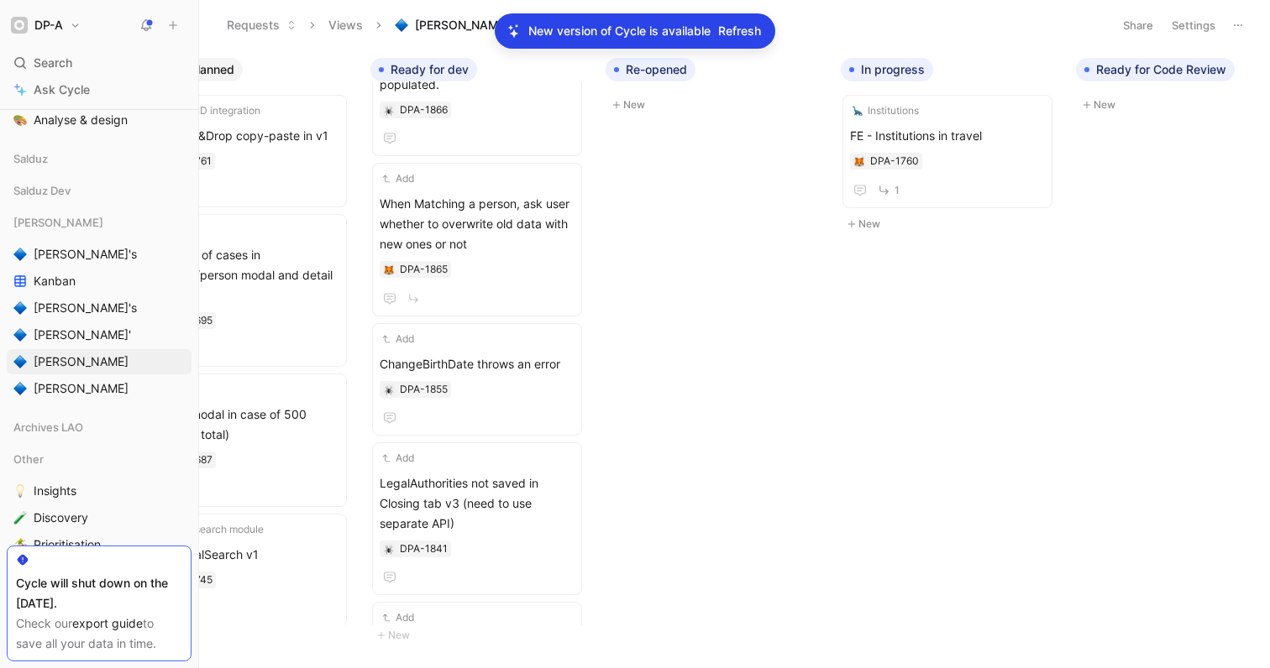
scroll to position [0, 0]
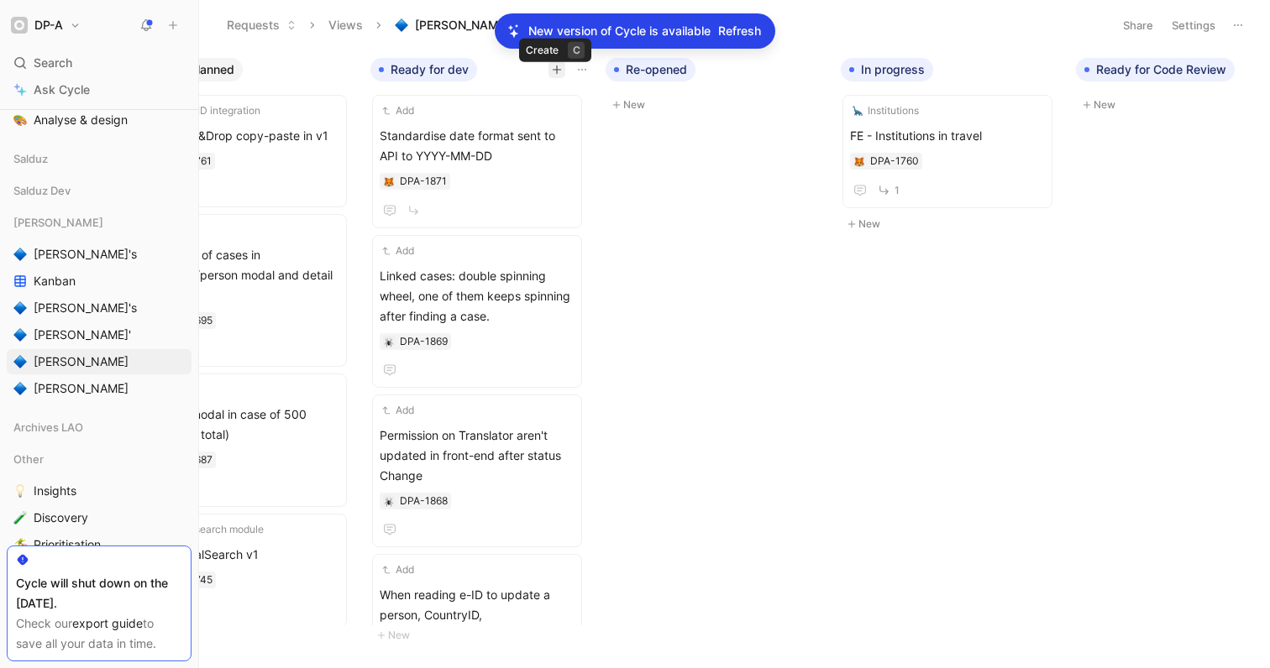
click at [558, 70] on icon "button" at bounding box center [557, 70] width 10 height 10
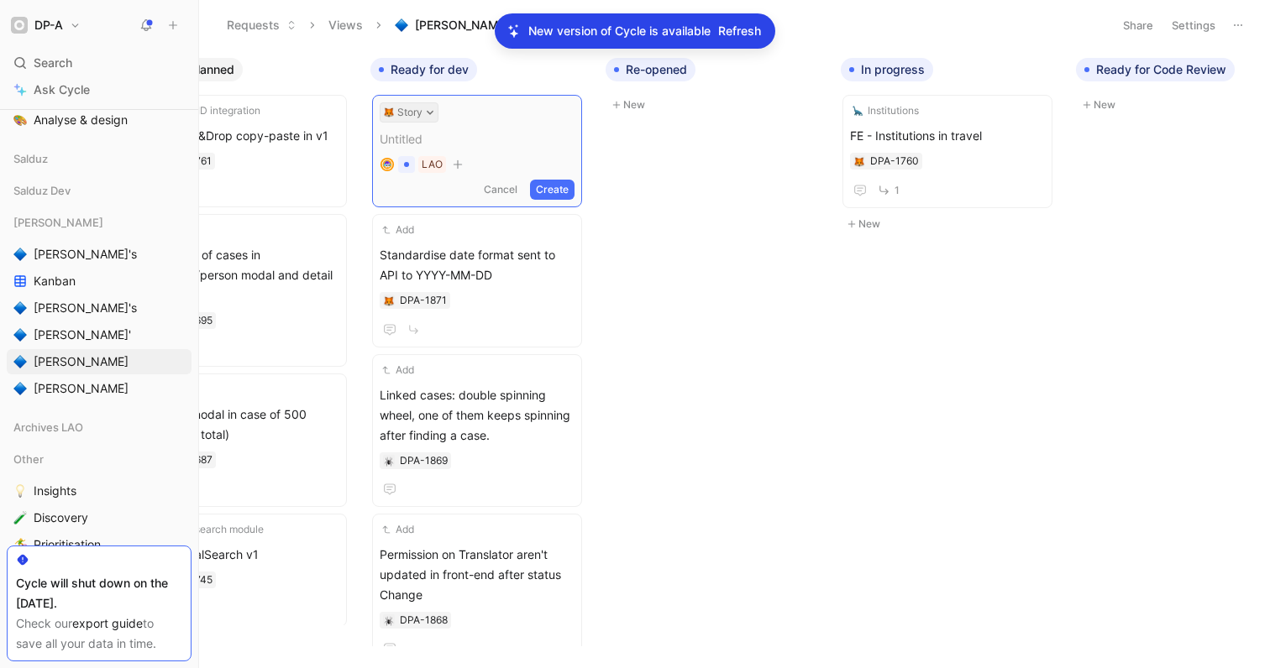
click at [432, 115] on icon at bounding box center [430, 112] width 8 height 8
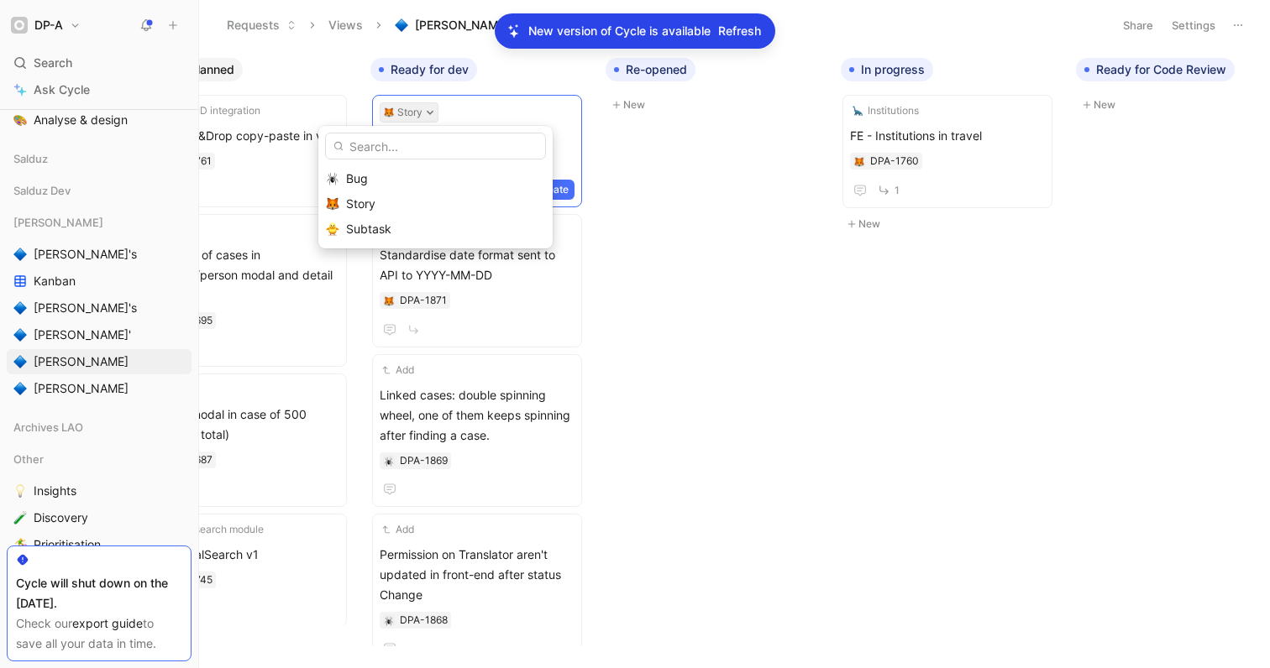
drag, startPoint x: 379, startPoint y: 182, endPoint x: 479, endPoint y: 146, distance: 107.0
click at [380, 181] on div "Bug" at bounding box center [445, 179] width 199 height 20
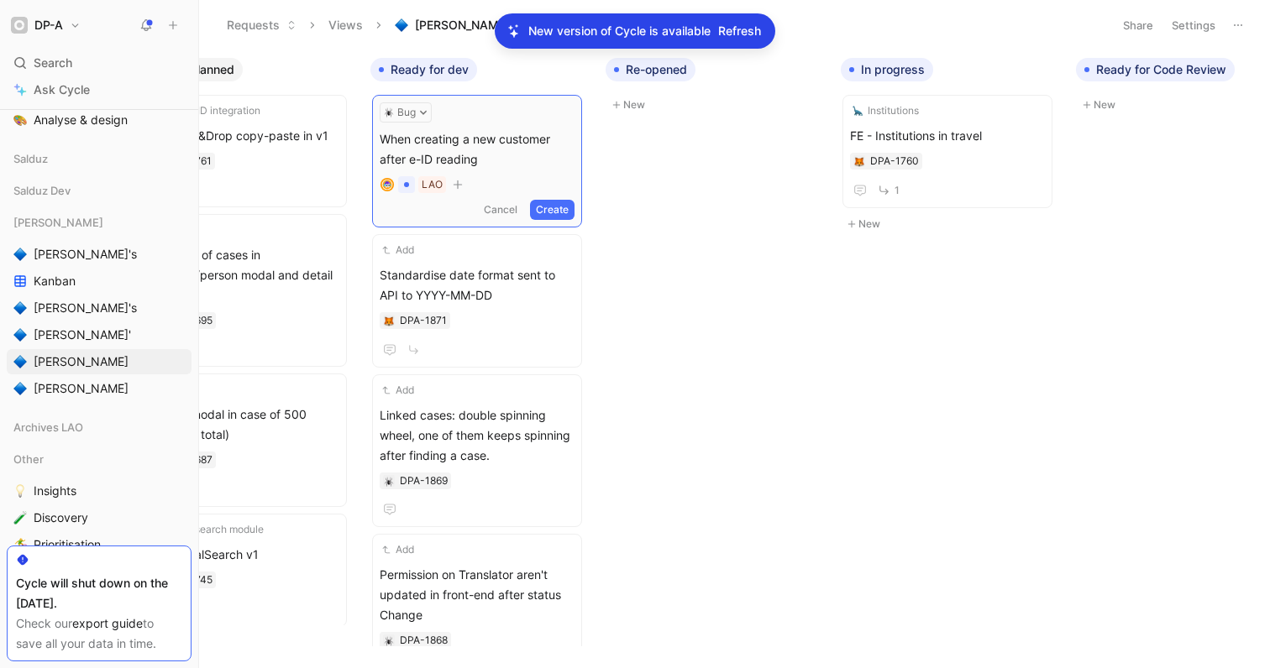
click at [382, 139] on span "When creating a new customer after e-ID reading" at bounding box center [477, 149] width 195 height 40
click at [535, 160] on span "As a lawyer, When creating a new customer after e-ID reading" at bounding box center [477, 149] width 195 height 40
drag, startPoint x: 450, startPoint y: 138, endPoint x: 482, endPoint y: 141, distance: 32.1
click at [482, 141] on span "As a lawyer, When creating a new customer after e-ID reading," at bounding box center [477, 149] width 195 height 40
click at [546, 162] on span "As a lawyer, creating a new customer after e-ID reading," at bounding box center [477, 149] width 195 height 40
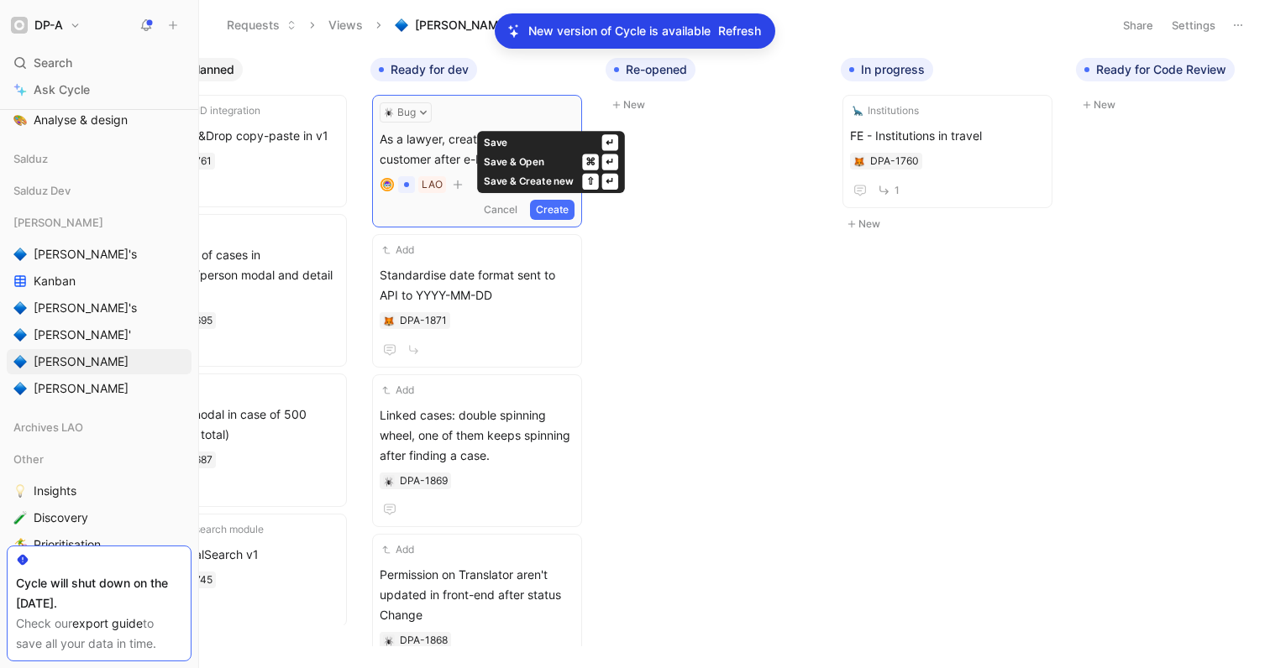
click at [548, 210] on button "Create" at bounding box center [552, 210] width 45 height 20
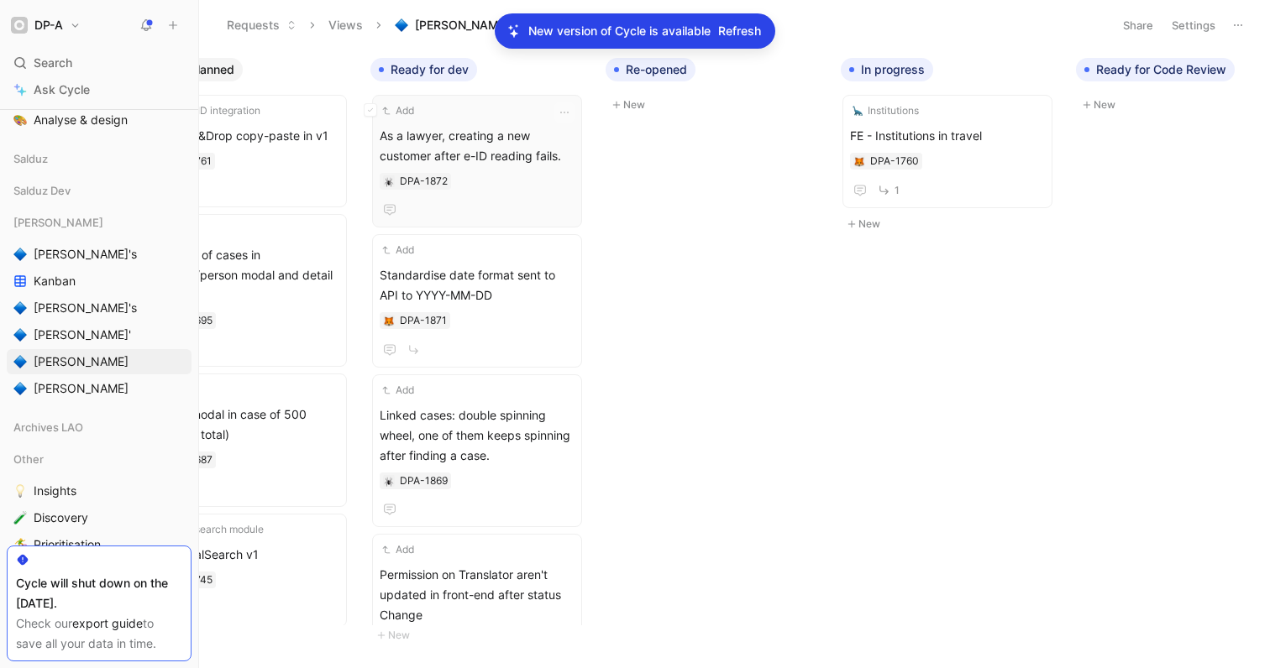
click at [526, 155] on span "As a lawyer, creating a new customer after e-ID reading fails." at bounding box center [477, 146] width 195 height 40
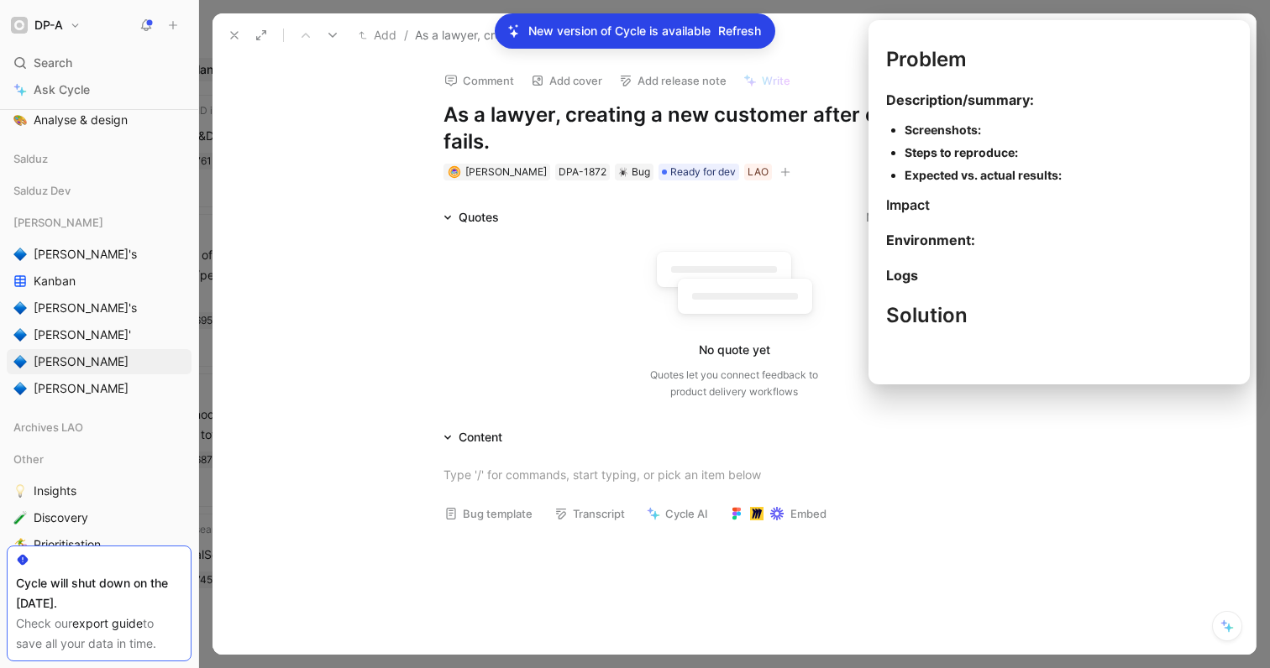
click at [488, 518] on button "Bug template" at bounding box center [488, 514] width 103 height 24
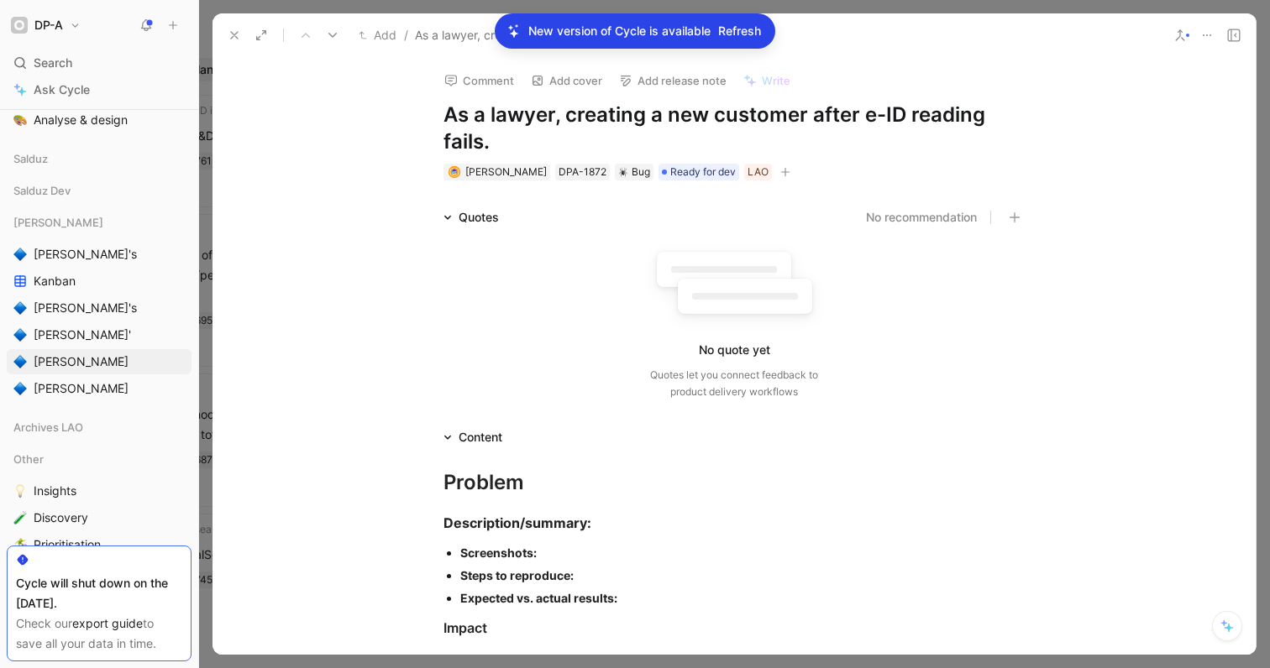
click at [546, 552] on div "Screenshots:" at bounding box center [742, 553] width 564 height 18
click at [234, 36] on icon at bounding box center [234, 35] width 13 height 13
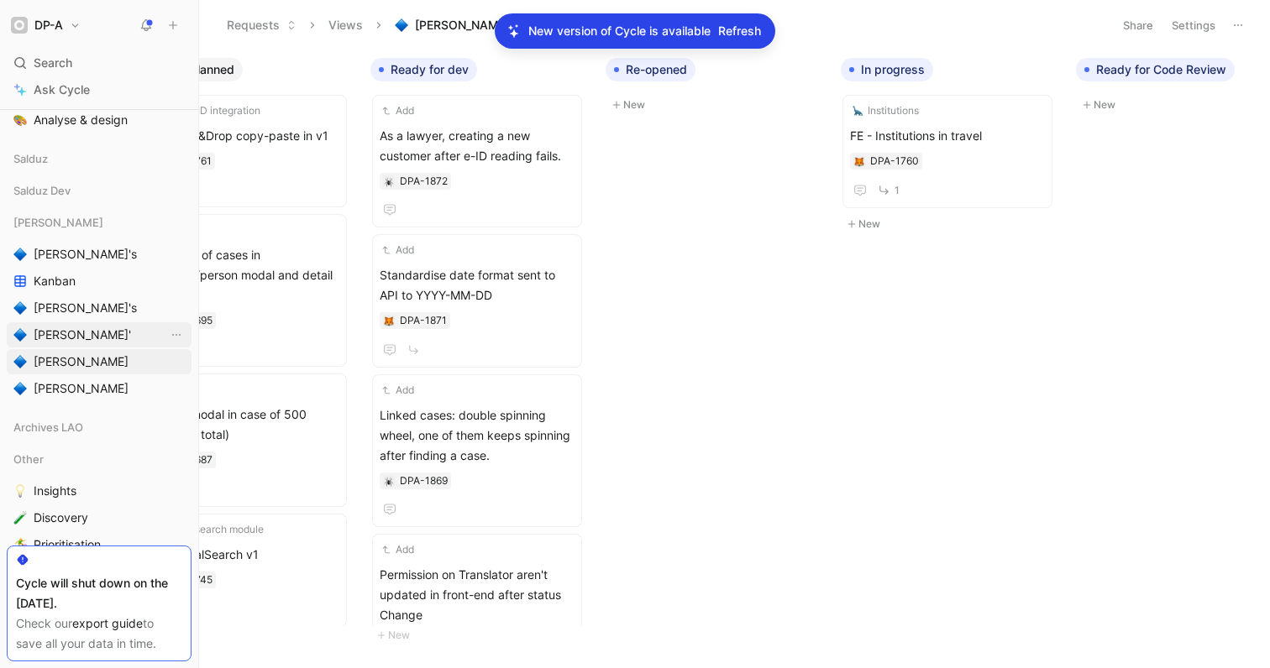
click at [73, 327] on span "[PERSON_NAME]'" at bounding box center [82, 335] width 97 height 17
click at [45, 333] on span "[PERSON_NAME]'" at bounding box center [82, 335] width 97 height 17
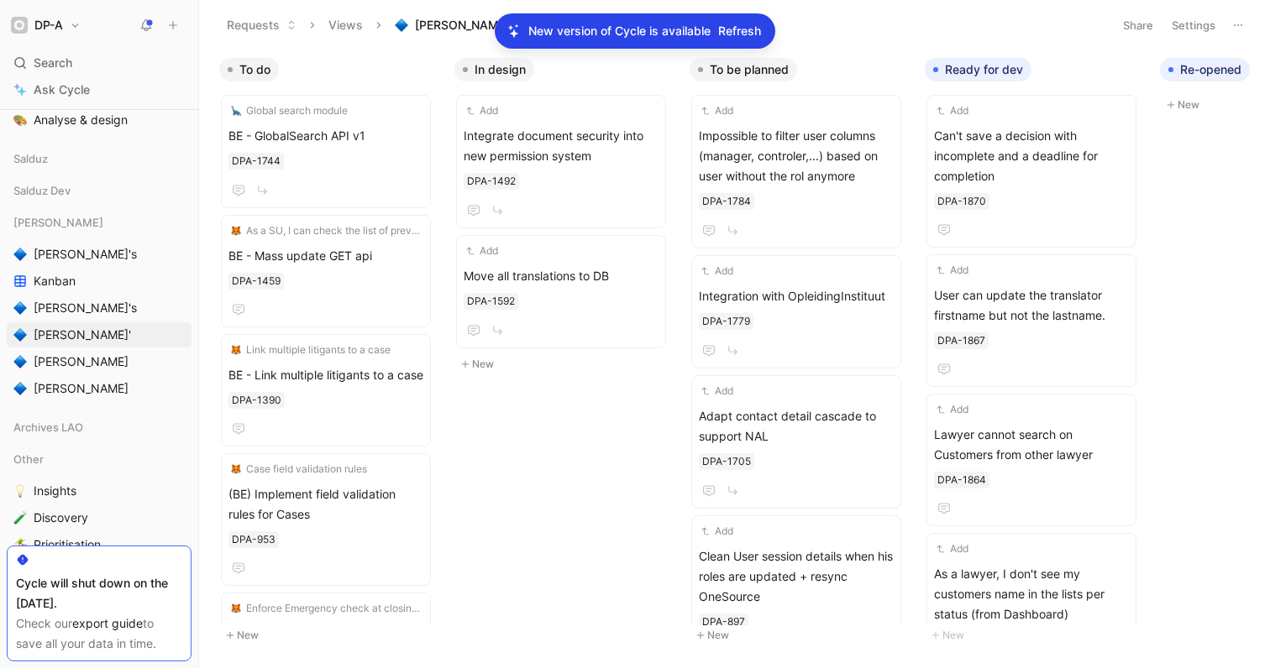
scroll to position [0, 334]
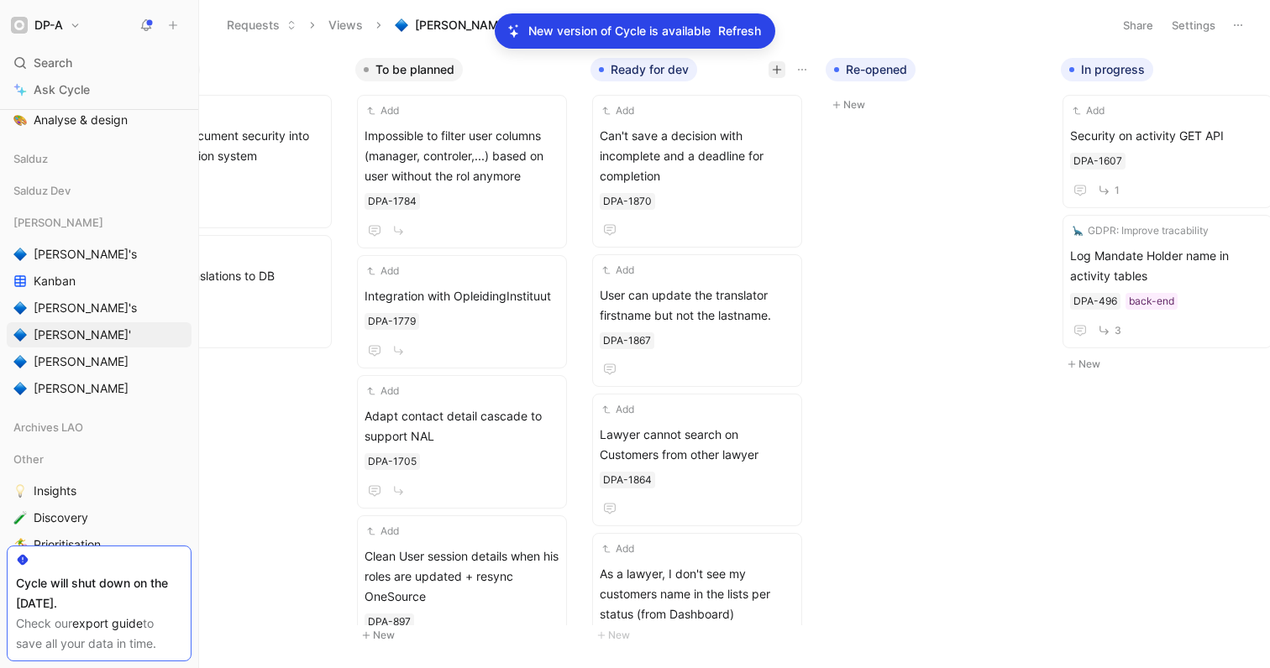
click at [773, 73] on icon "button" at bounding box center [777, 70] width 10 height 10
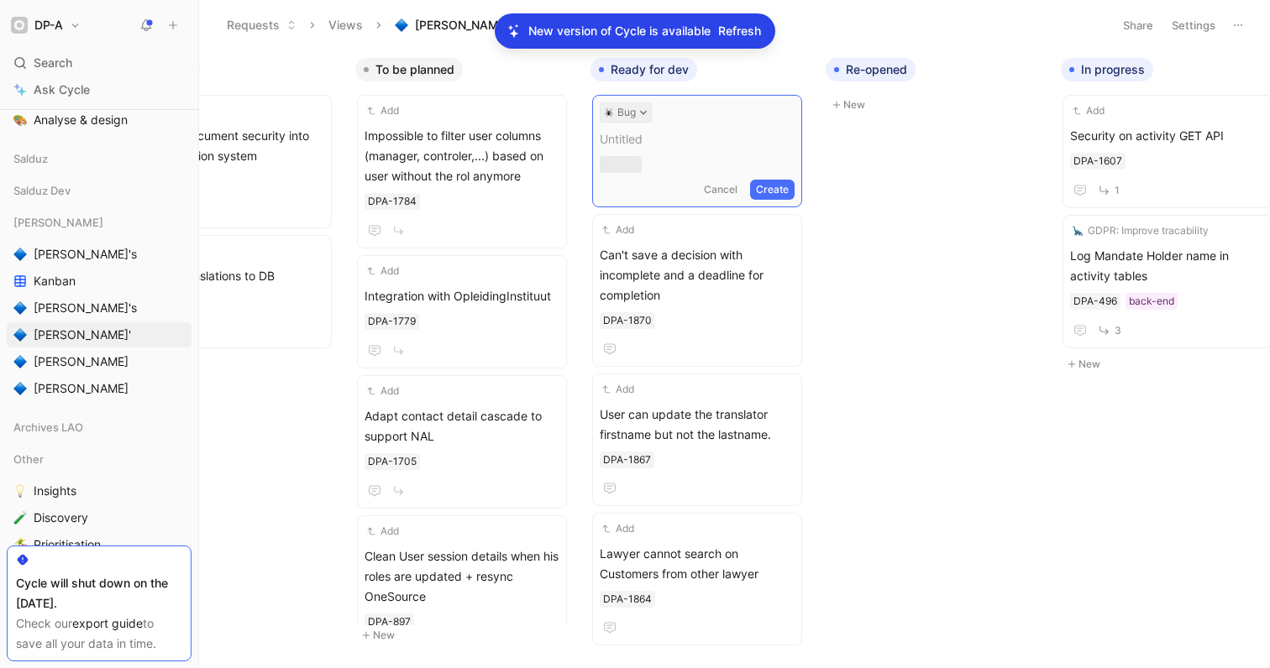
click at [642, 112] on icon at bounding box center [643, 112] width 8 height 8
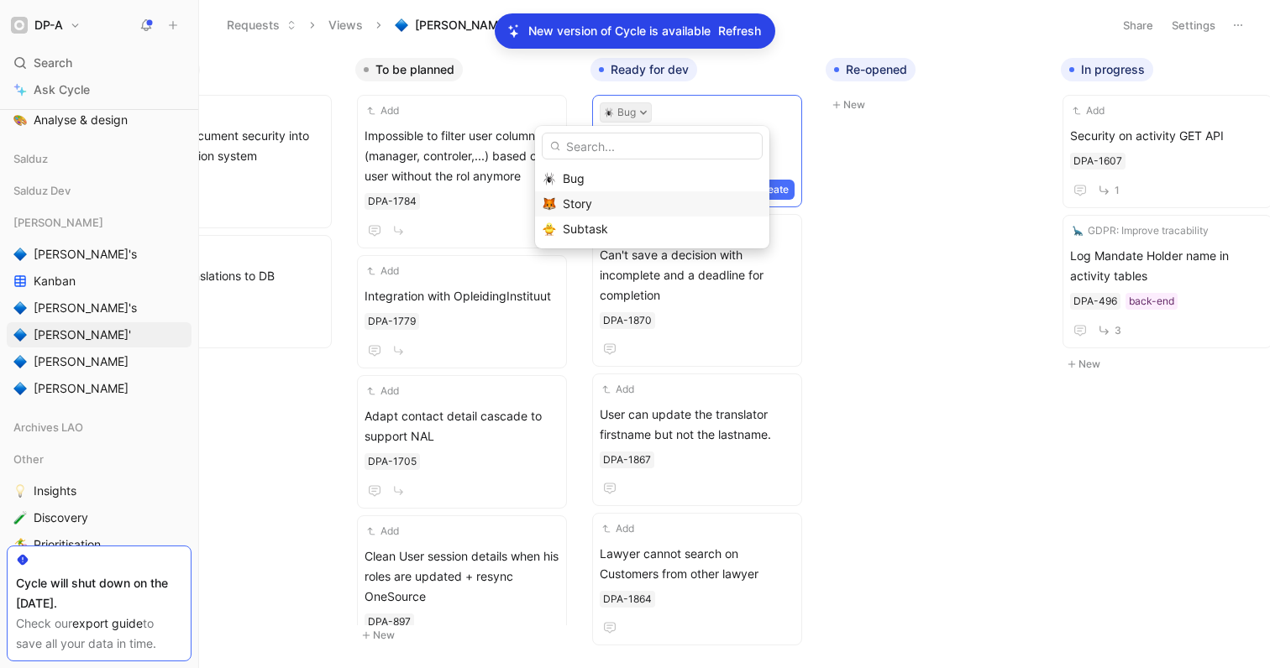
click at [578, 204] on span "Story" at bounding box center [577, 203] width 29 height 14
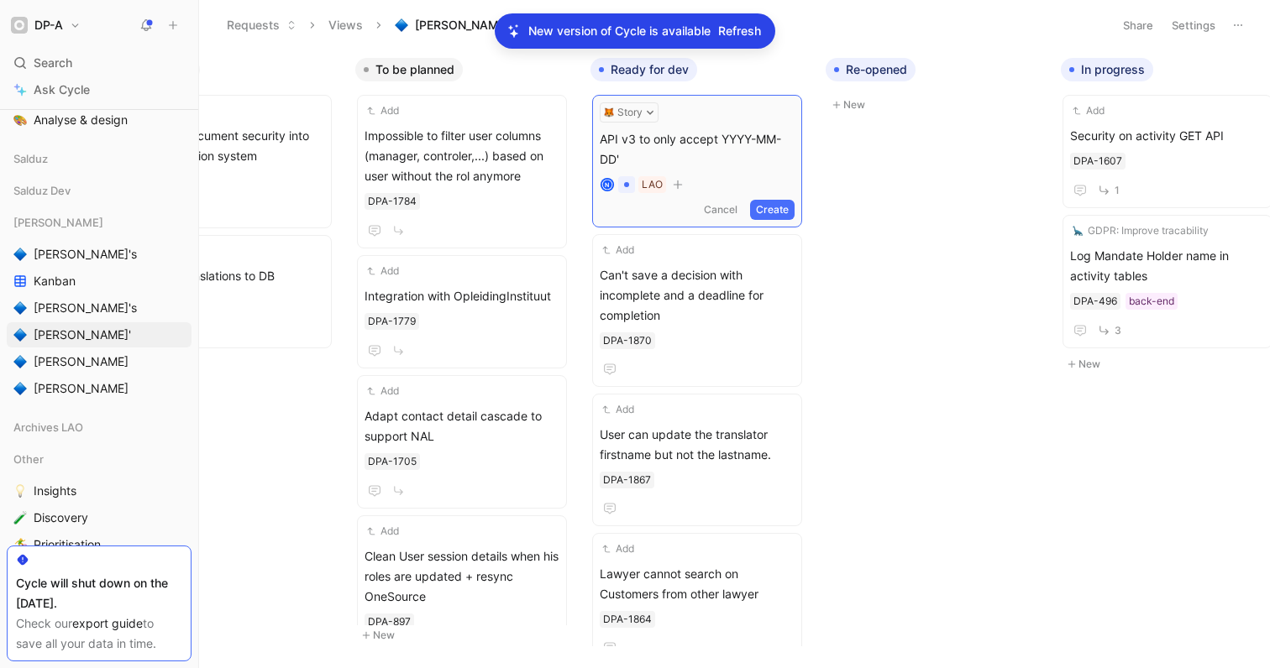
click at [721, 137] on span "API v3 to only accept YYYY-MM-DD'" at bounding box center [697, 149] width 195 height 40
click at [691, 160] on span "API v3 to only accept 'YYYY-MM-DD'" at bounding box center [697, 149] width 195 height 40
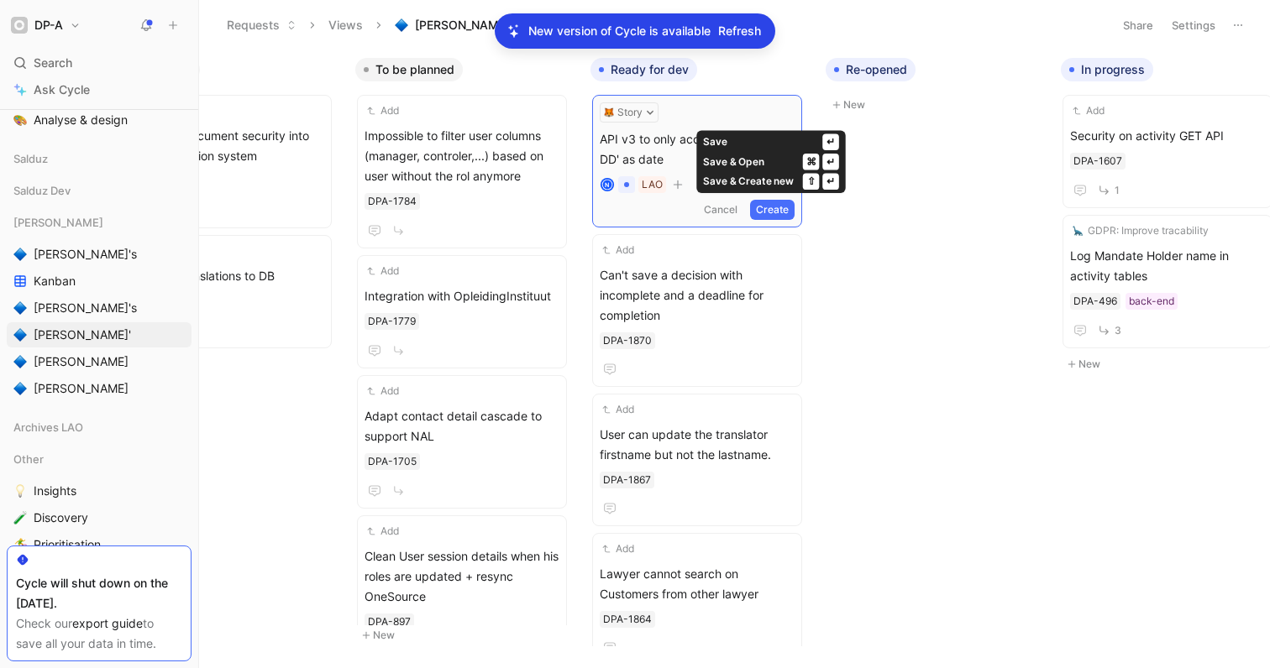
click at [781, 207] on button "Create" at bounding box center [772, 210] width 45 height 20
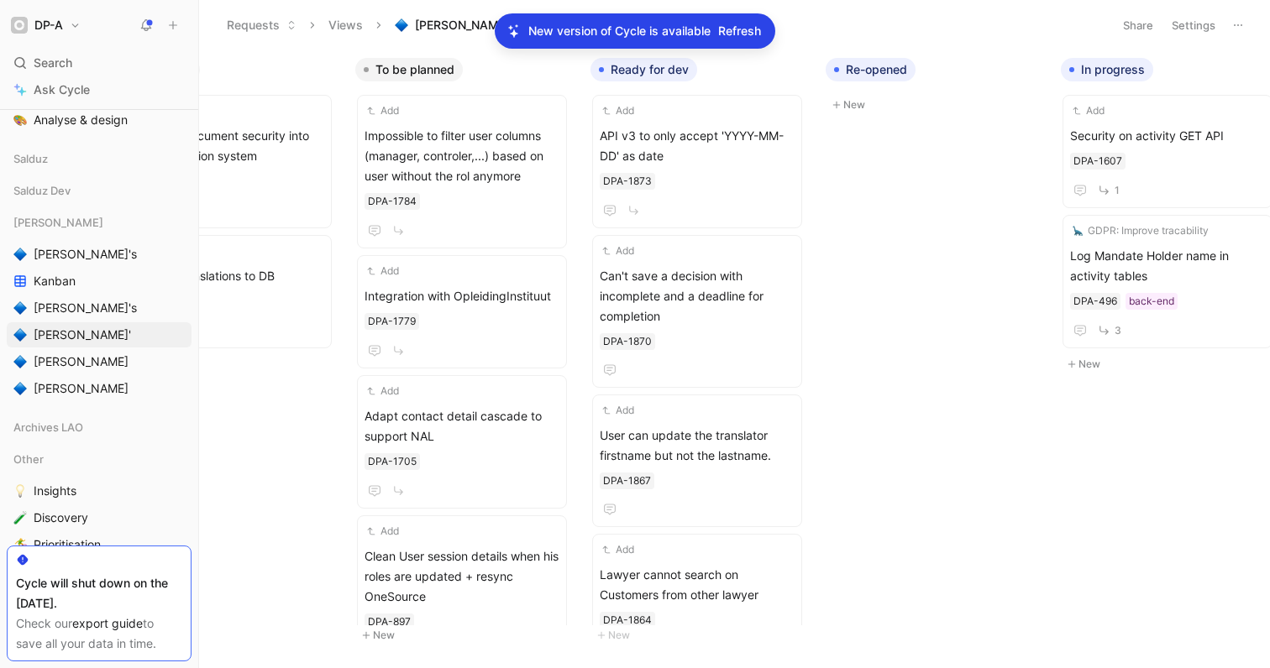
click at [831, 17] on div "Requests Views [PERSON_NAME]" at bounding box center [660, 25] width 886 height 29
click at [802, 27] on div "Requests Views [PERSON_NAME]" at bounding box center [660, 25] width 886 height 29
click at [803, 27] on div "Requests Views [PERSON_NAME]" at bounding box center [660, 25] width 886 height 29
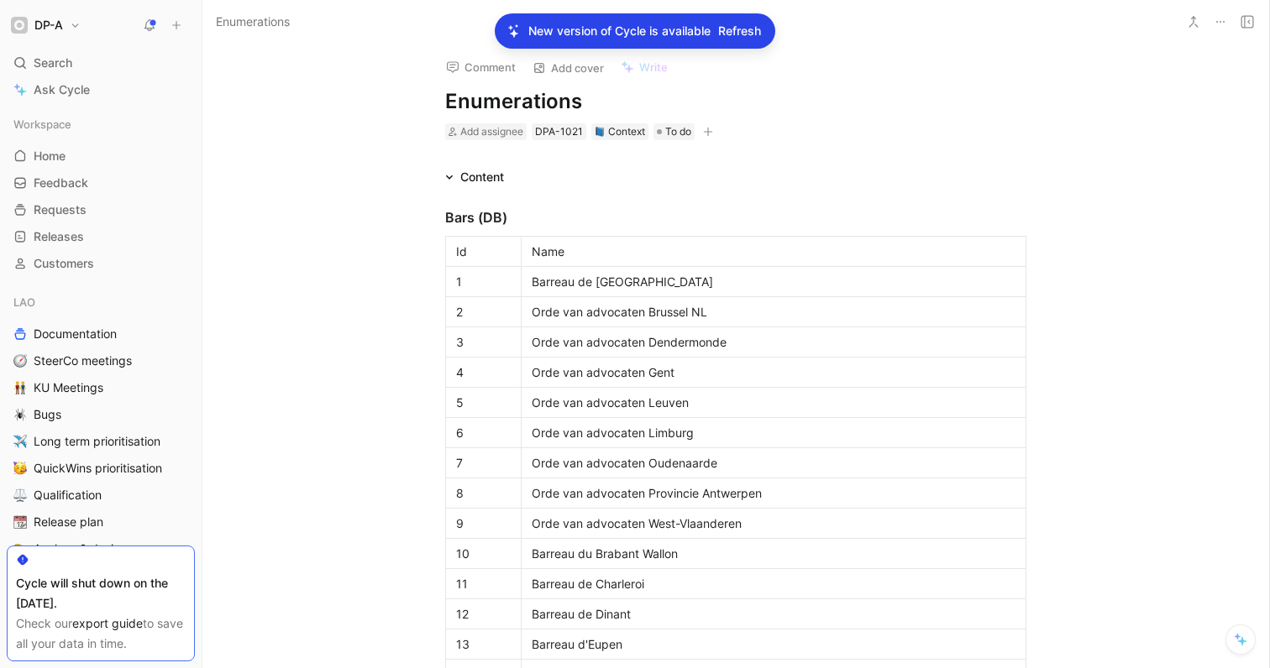
scroll to position [2838, 0]
